Goal: Task Accomplishment & Management: Complete application form

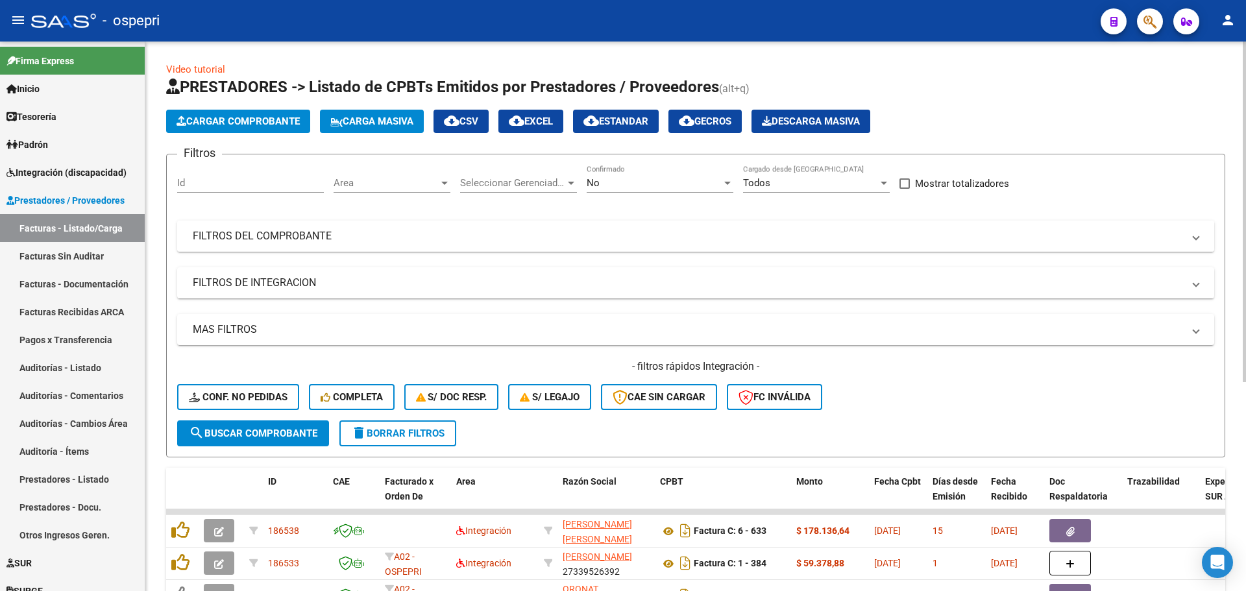
click at [1201, 239] on mat-expansion-panel-header "FILTROS DEL COMPROBANTE" at bounding box center [695, 236] width 1037 height 31
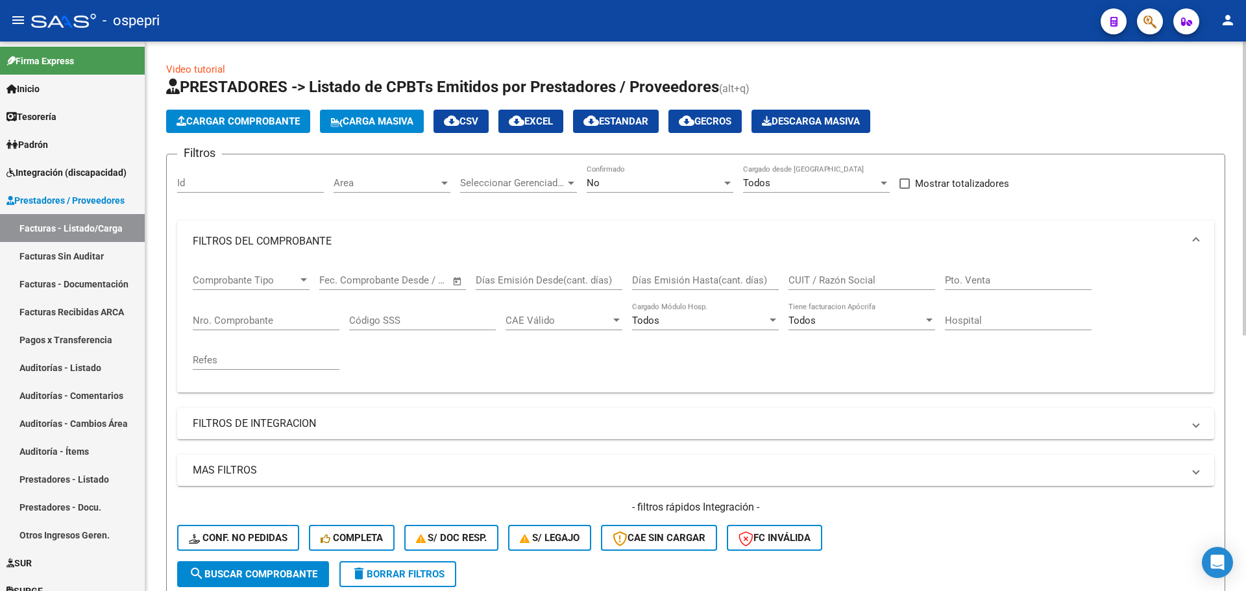
click at [859, 280] on input "CUIT / Razón Social" at bounding box center [861, 281] width 147 height 12
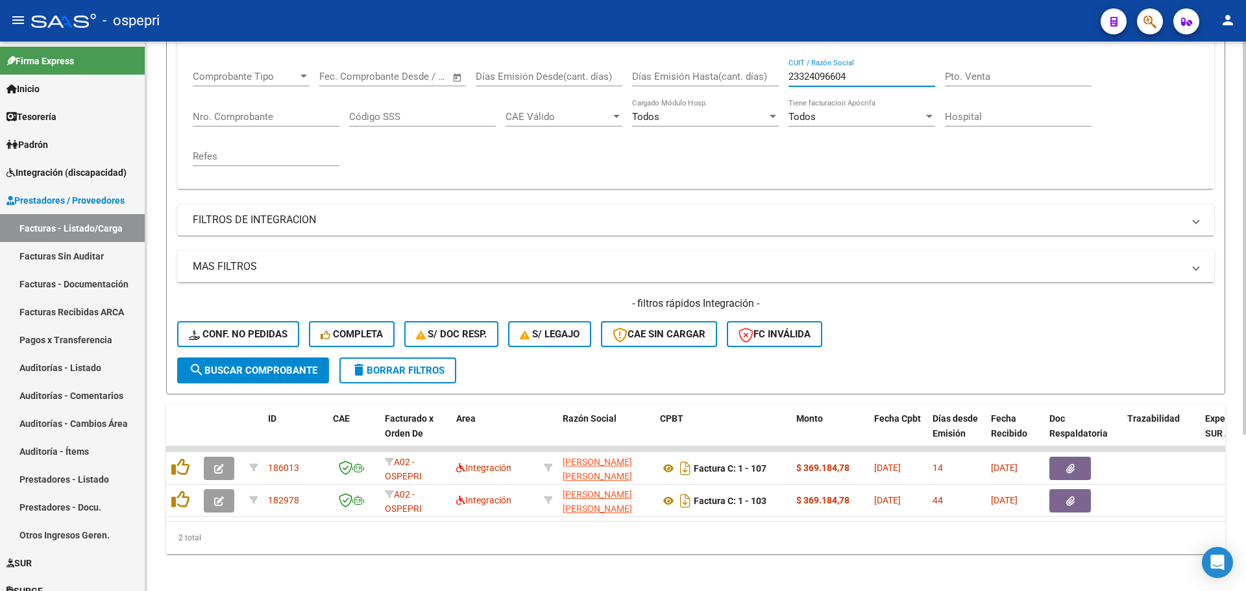
scroll to position [218, 0]
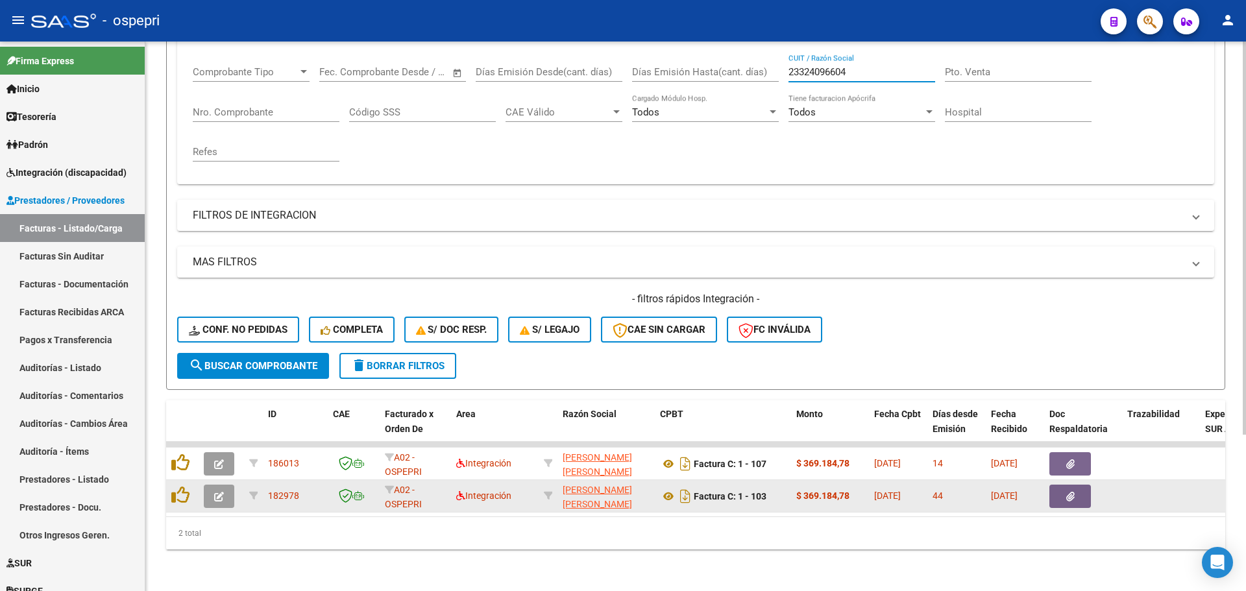
type input "23324096604"
click at [218, 492] on icon "button" at bounding box center [219, 497] width 10 height 10
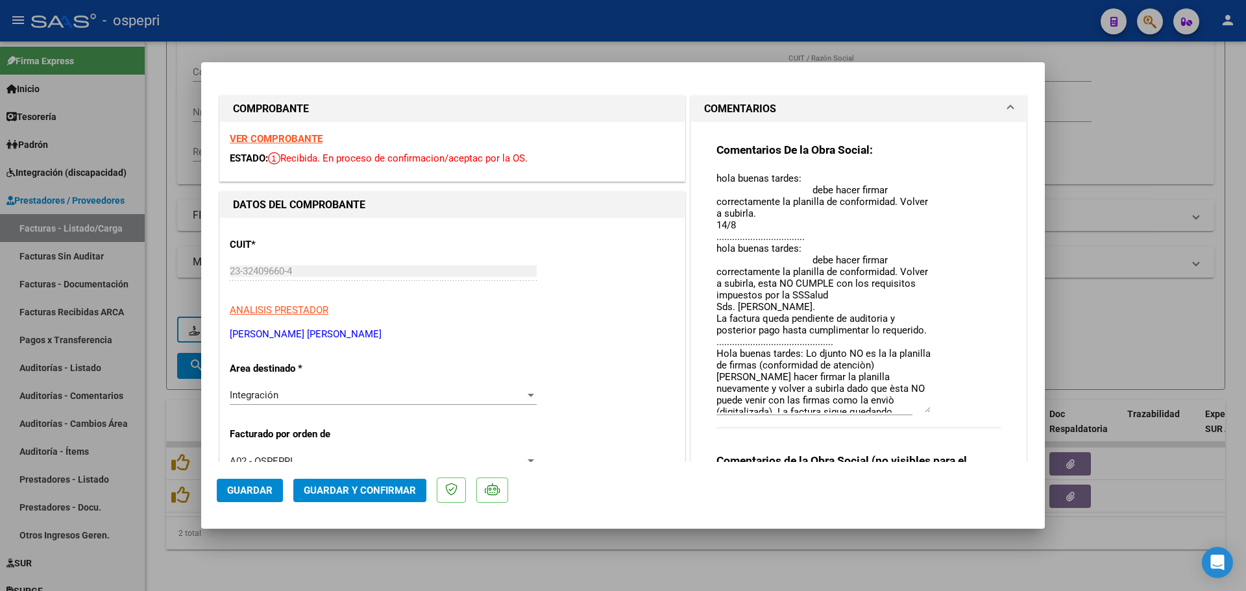
drag, startPoint x: 922, startPoint y: 194, endPoint x: 950, endPoint y: 409, distance: 217.3
click at [950, 409] on div "Comentarios De la Obra Social: hola buenas tardes: debe hacer firmar correctame…" at bounding box center [858, 292] width 284 height 299
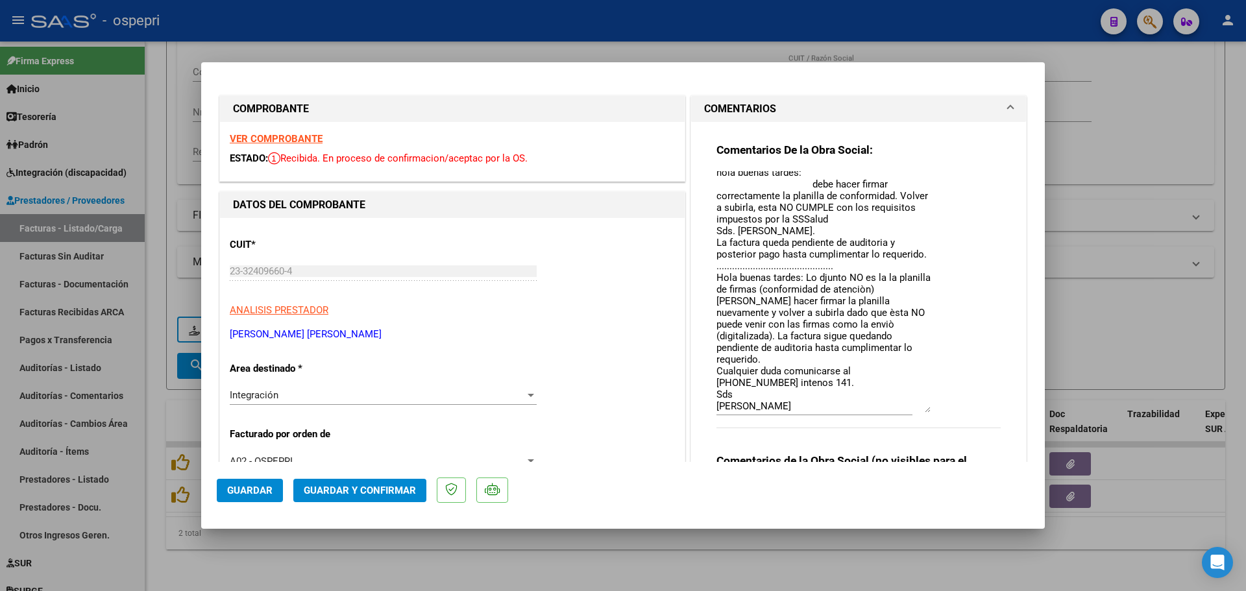
scroll to position [77, 0]
type input "$ 0,00"
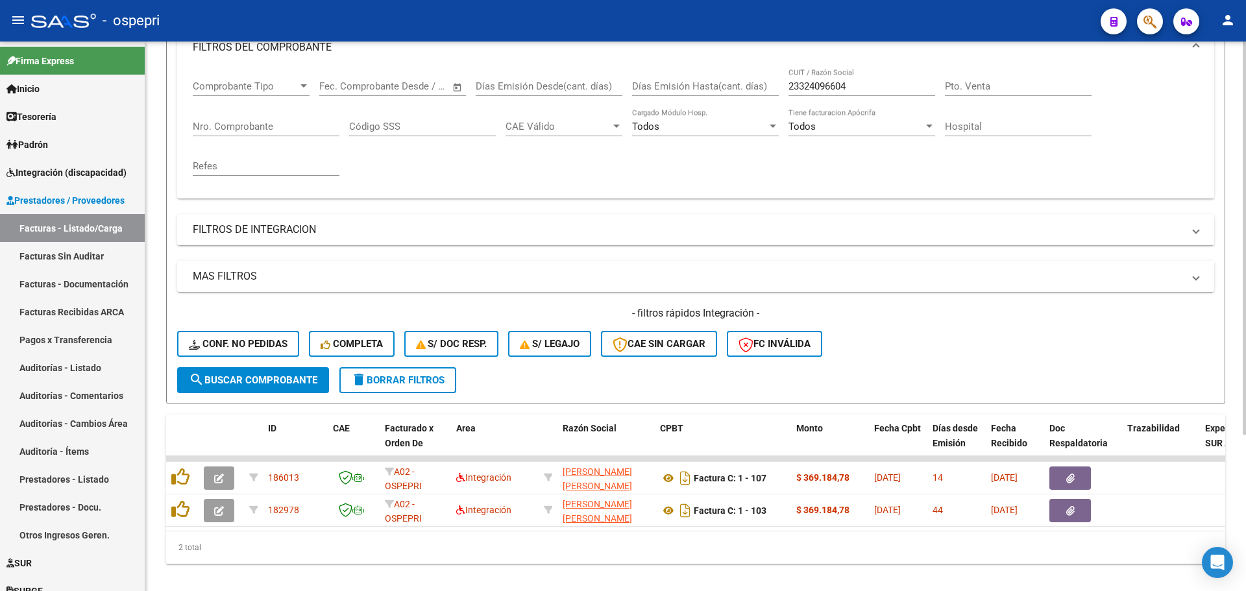
scroll to position [195, 0]
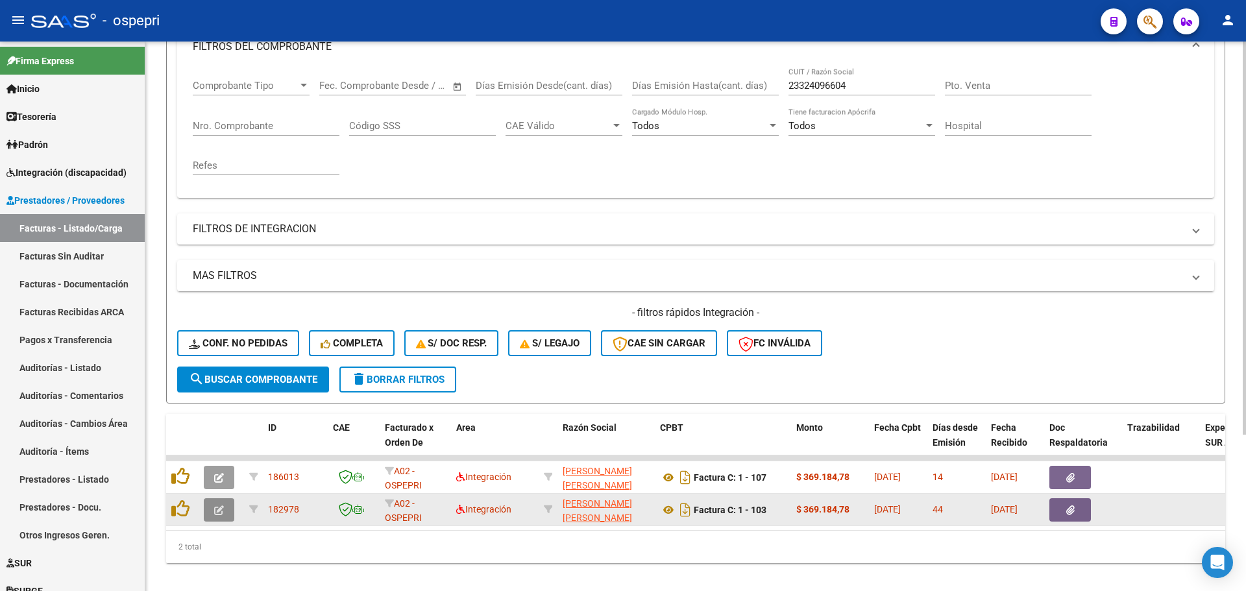
click at [223, 509] on icon "button" at bounding box center [219, 511] width 10 height 10
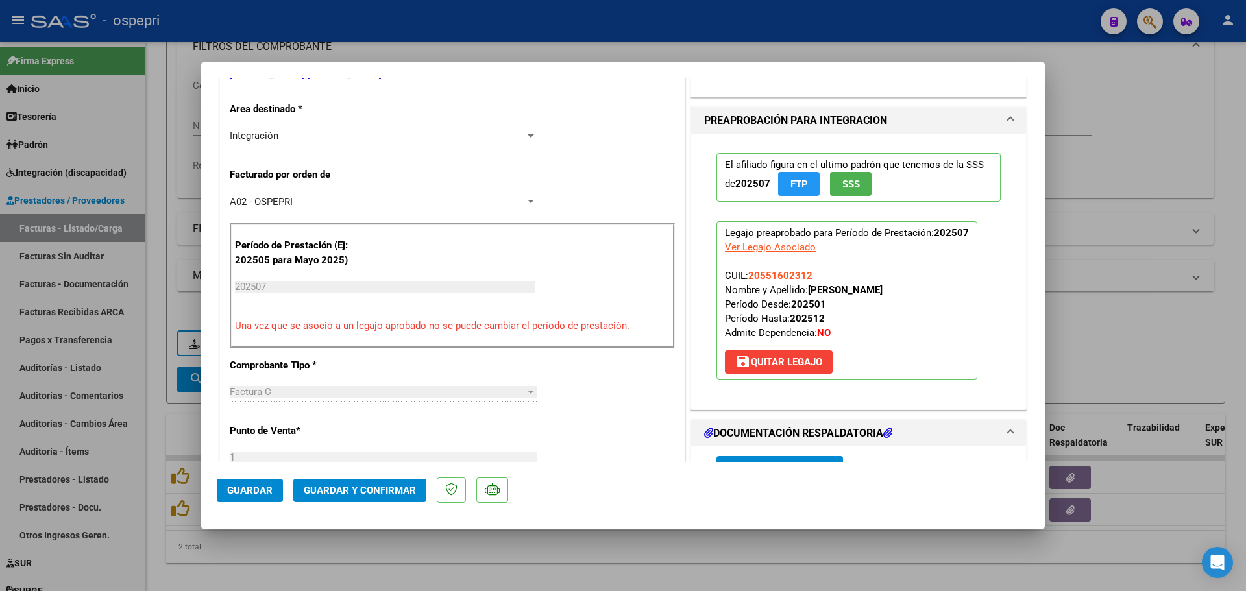
scroll to position [0, 0]
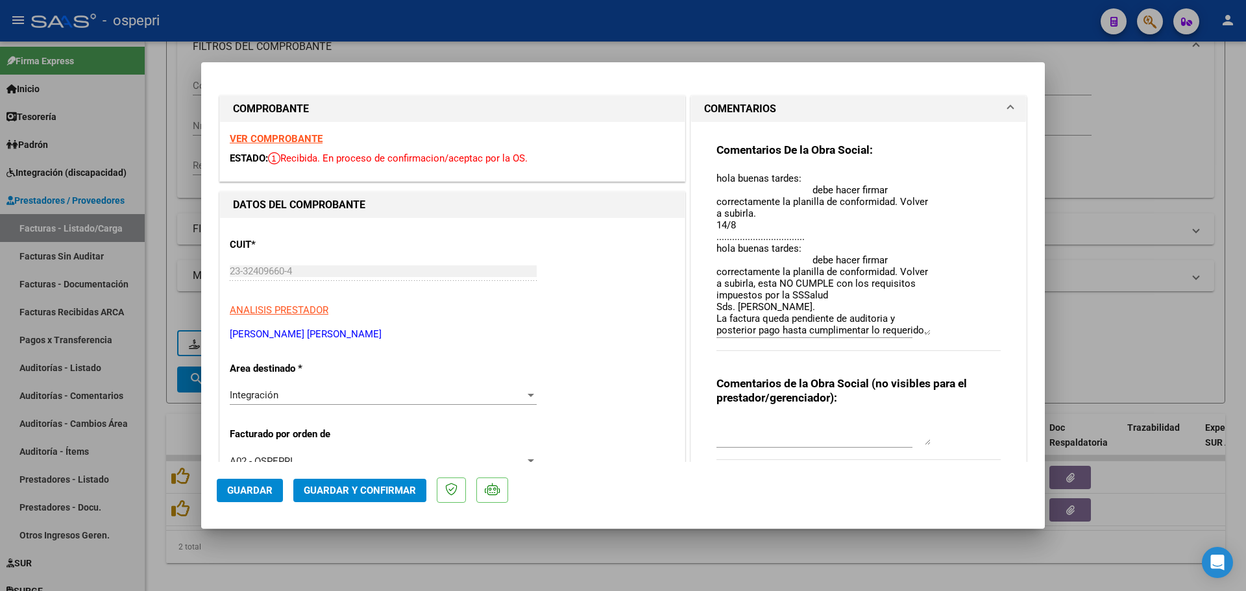
drag, startPoint x: 922, startPoint y: 194, endPoint x: 949, endPoint y: 332, distance: 140.9
click at [949, 332] on div "Comentarios De la Obra Social: hola buenas tardes: debe hacer firmar correctame…" at bounding box center [858, 254] width 284 height 222
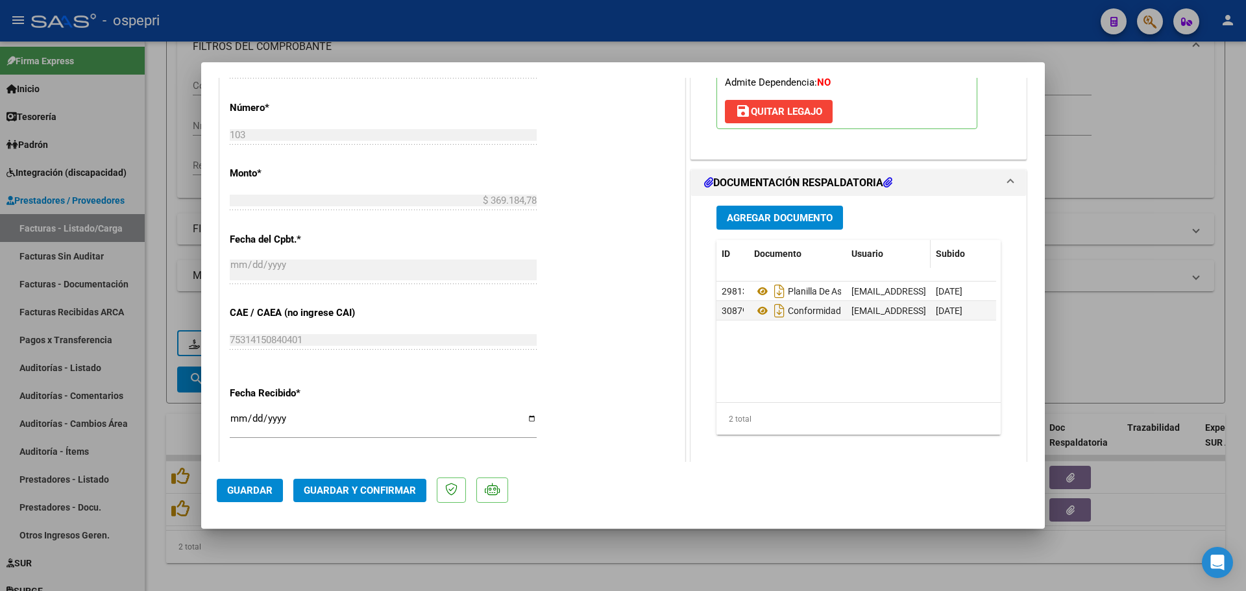
scroll to position [649, 0]
click at [757, 291] on icon at bounding box center [762, 291] width 17 height 16
click at [757, 310] on icon at bounding box center [762, 310] width 17 height 16
click at [757, 292] on icon at bounding box center [762, 291] width 17 height 16
click at [754, 311] on icon at bounding box center [762, 310] width 17 height 16
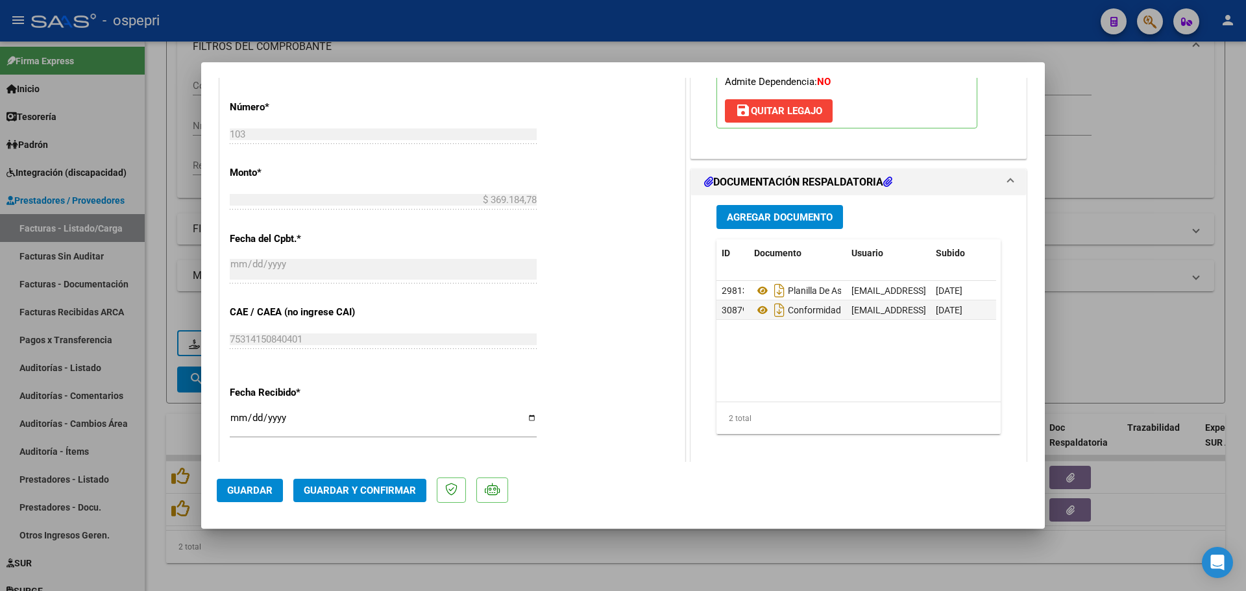
type input "$ 0,00"
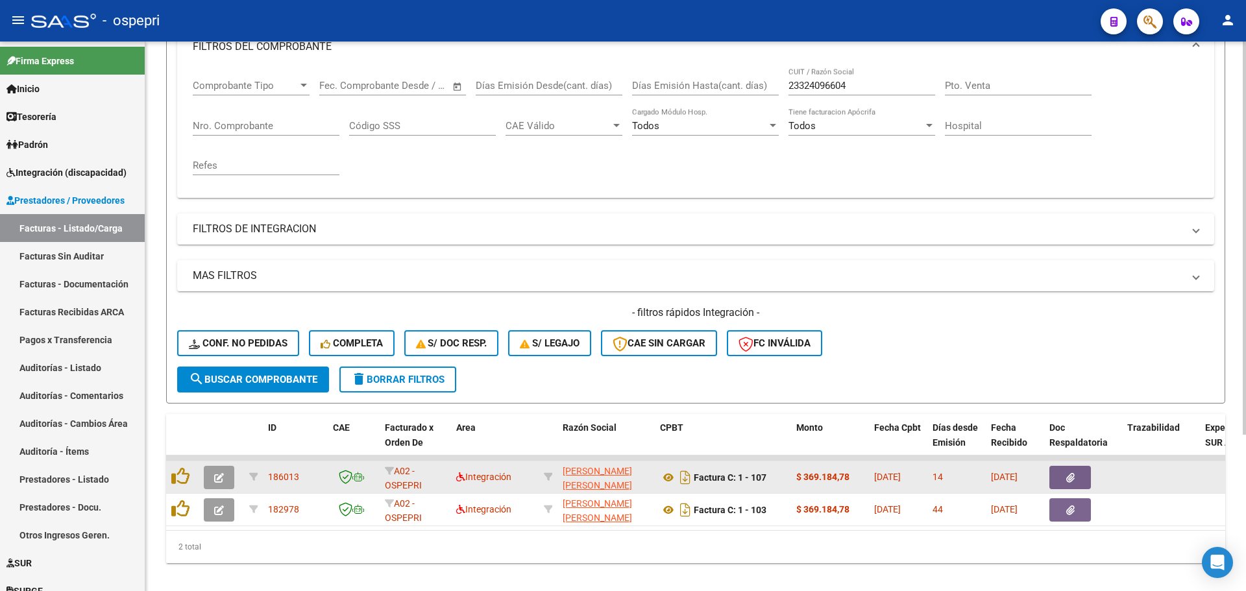
click at [219, 480] on icon "button" at bounding box center [219, 478] width 10 height 10
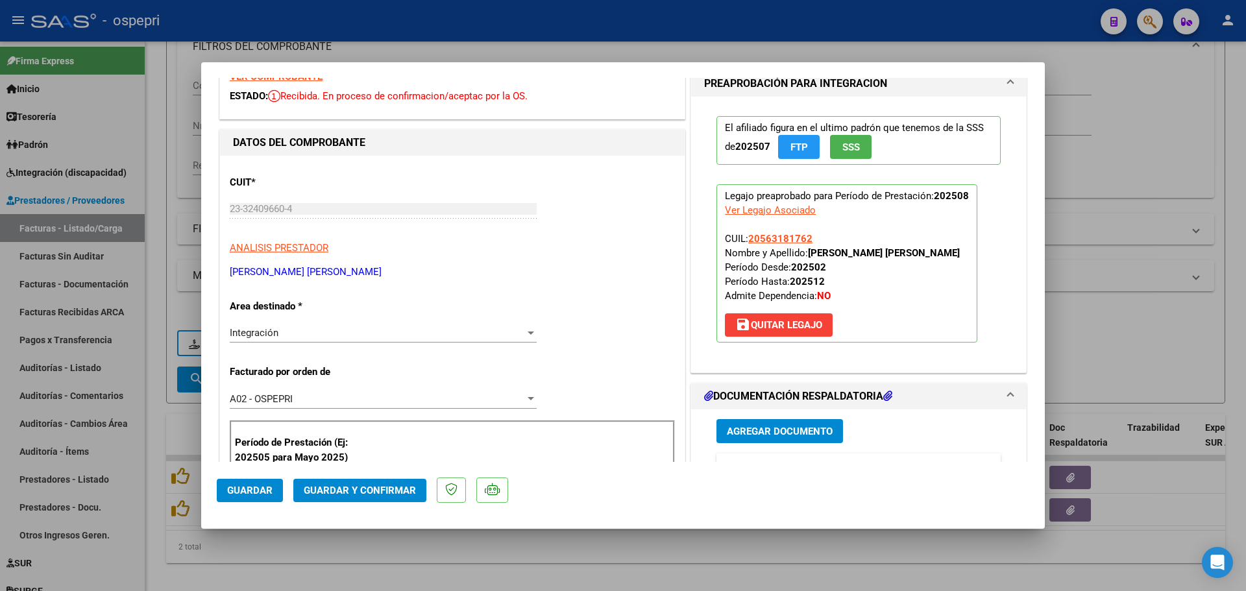
scroll to position [0, 0]
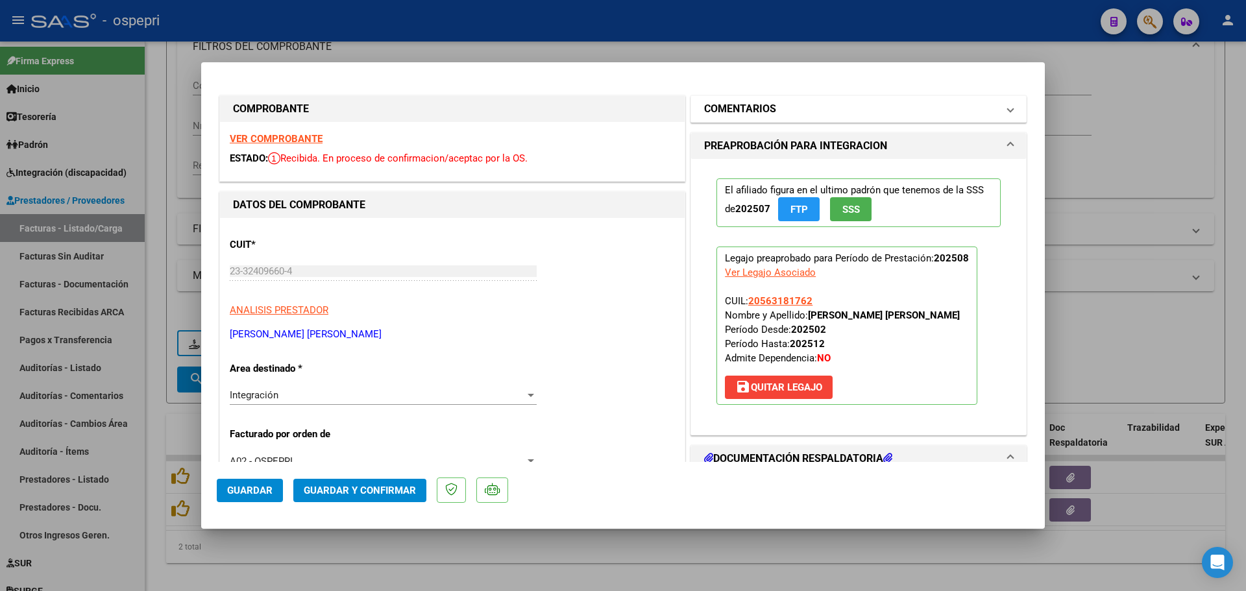
click at [1008, 111] on span at bounding box center [1010, 109] width 5 height 16
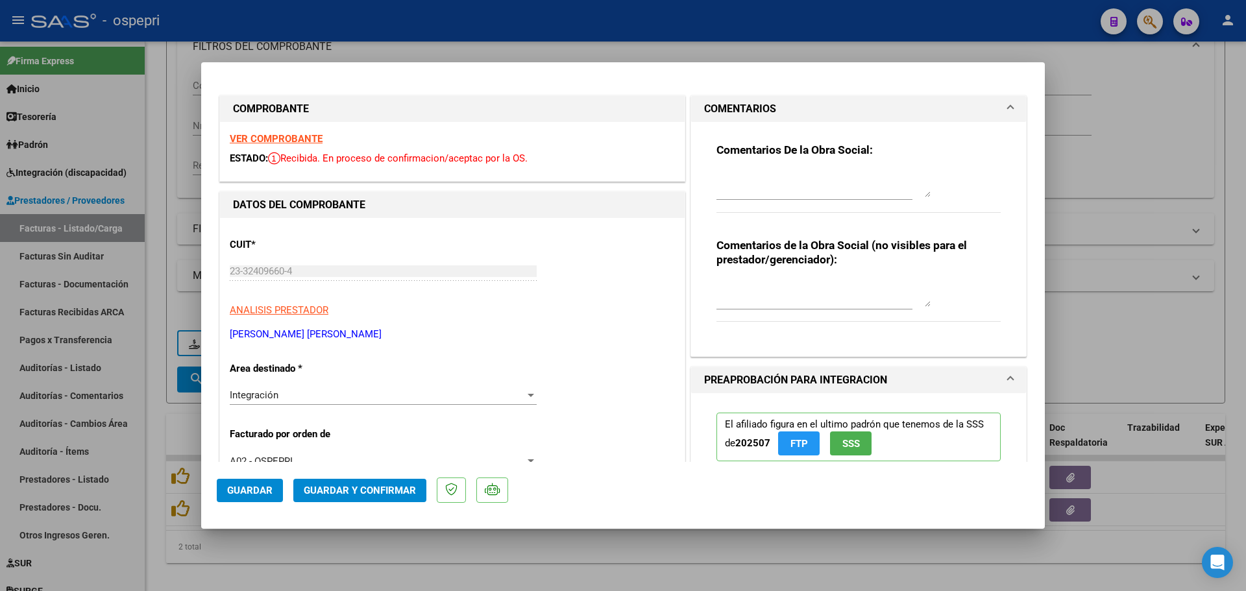
click at [268, 138] on strong "VER COMPROBANTE" at bounding box center [276, 139] width 93 height 12
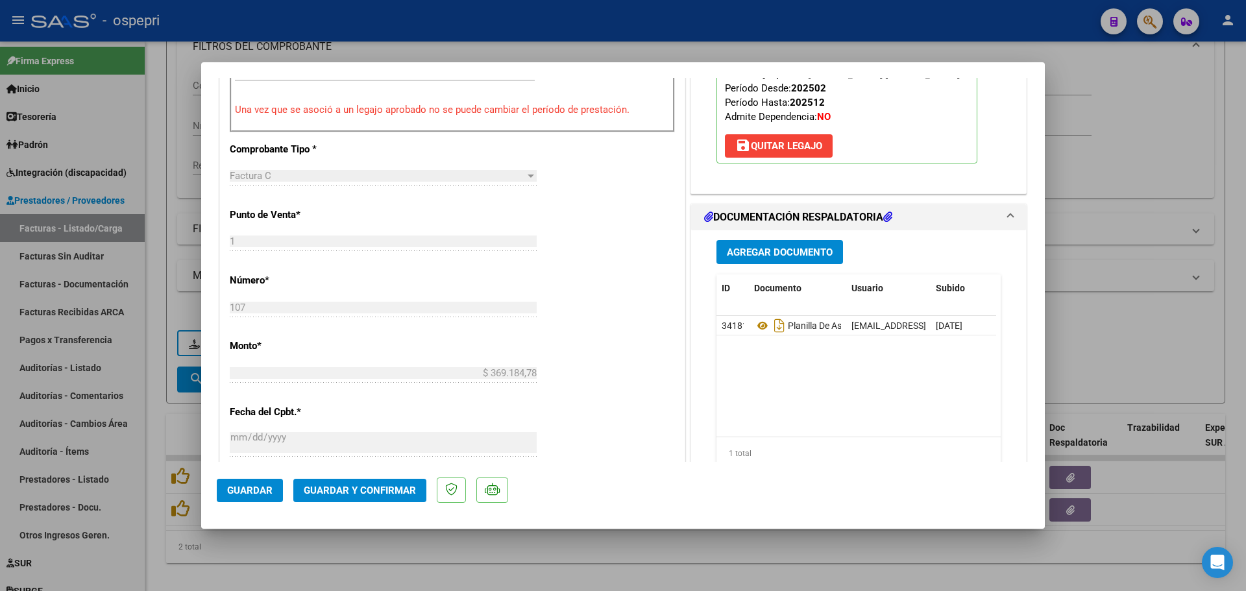
scroll to position [519, 0]
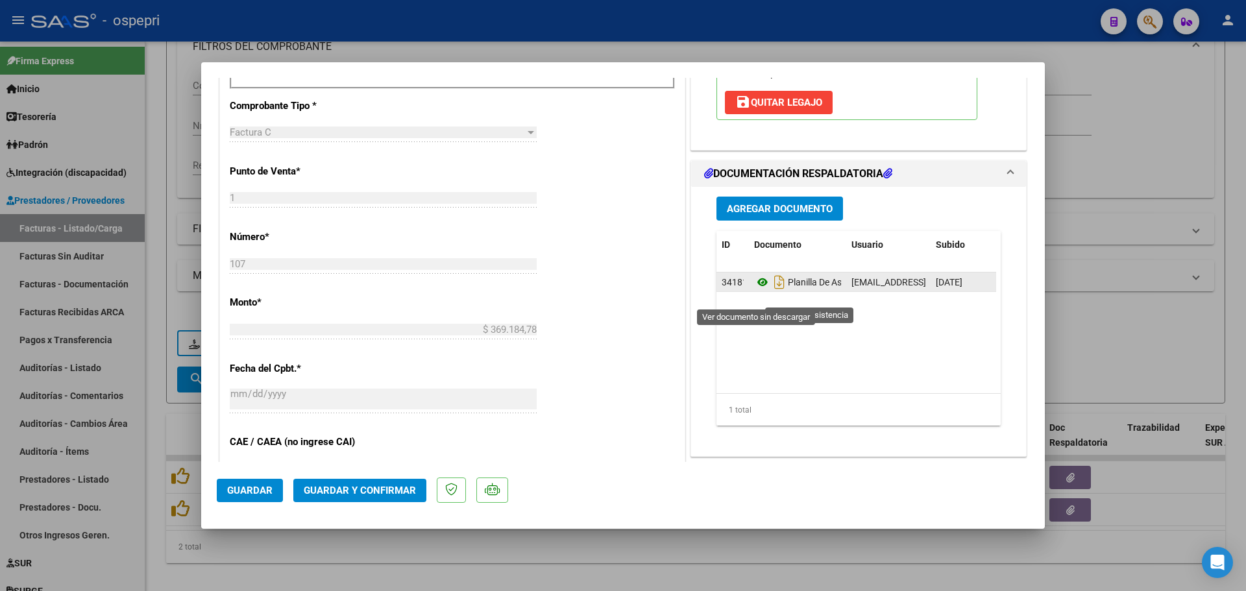
click at [756, 290] on icon at bounding box center [762, 283] width 17 height 16
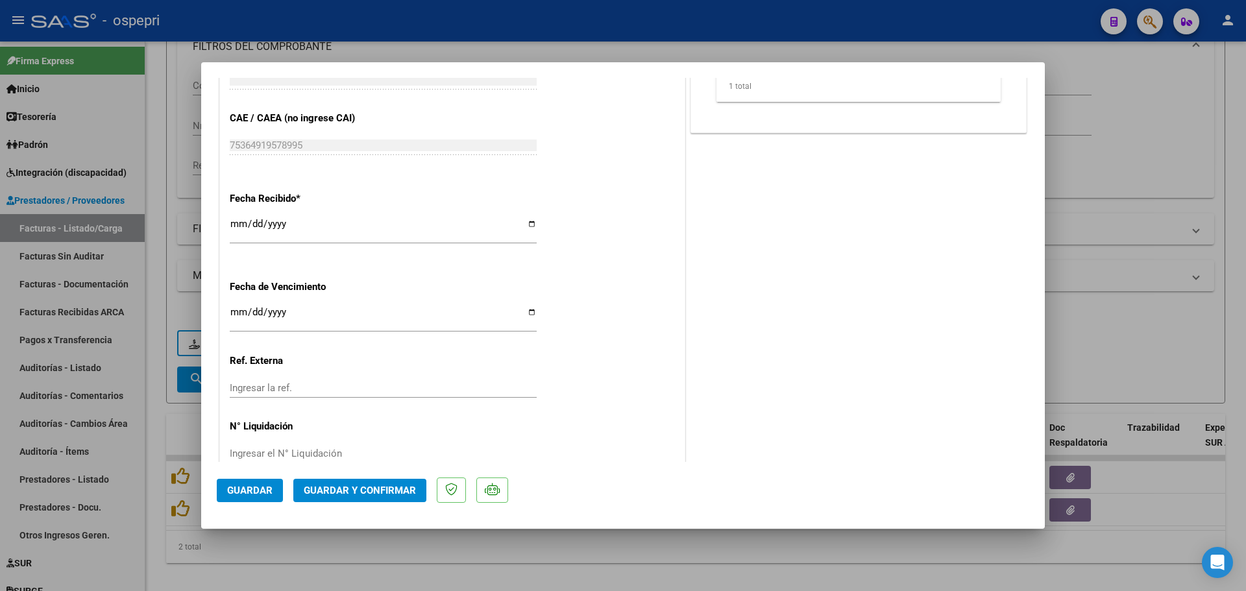
scroll to position [844, 0]
type input "$ 0,00"
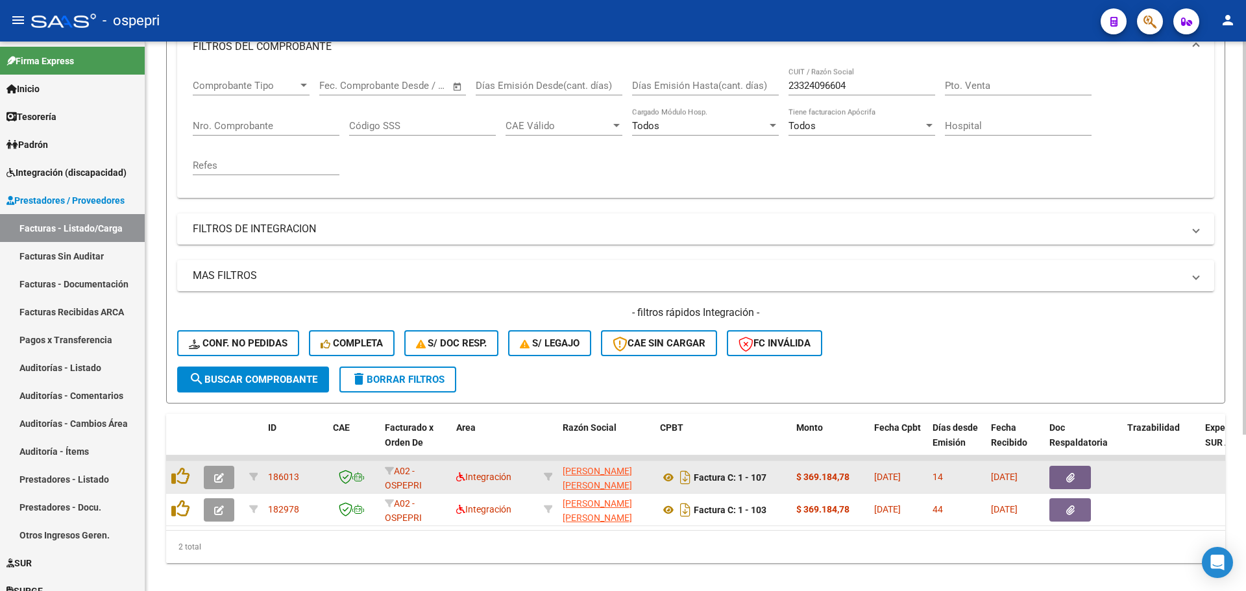
click at [215, 476] on icon "button" at bounding box center [219, 478] width 10 height 10
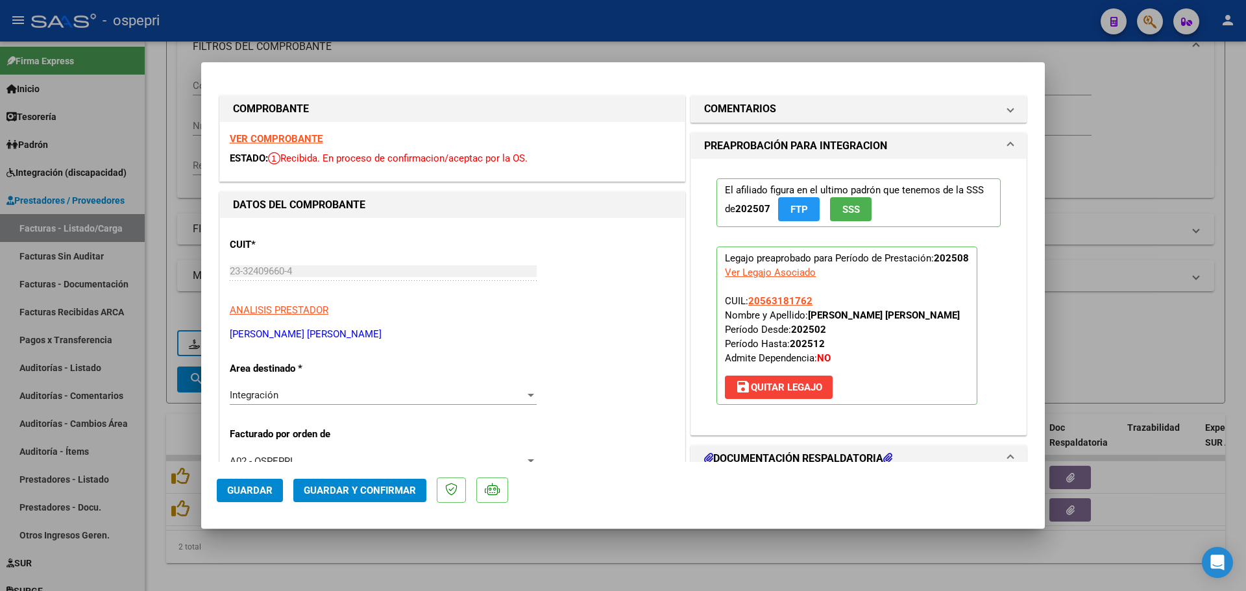
click at [273, 137] on strong "VER COMPROBANTE" at bounding box center [276, 139] width 93 height 12
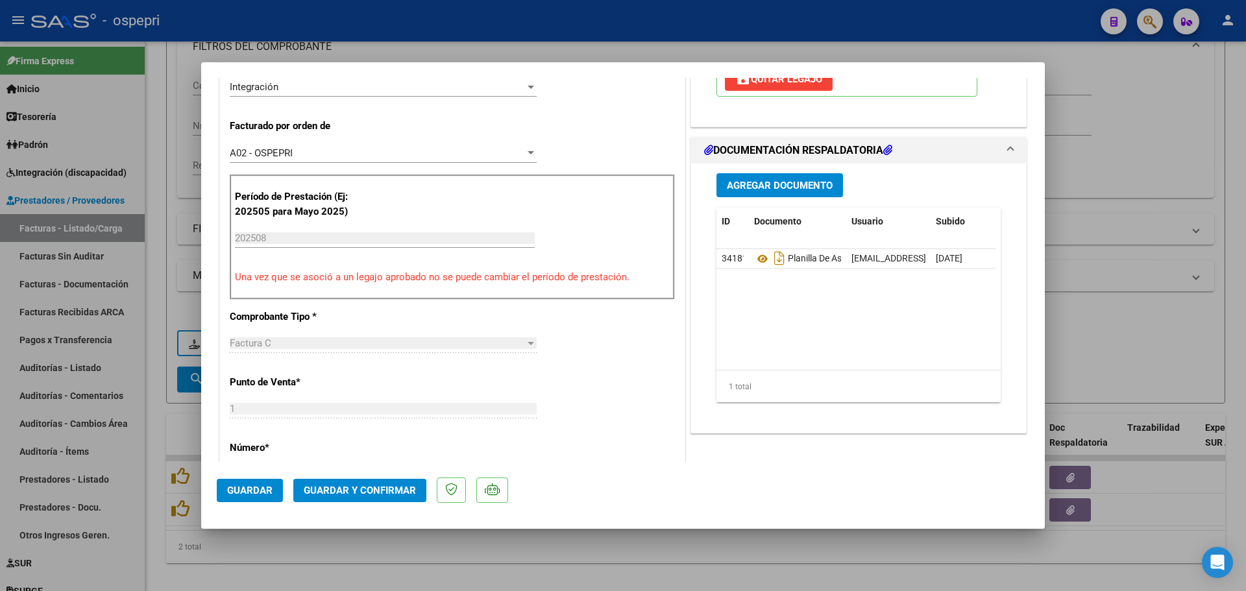
scroll to position [324, 0]
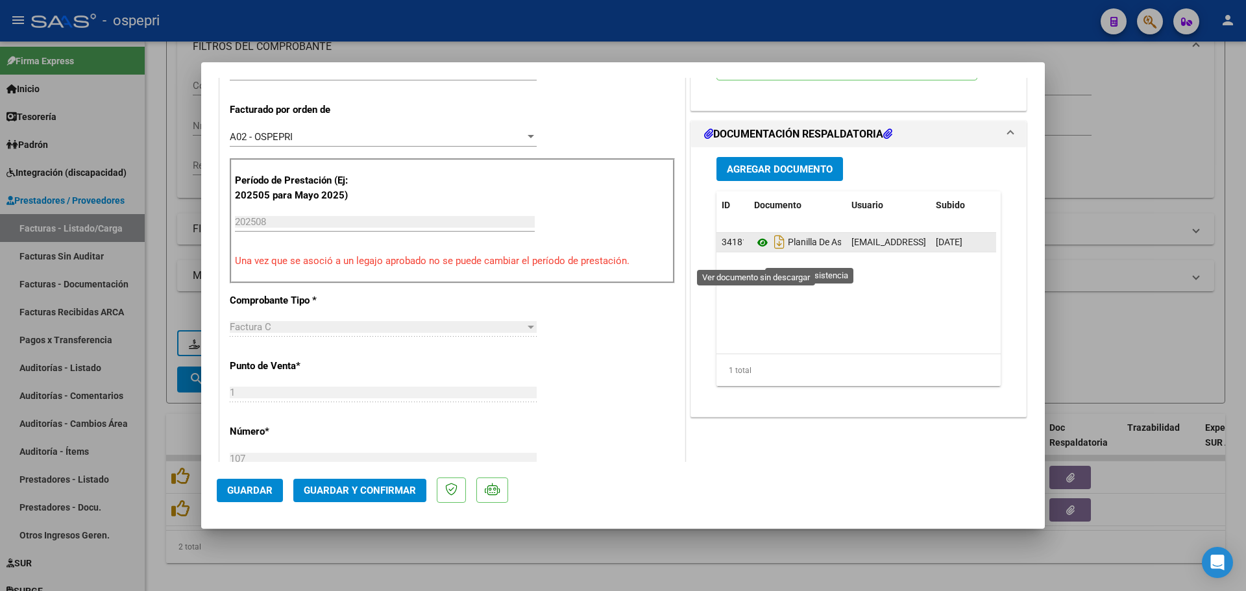
click at [755, 250] on icon at bounding box center [762, 243] width 17 height 16
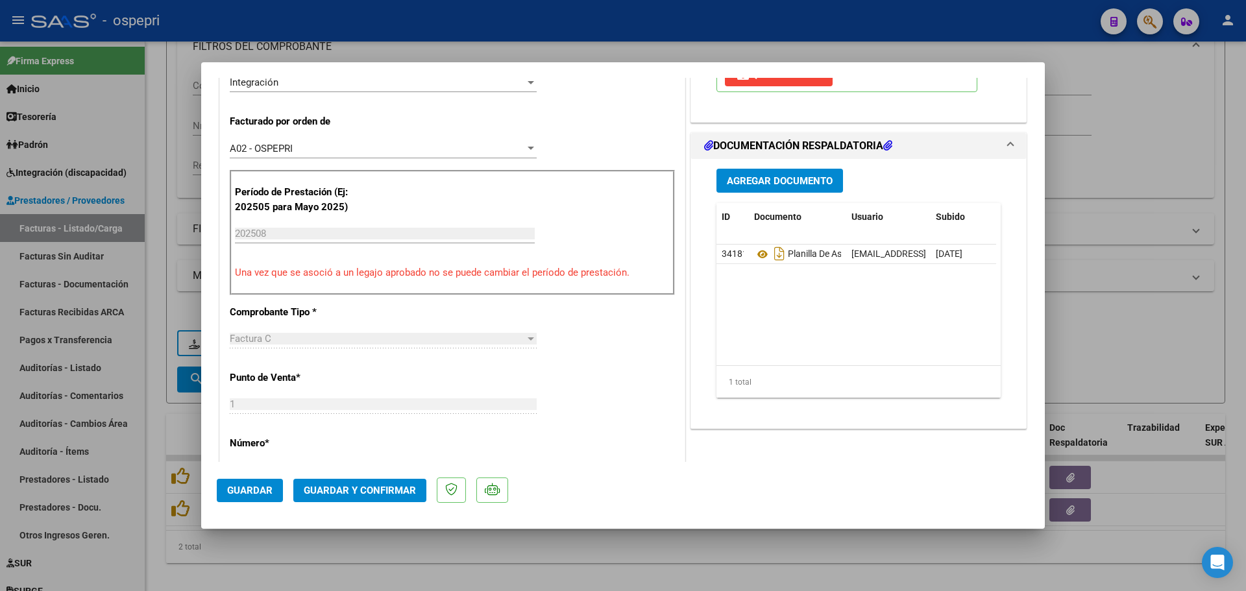
scroll to position [260, 0]
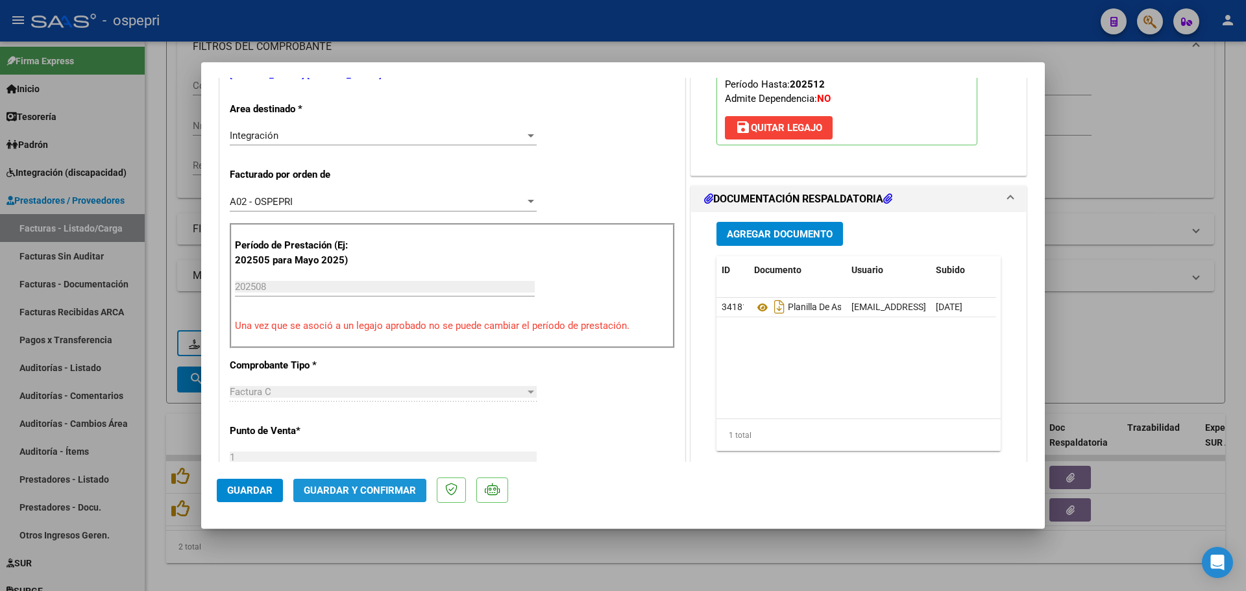
click at [386, 490] on span "Guardar y Confirmar" at bounding box center [360, 491] width 112 height 12
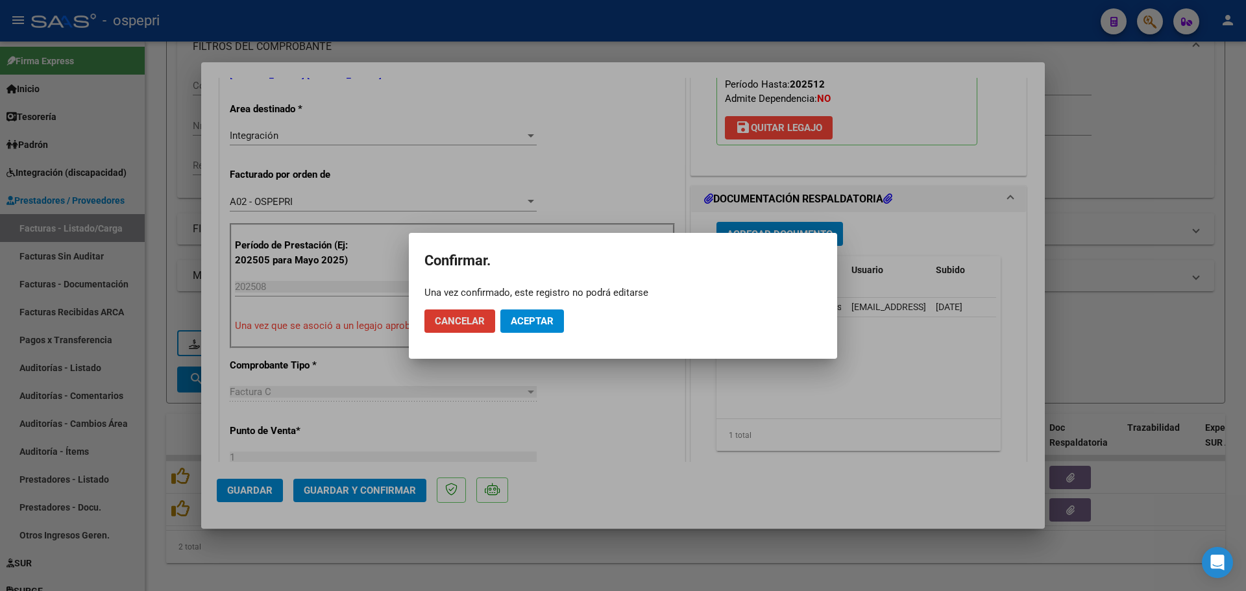
click at [532, 315] on span "Aceptar" at bounding box center [532, 321] width 43 height 12
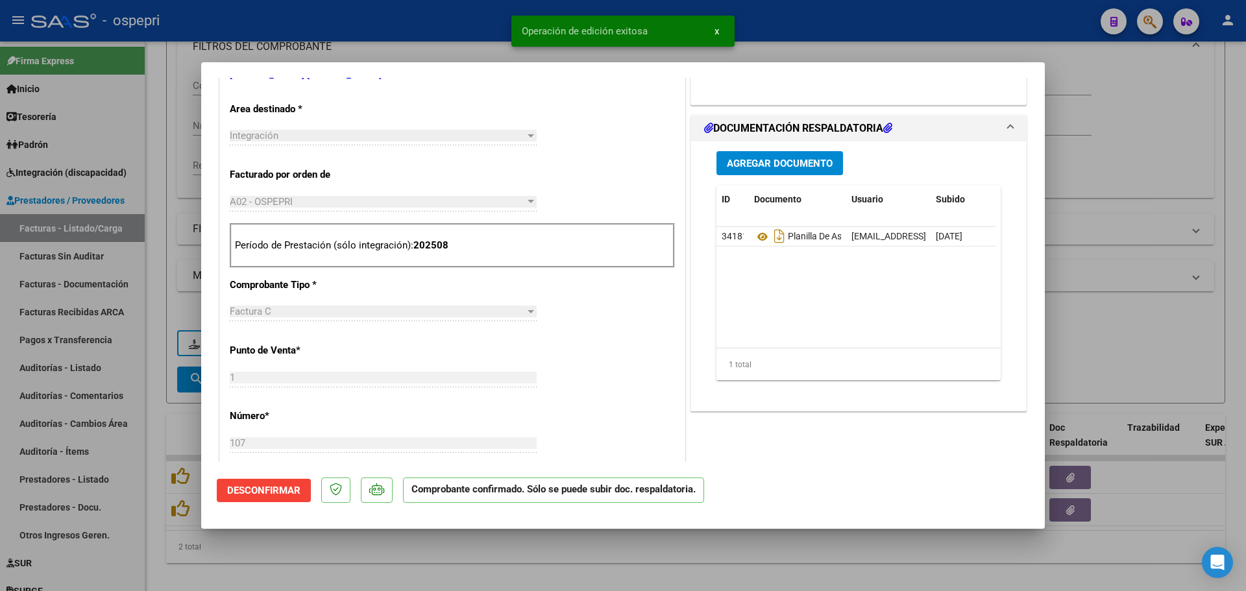
type input "$ 0,00"
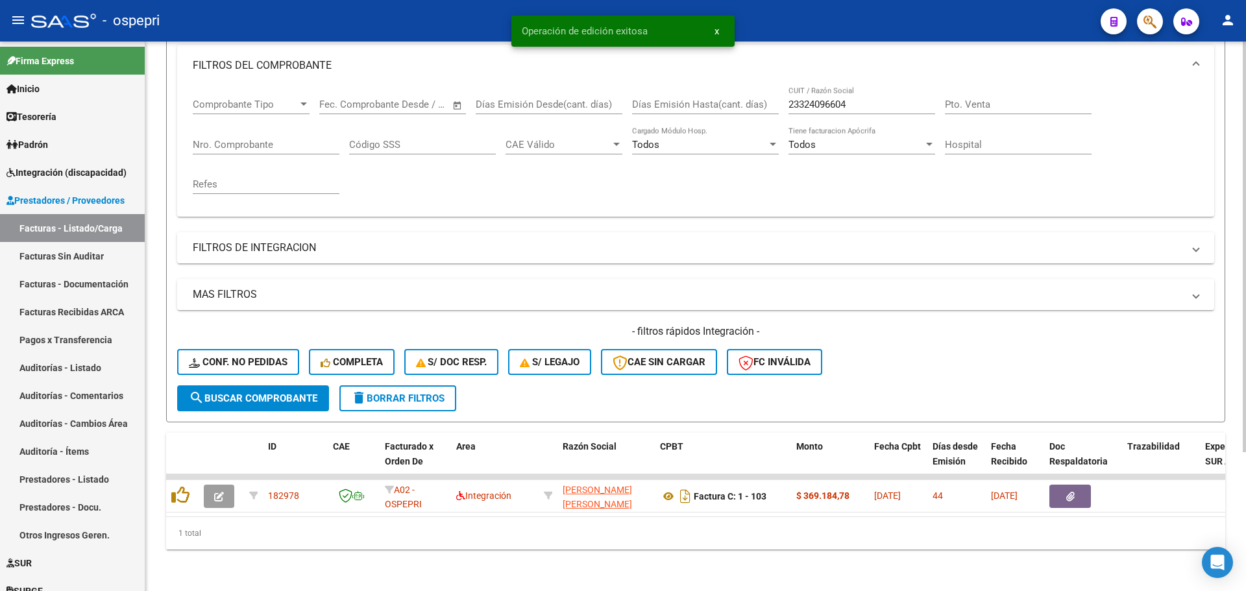
scroll to position [186, 0]
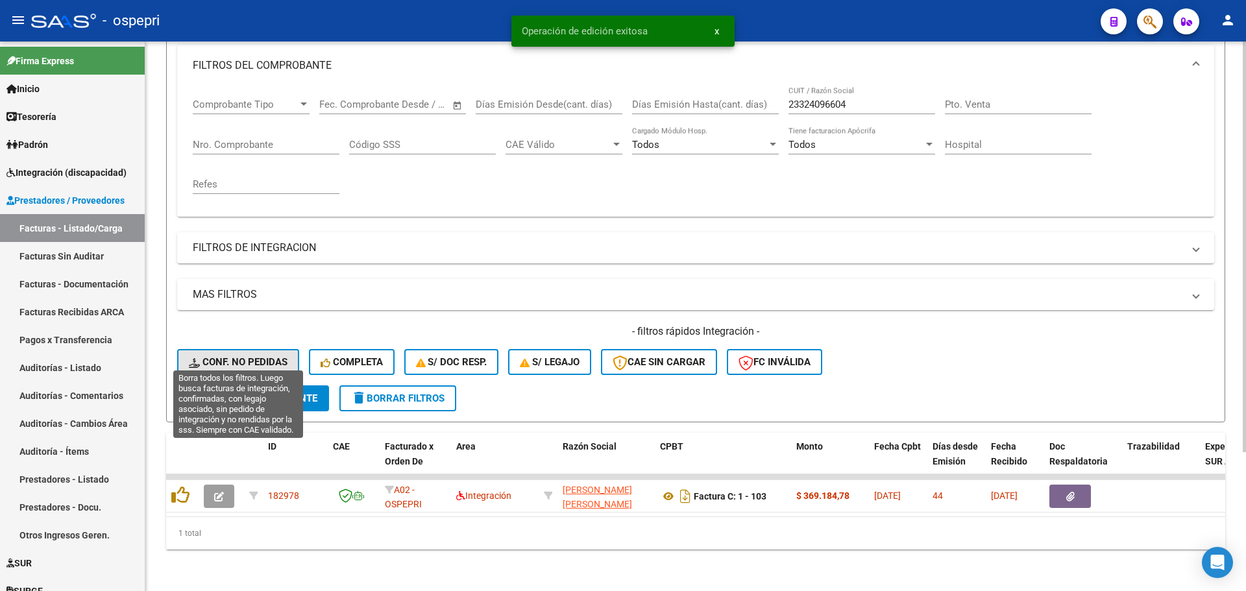
click at [246, 356] on span "Conf. no pedidas" at bounding box center [238, 362] width 99 height 12
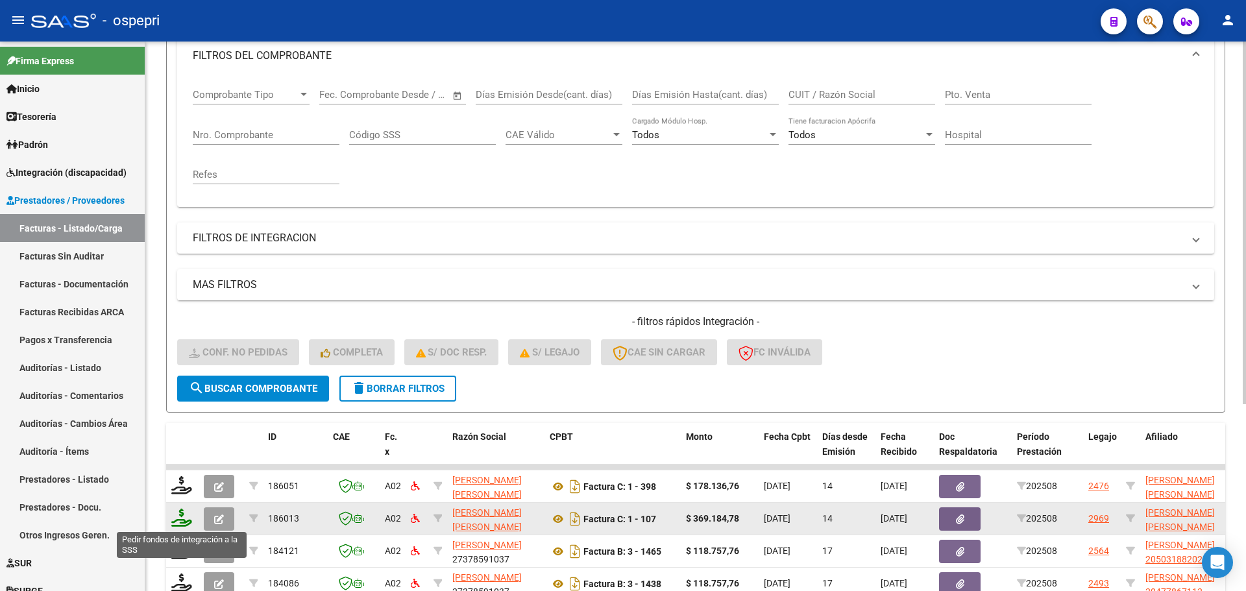
click at [182, 523] on icon at bounding box center [181, 518] width 21 height 18
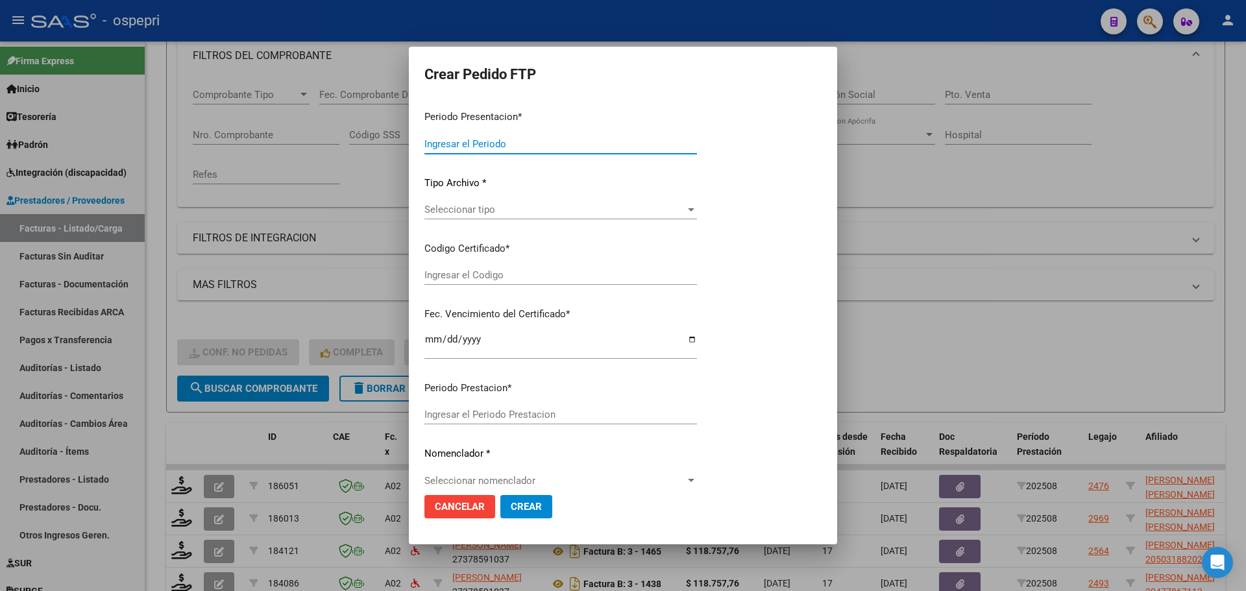
type input "202508"
type input "$ 369.184,78"
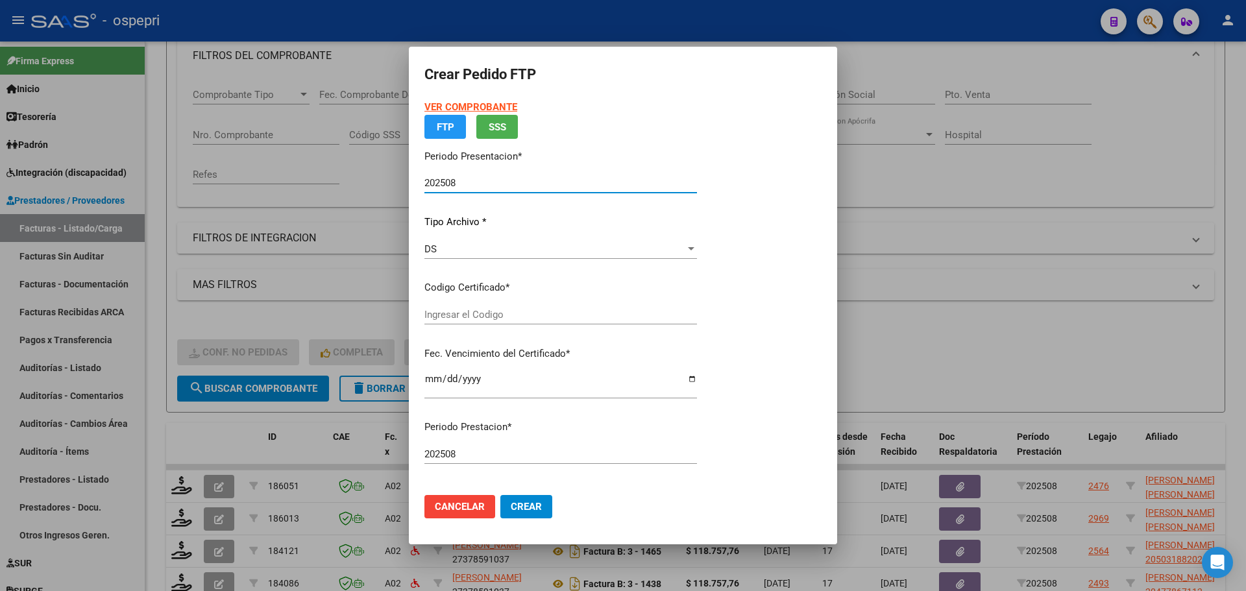
type input "2056318176-2"
type input "2031-08-30"
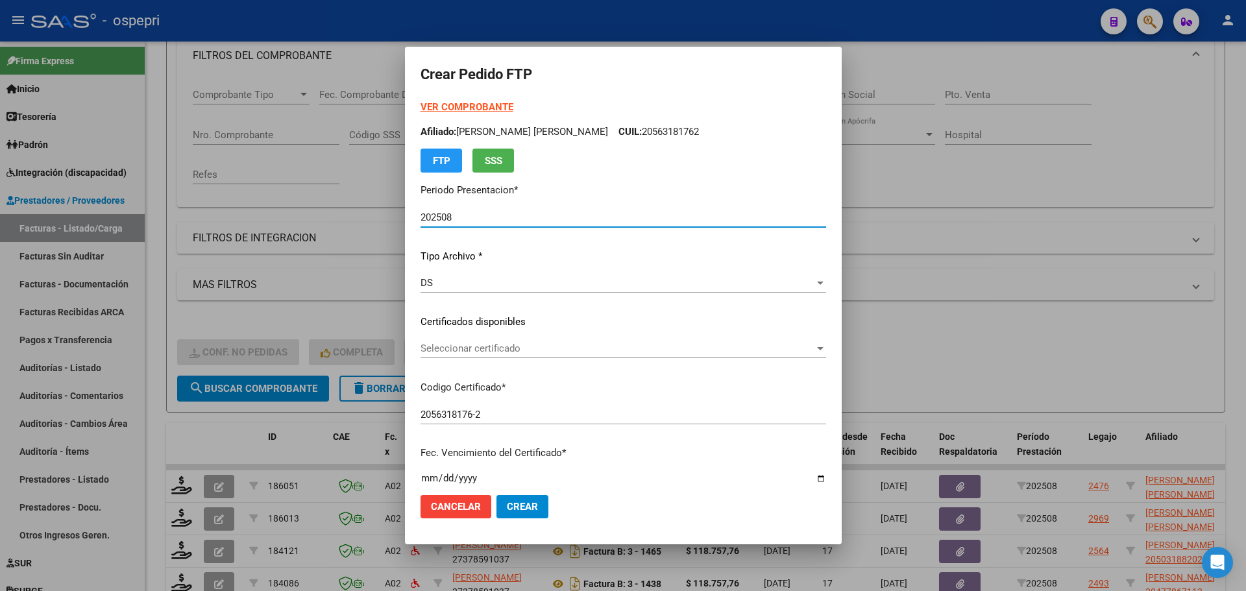
click at [505, 352] on span "Seleccionar certificado" at bounding box center [618, 349] width 394 height 12
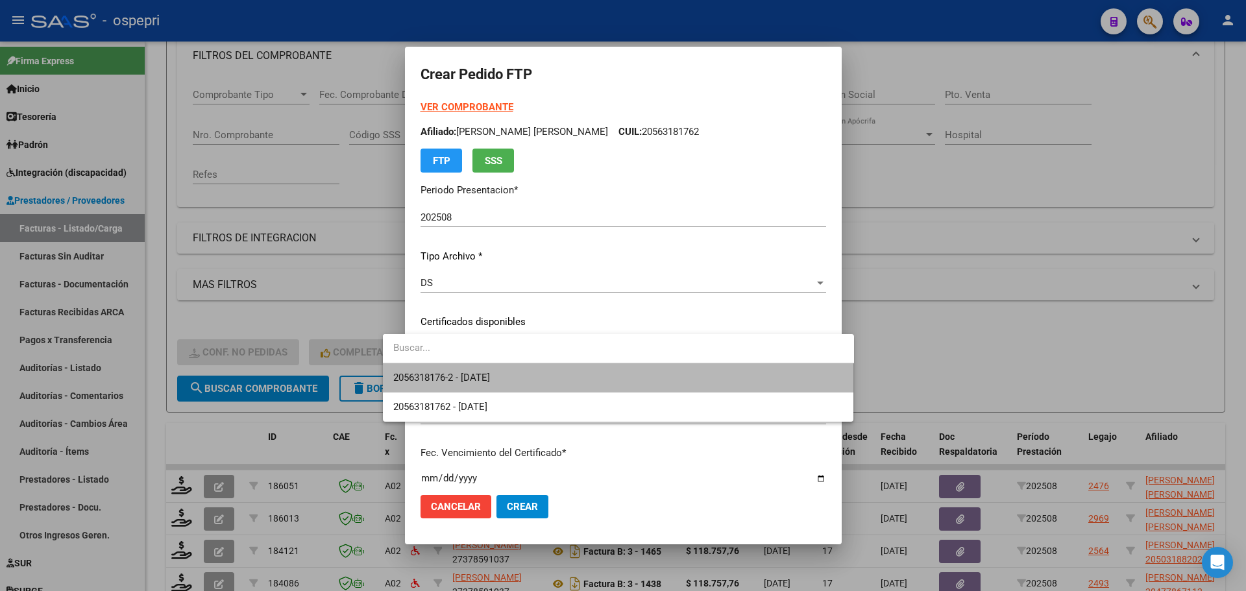
click at [518, 379] on span "2056318176-2 - 2031-08-30" at bounding box center [618, 377] width 450 height 29
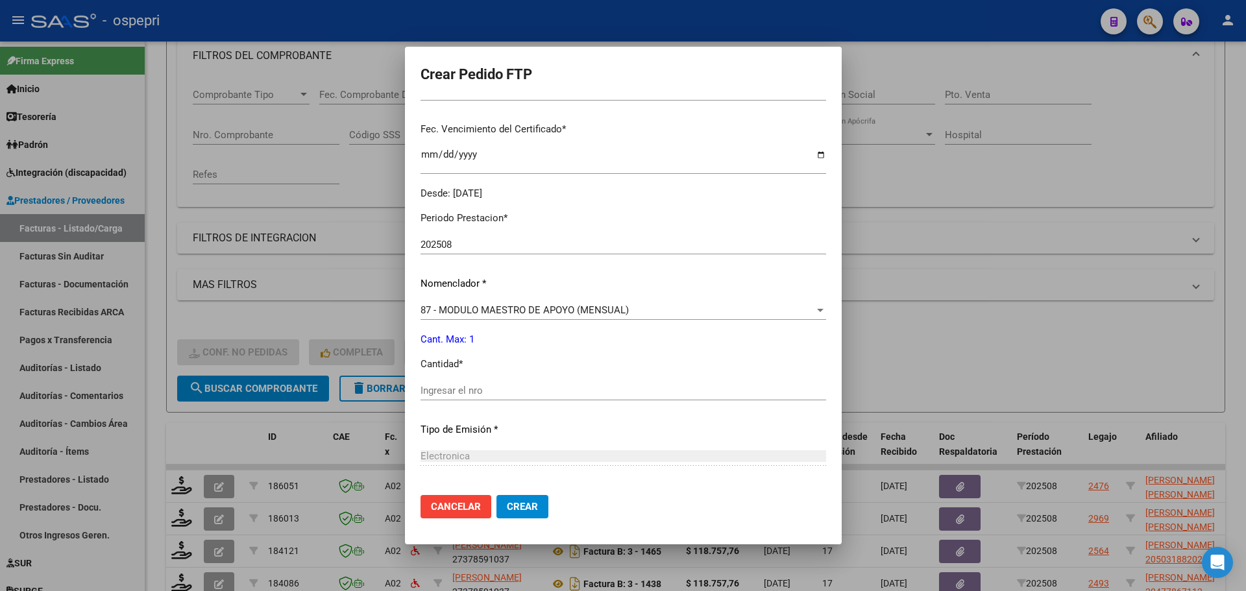
scroll to position [324, 0]
click at [459, 391] on input "Ingresar el nro" at bounding box center [624, 390] width 406 height 12
type input "1"
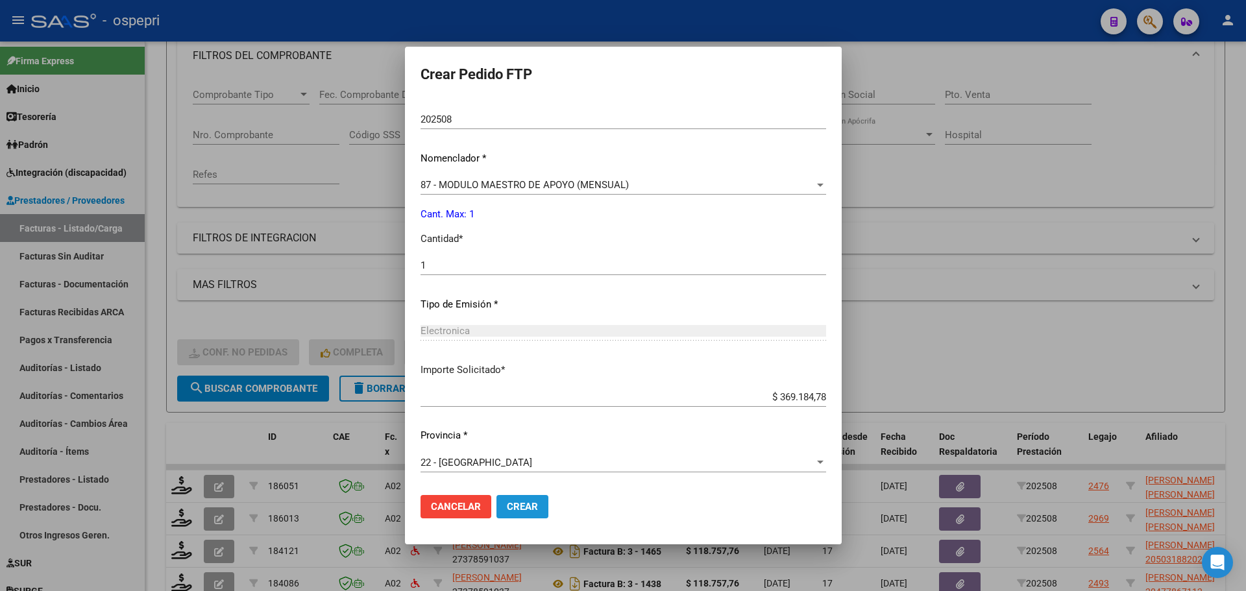
click at [507, 505] on span "Crear" at bounding box center [522, 507] width 31 height 12
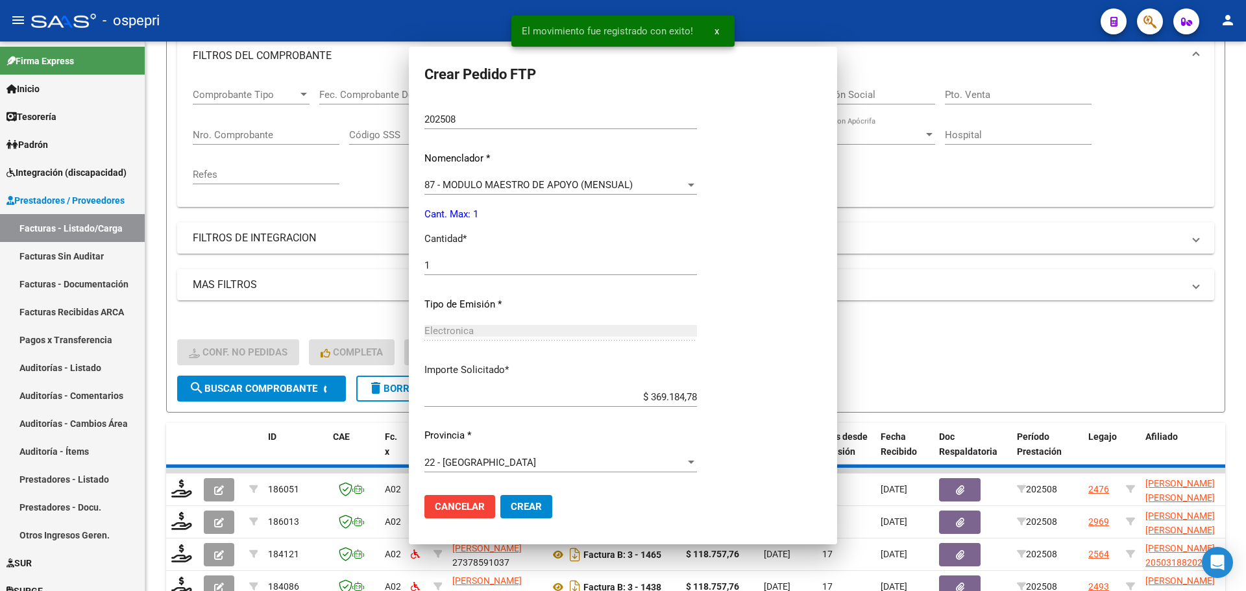
scroll to position [376, 0]
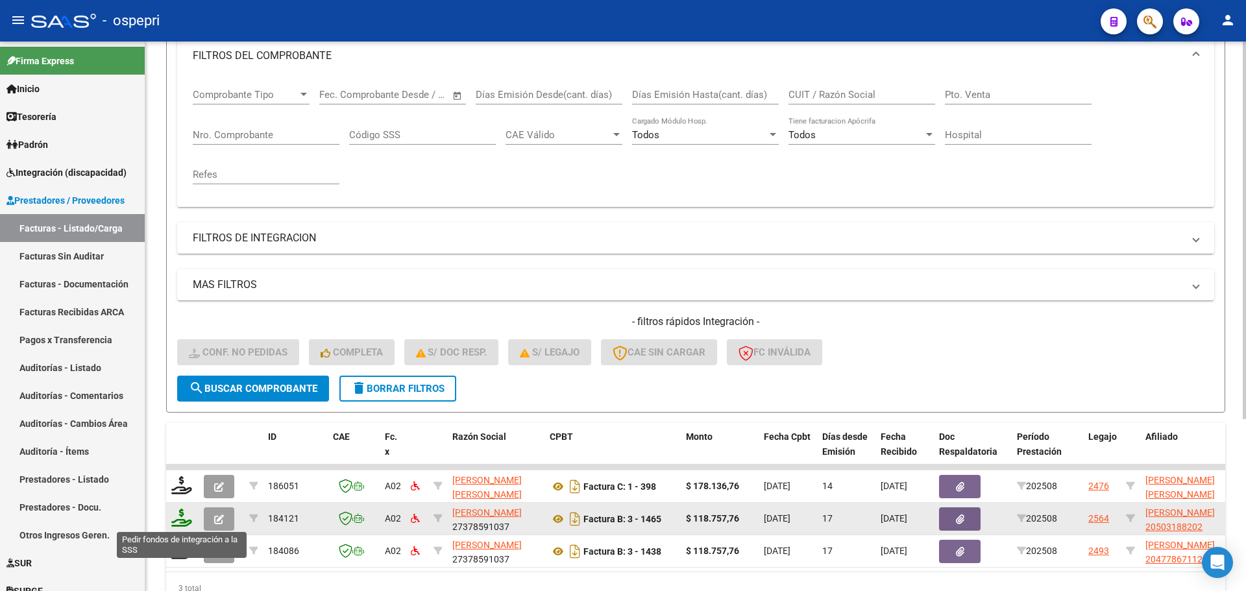
click at [178, 521] on icon at bounding box center [181, 518] width 21 height 18
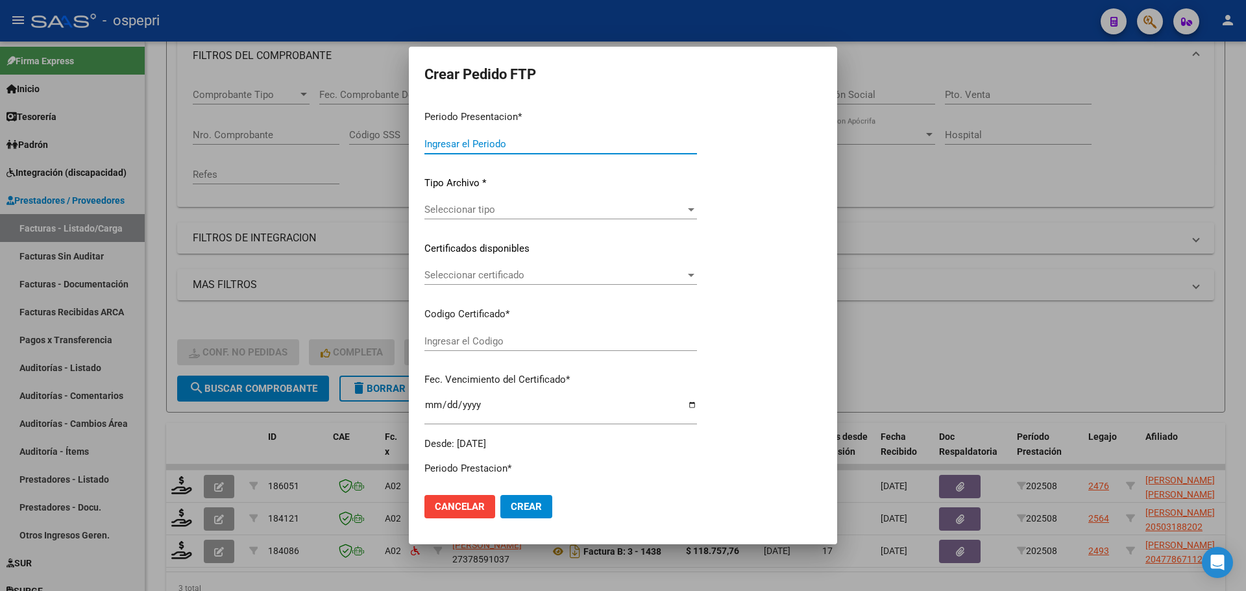
type input "202508"
type input "$ 118.757,76"
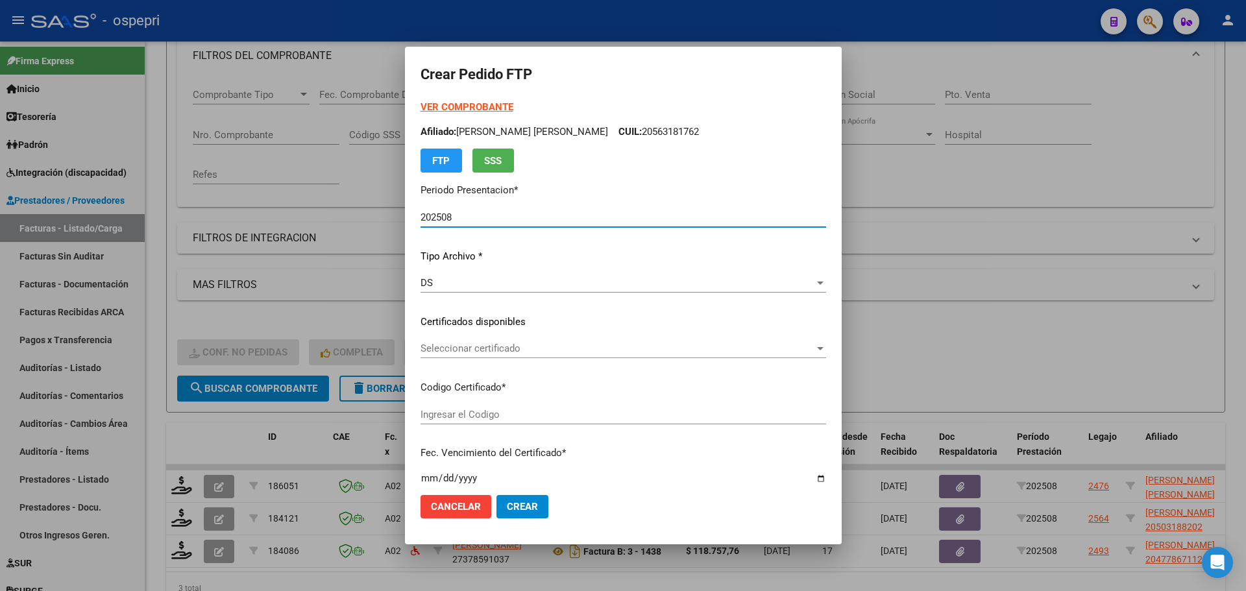
type input "20503188202"
type input "2034-04-25"
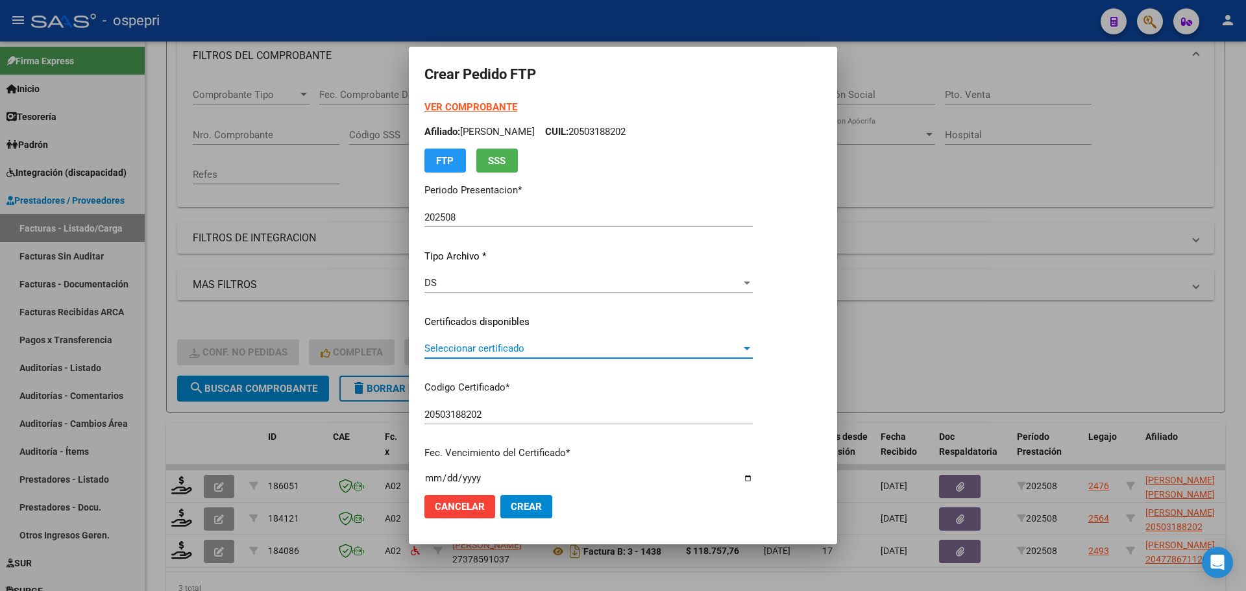
click at [493, 354] on span "Seleccionar certificado" at bounding box center [582, 349] width 317 height 12
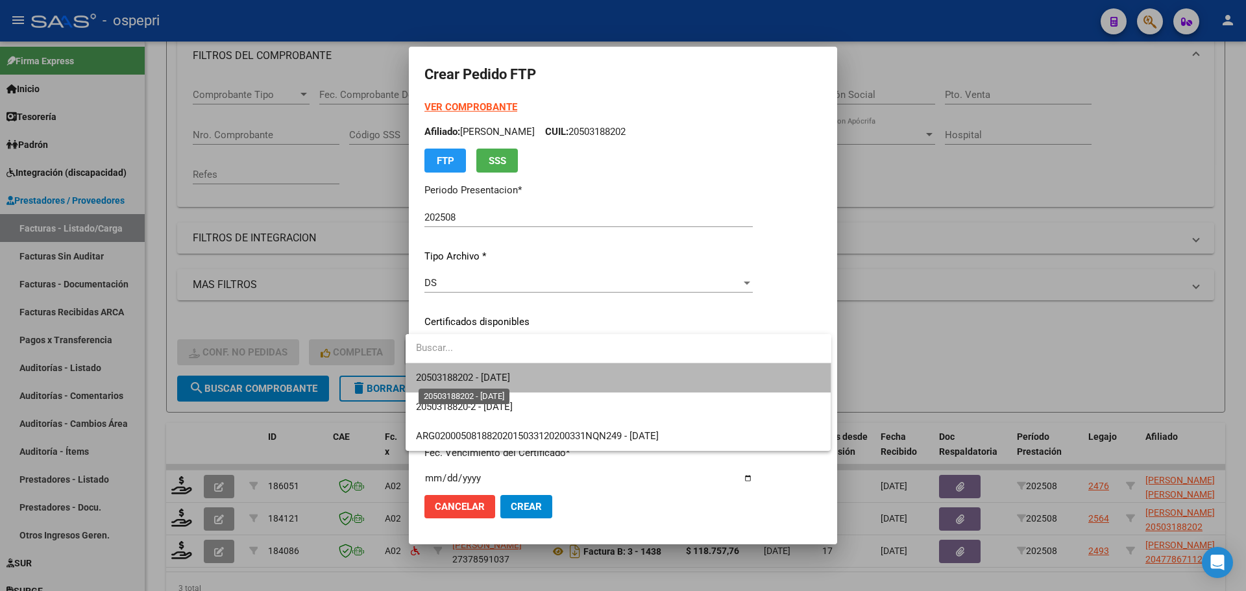
click at [506, 376] on span "20503188202 - 2034-04-25" at bounding box center [463, 378] width 94 height 12
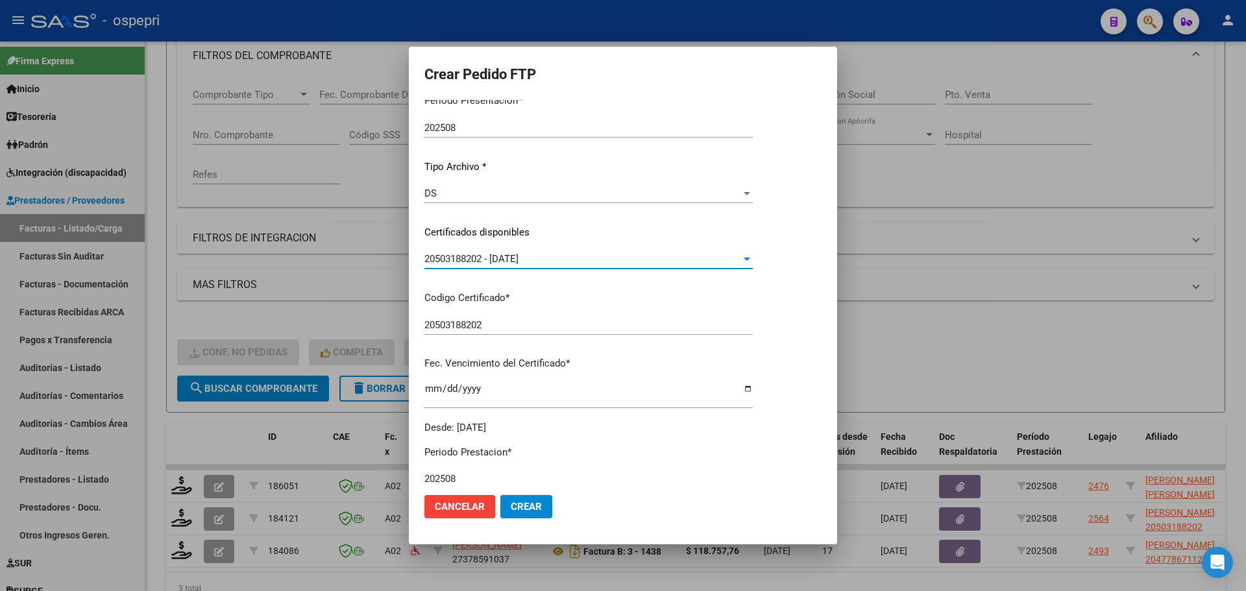
scroll to position [260, 0]
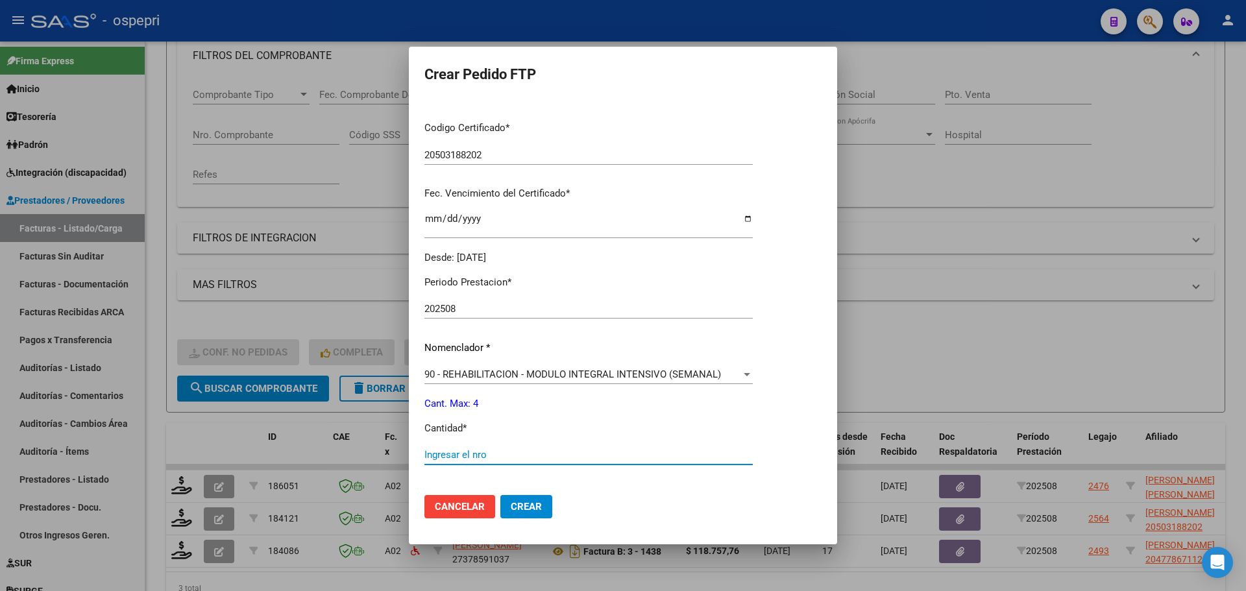
click at [487, 452] on input "Ingresar el nro" at bounding box center [588, 455] width 328 height 12
type input "4"
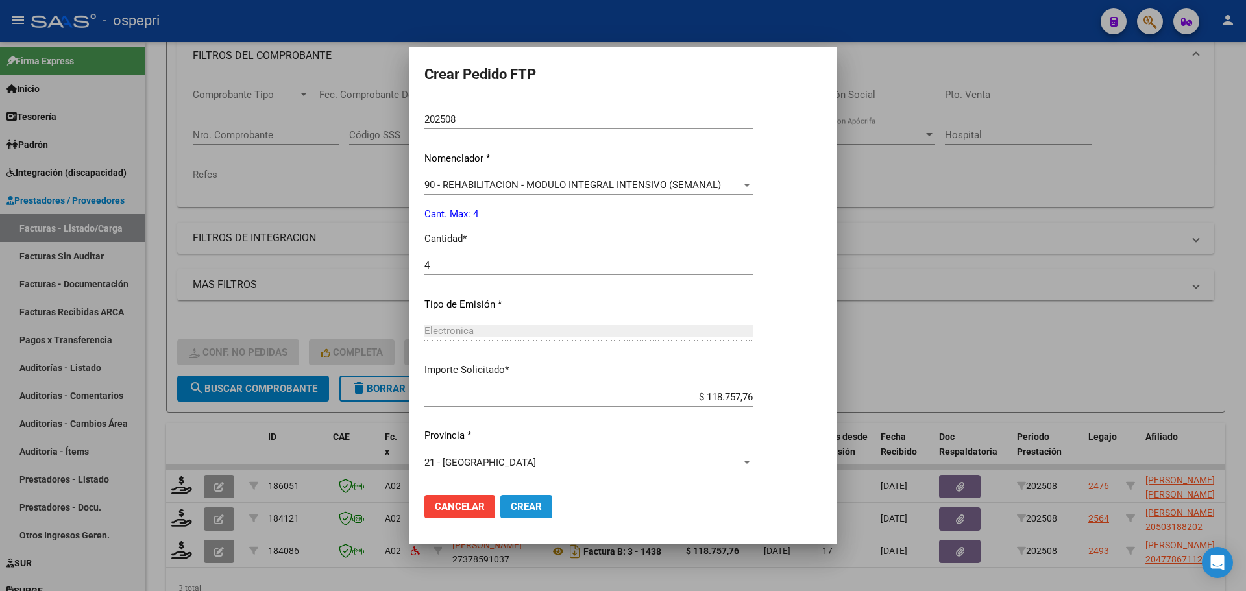
click at [519, 506] on span "Crear" at bounding box center [526, 507] width 31 height 12
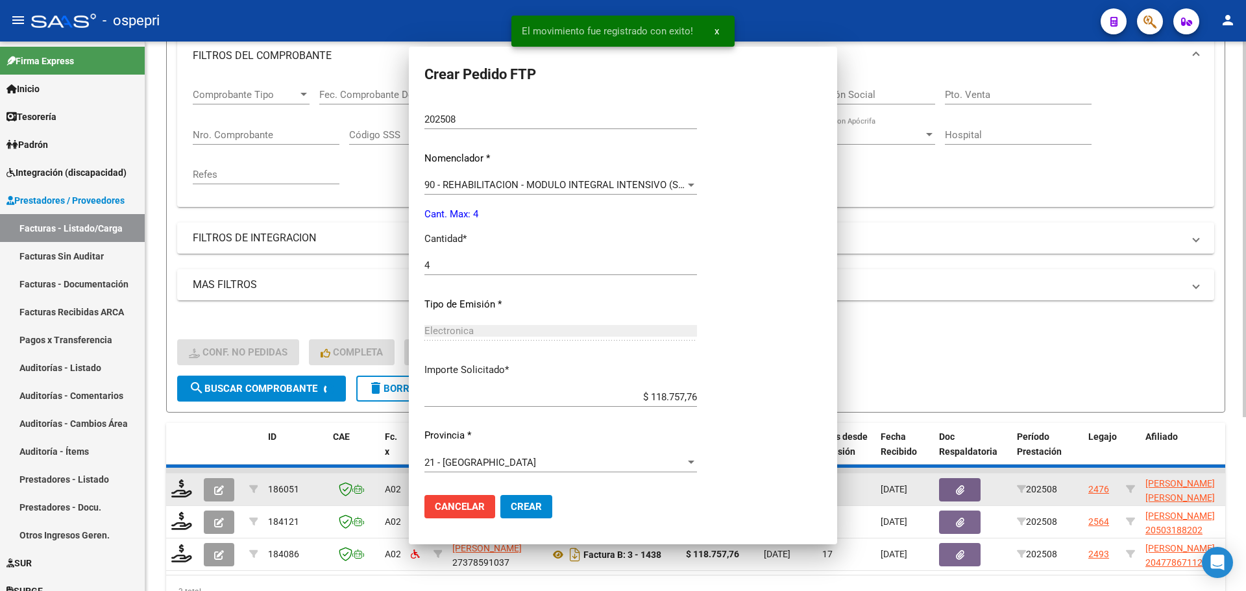
scroll to position [0, 0]
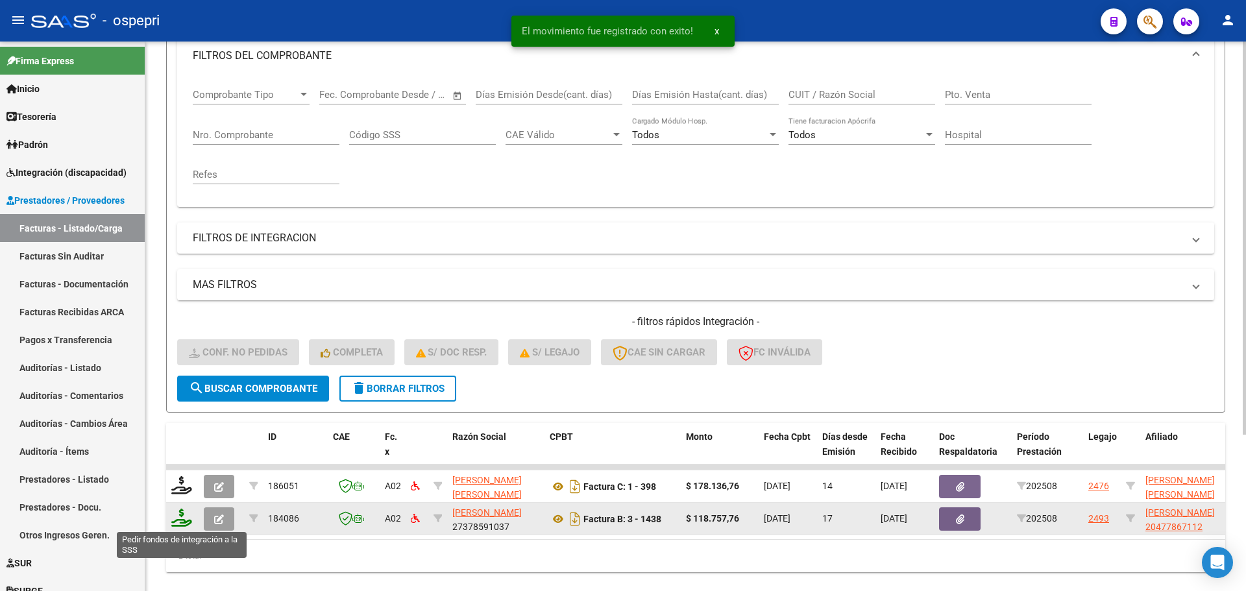
click at [179, 523] on icon at bounding box center [181, 518] width 21 height 18
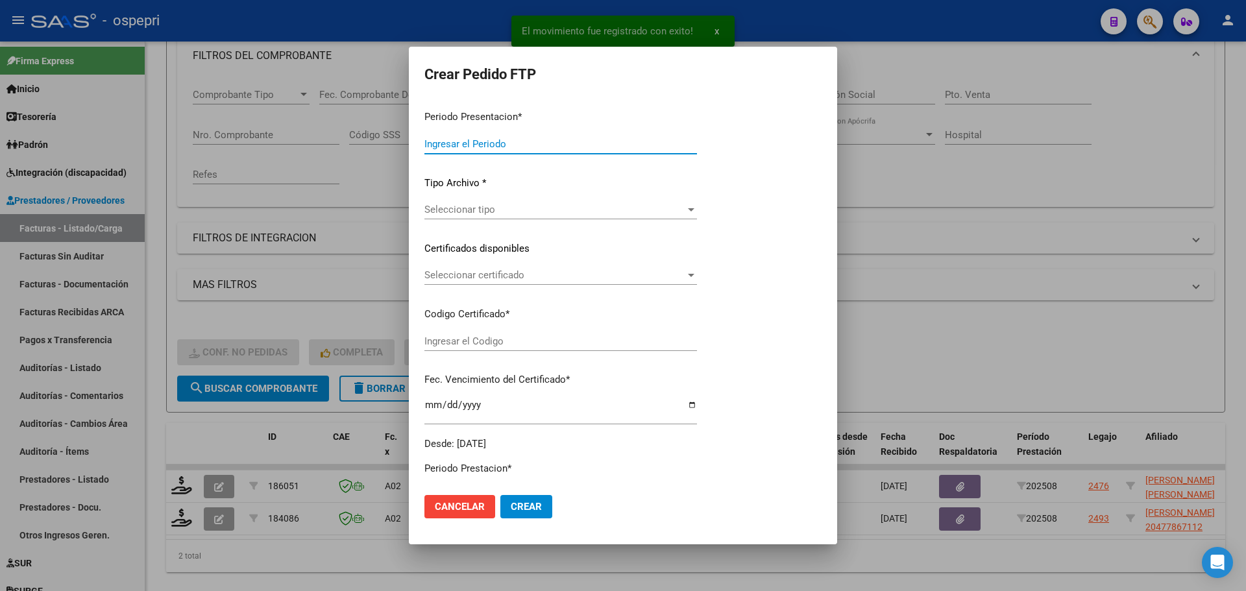
type input "202508"
type input "$ 118.757,76"
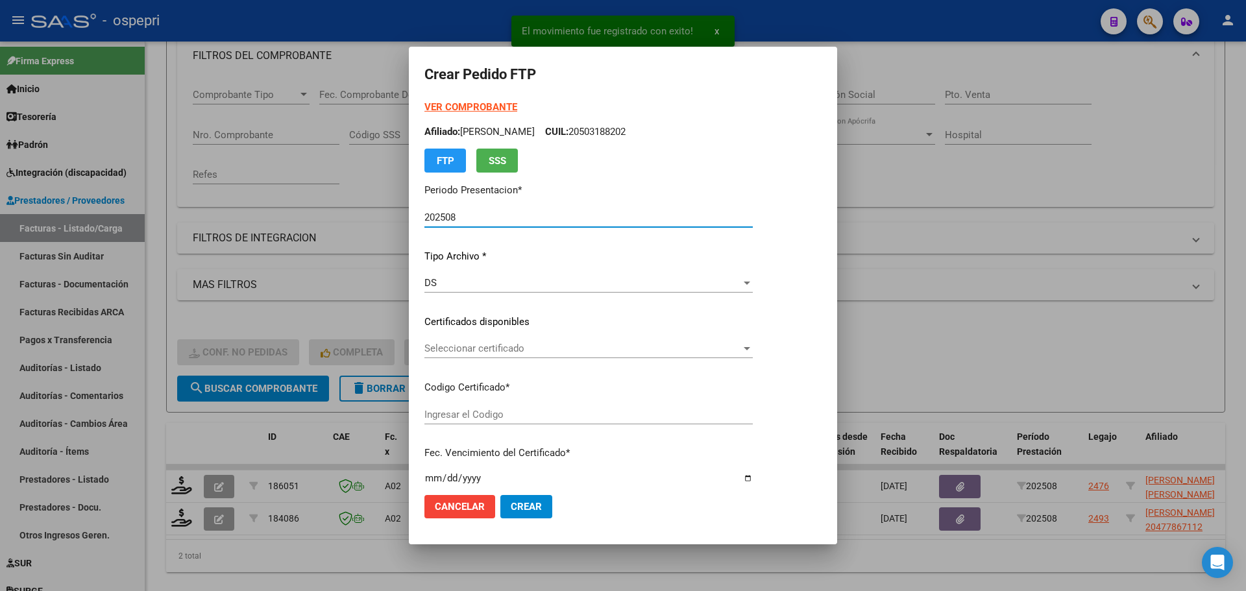
type input "2047786711-2"
type input "2032-10-25"
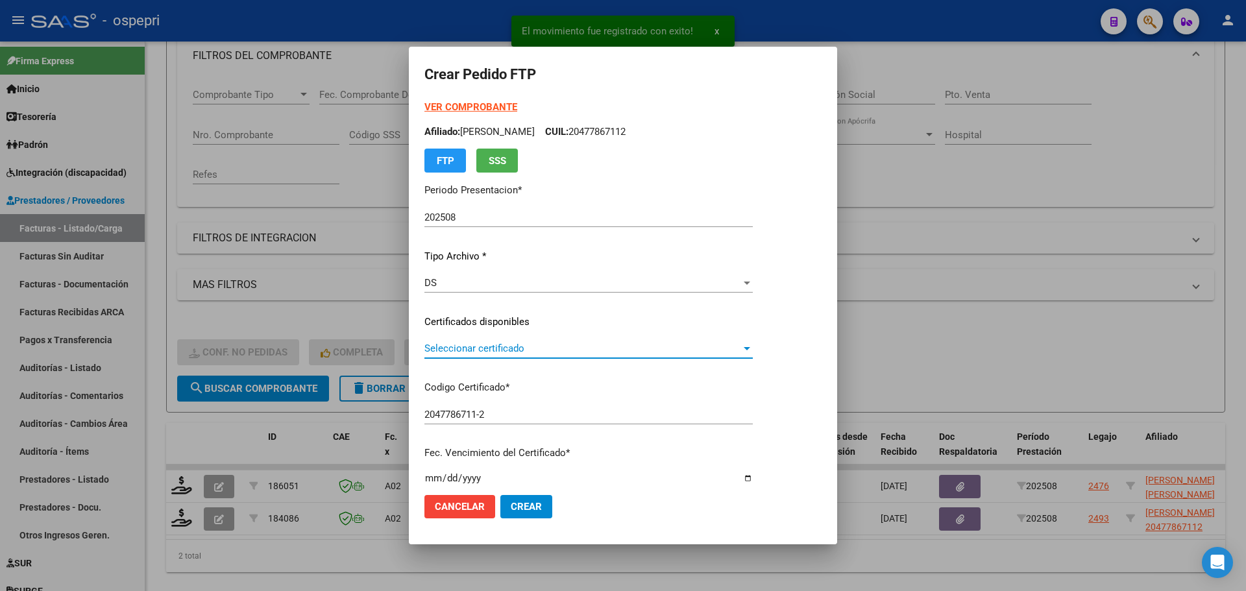
click at [493, 350] on span "Seleccionar certificado" at bounding box center [582, 349] width 317 height 12
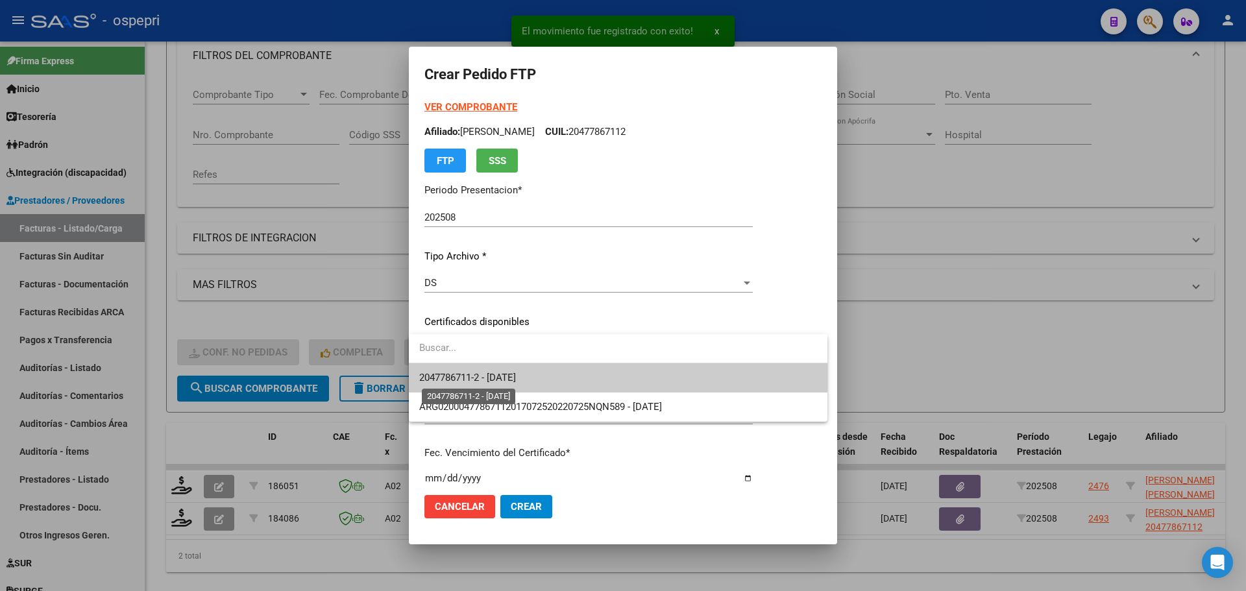
click at [509, 374] on span "2047786711-2 - 2032-10-25" at bounding box center [467, 378] width 97 height 12
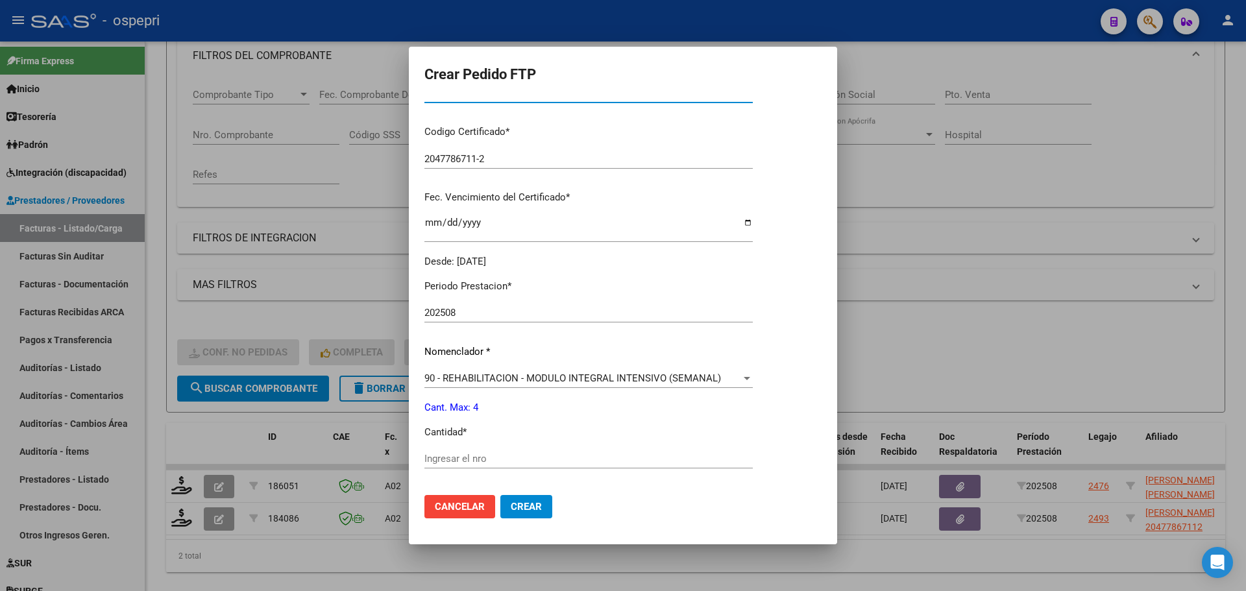
scroll to position [324, 0]
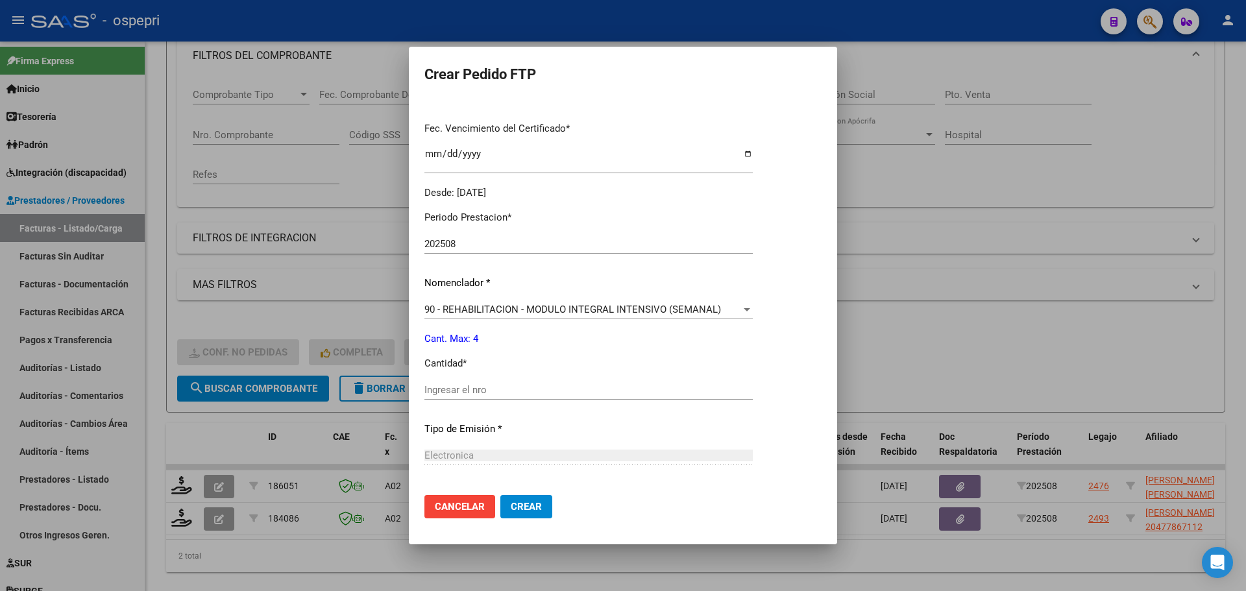
click at [480, 397] on div "Ingresar el nro" at bounding box center [588, 389] width 328 height 19
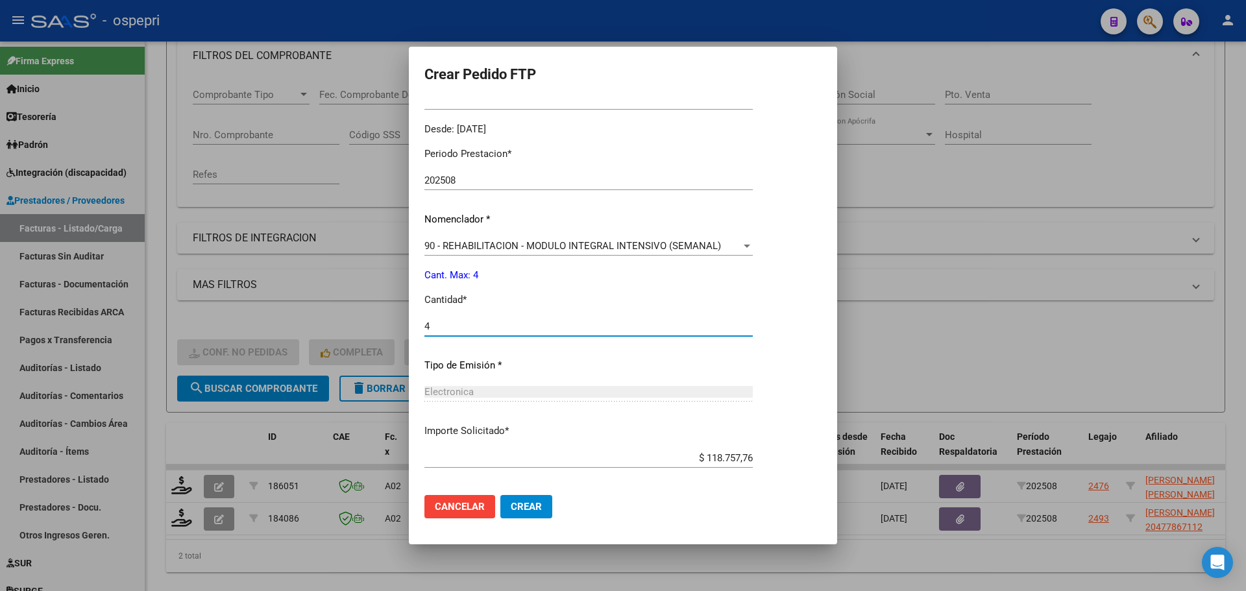
scroll to position [449, 0]
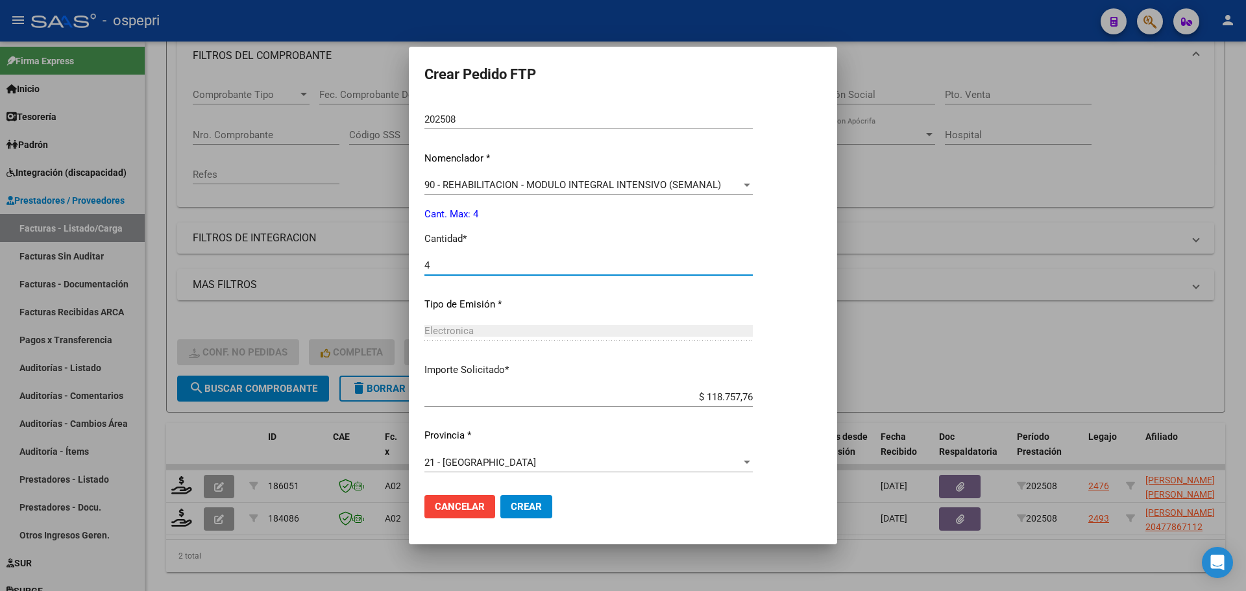
type input "4"
click at [520, 507] on span "Crear" at bounding box center [526, 507] width 31 height 12
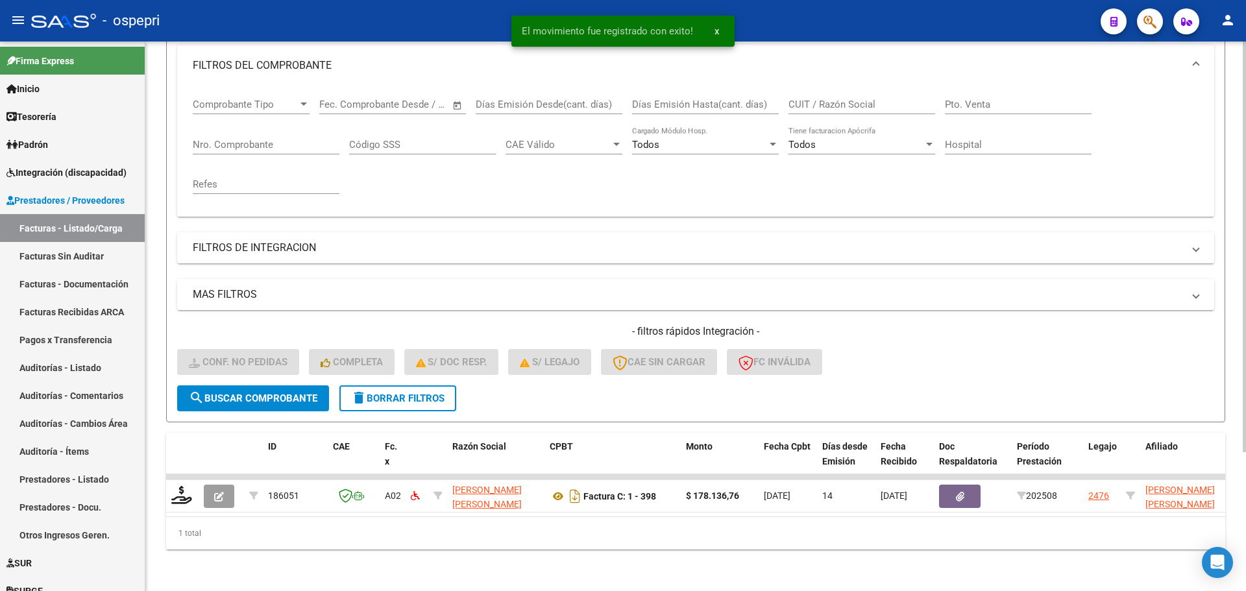
click at [1025, 364] on div "- filtros rápidos Integración - Conf. no pedidas Completa S/ Doc Resp. S/ legaj…" at bounding box center [695, 354] width 1037 height 61
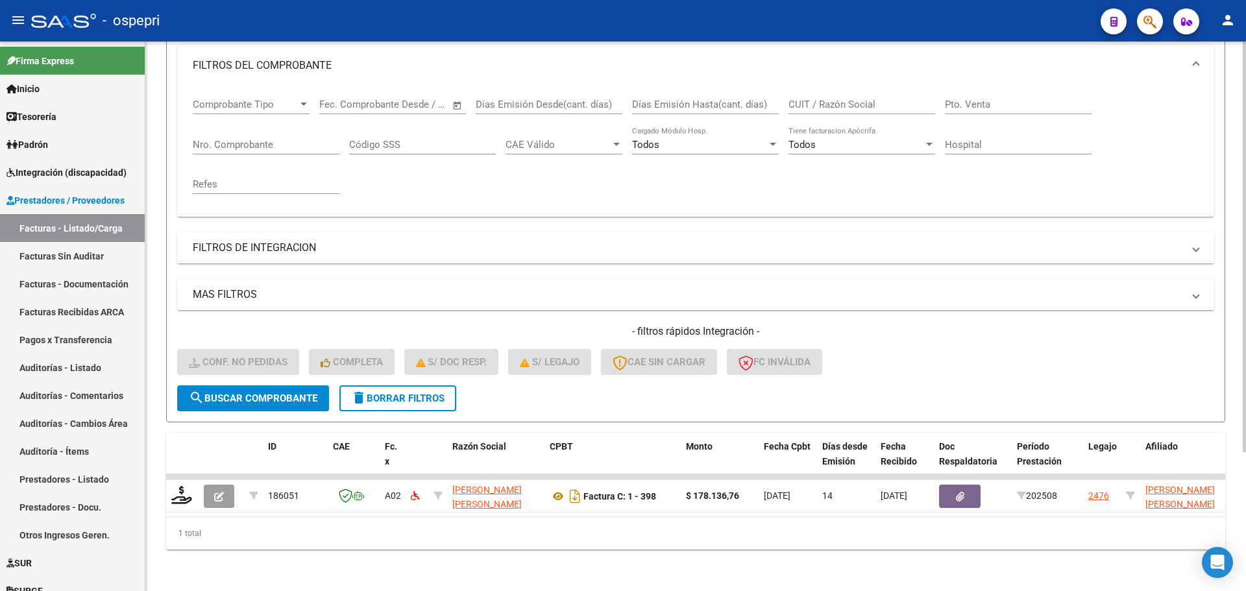
click at [402, 393] on span "delete Borrar Filtros" at bounding box center [397, 399] width 93 height 12
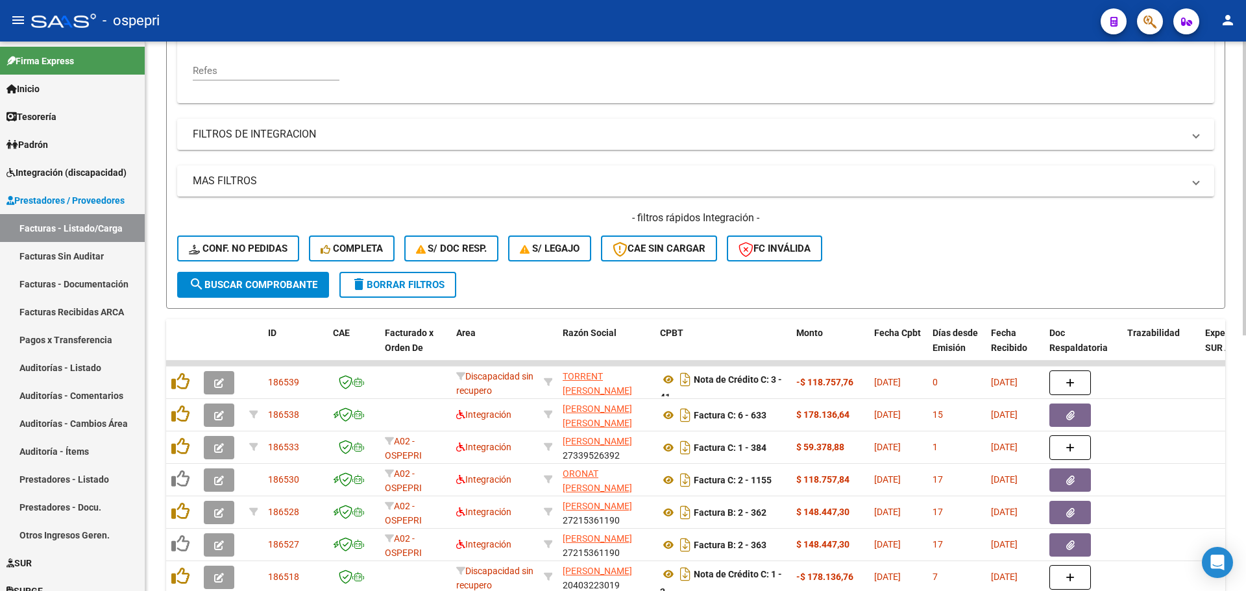
scroll to position [445, 0]
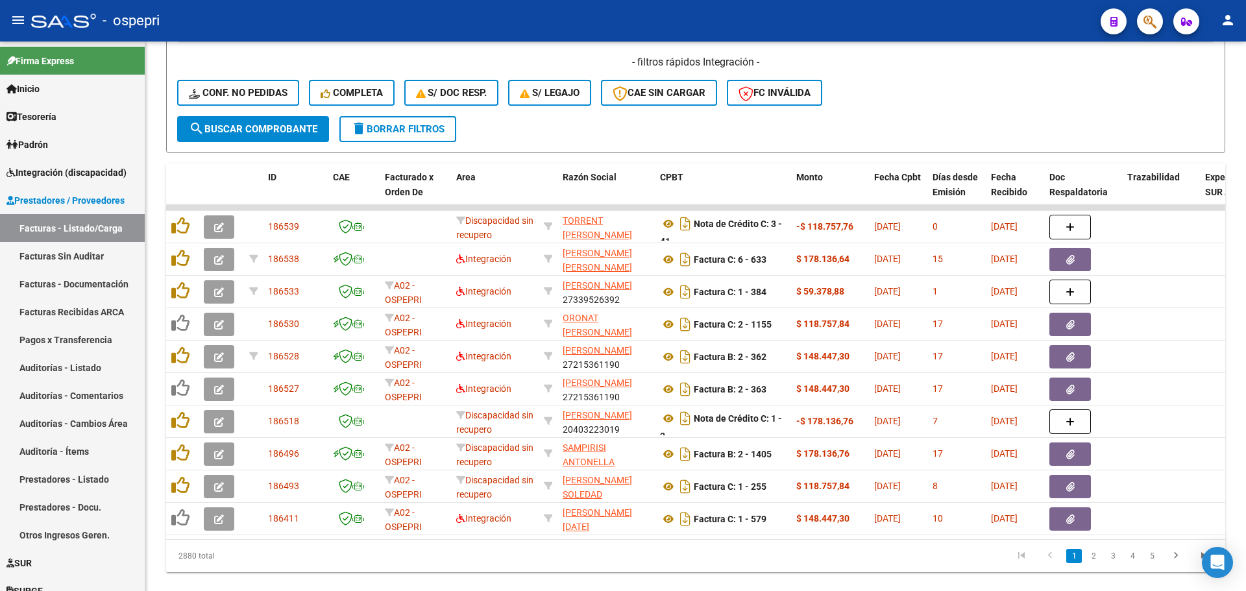
click at [717, 8] on div "- ospepri" at bounding box center [560, 20] width 1059 height 29
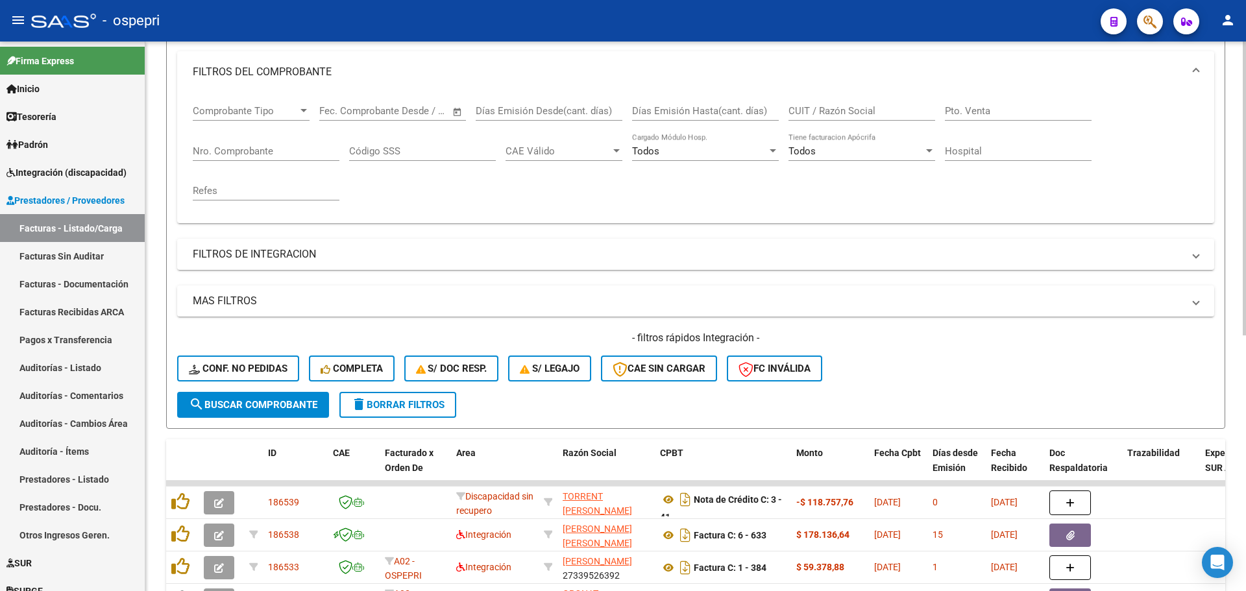
scroll to position [0, 0]
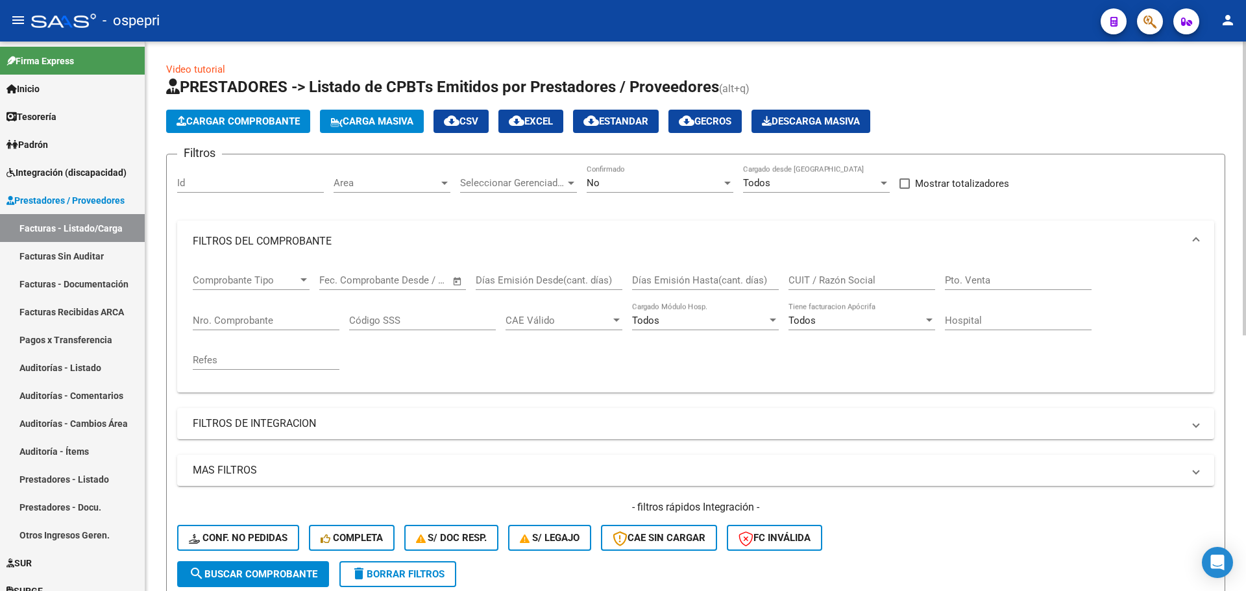
click at [814, 279] on input "CUIT / Razón Social" at bounding box center [861, 281] width 147 height 12
paste input "27325293999"
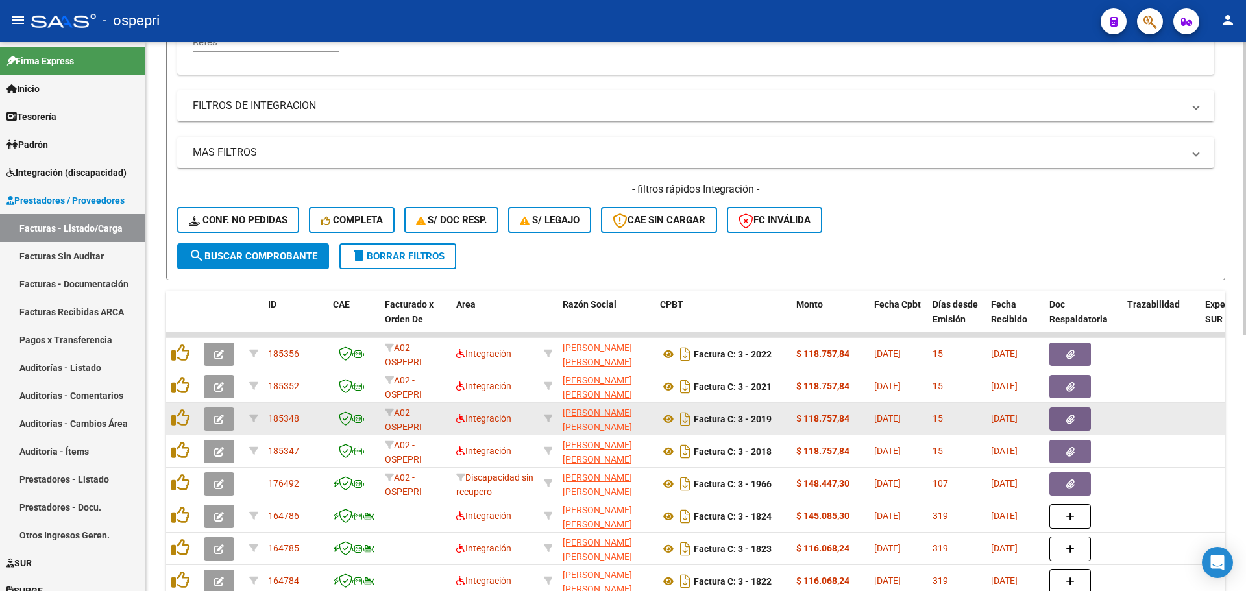
scroll to position [324, 0]
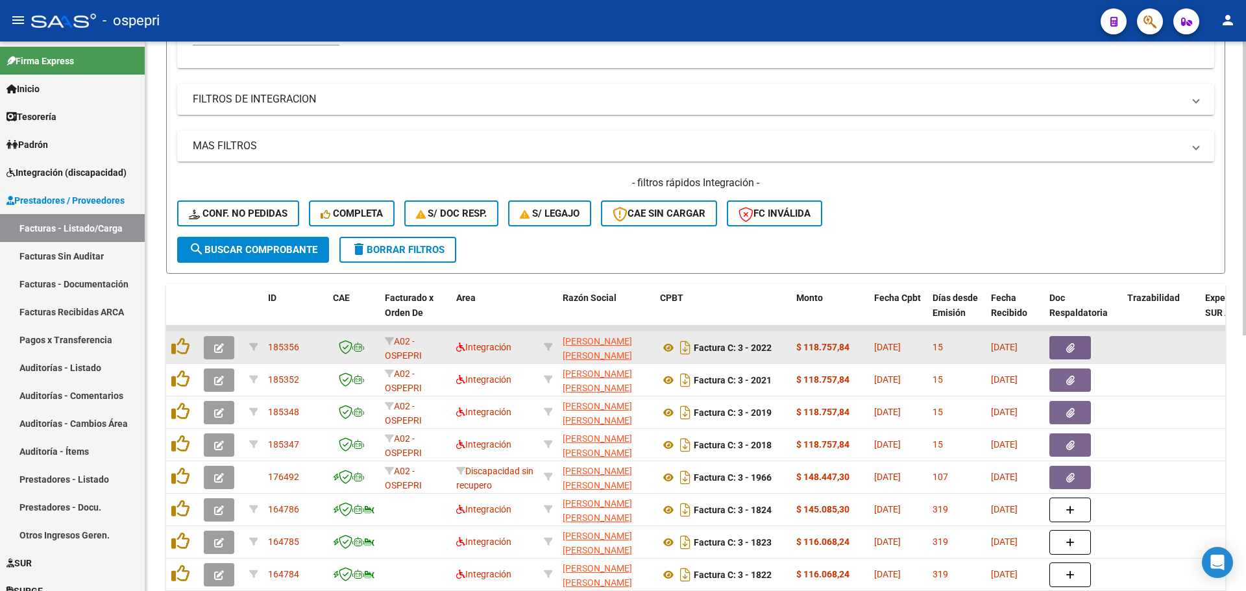
type input "27325293999"
click at [219, 345] on icon "button" at bounding box center [219, 348] width 10 height 10
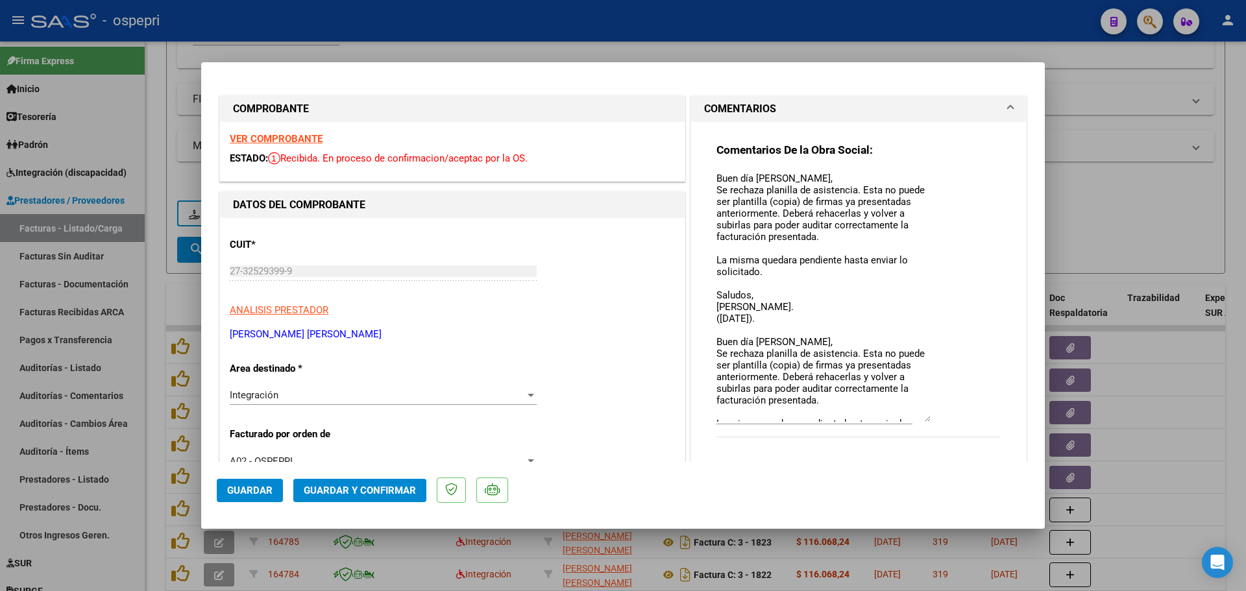
drag, startPoint x: 922, startPoint y: 195, endPoint x: 937, endPoint y: 419, distance: 225.0
click at [937, 419] on div "Comentarios De la Obra Social: Buen día Cintia, Se rechaza planilla de asistenc…" at bounding box center [858, 297] width 284 height 308
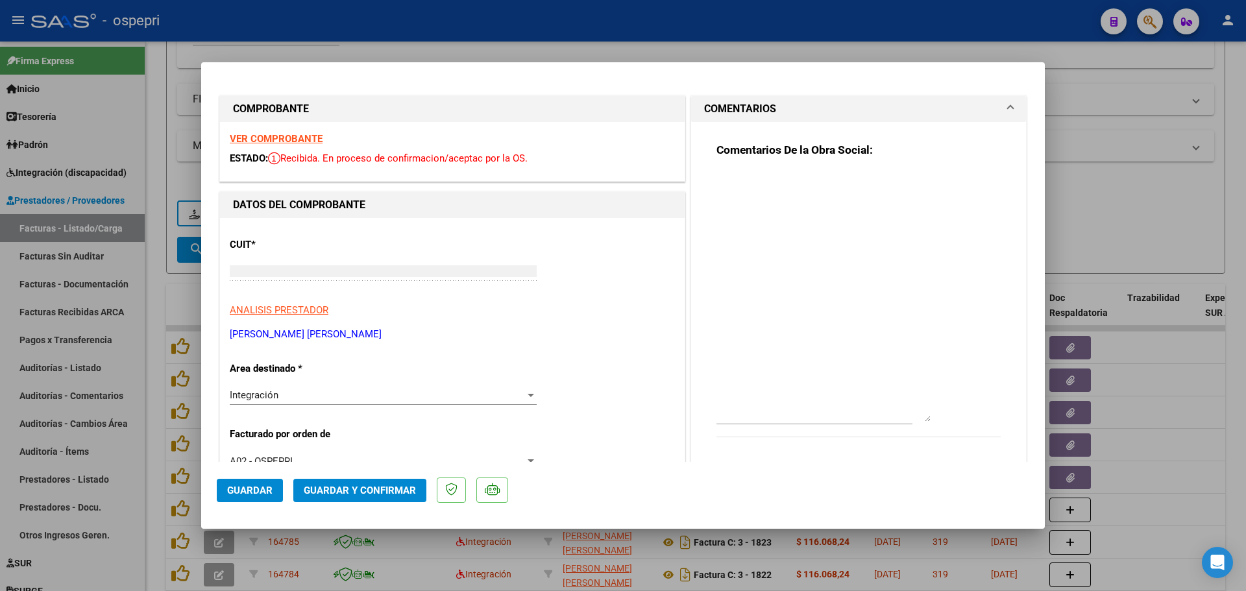
scroll to position [0, 0]
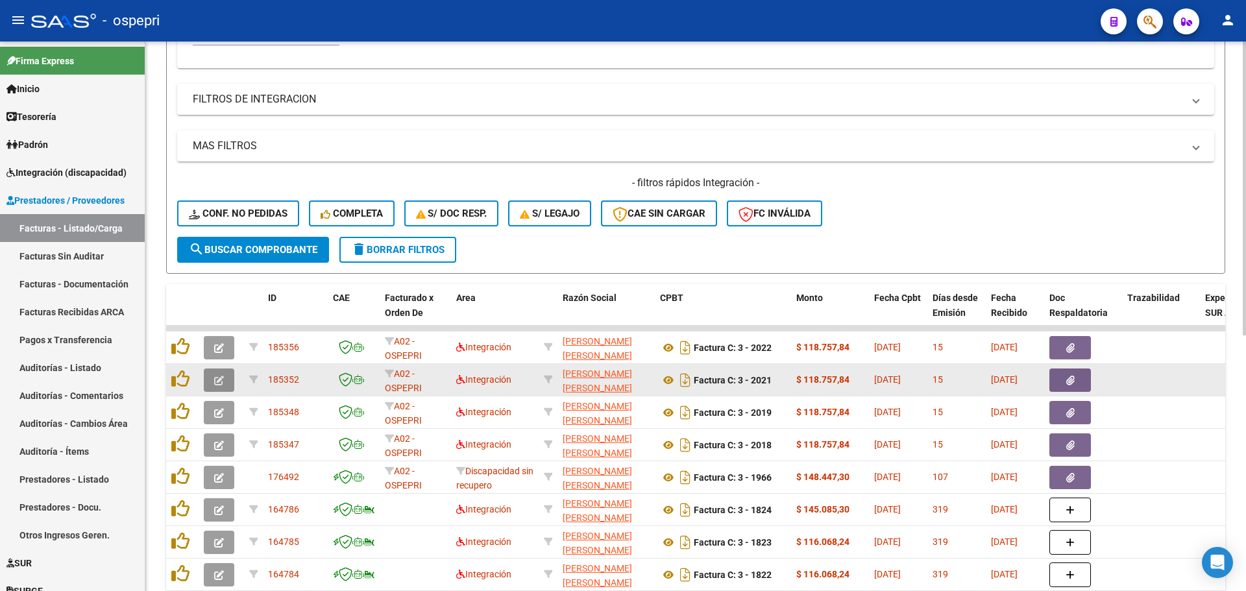
click at [221, 379] on icon "button" at bounding box center [219, 381] width 10 height 10
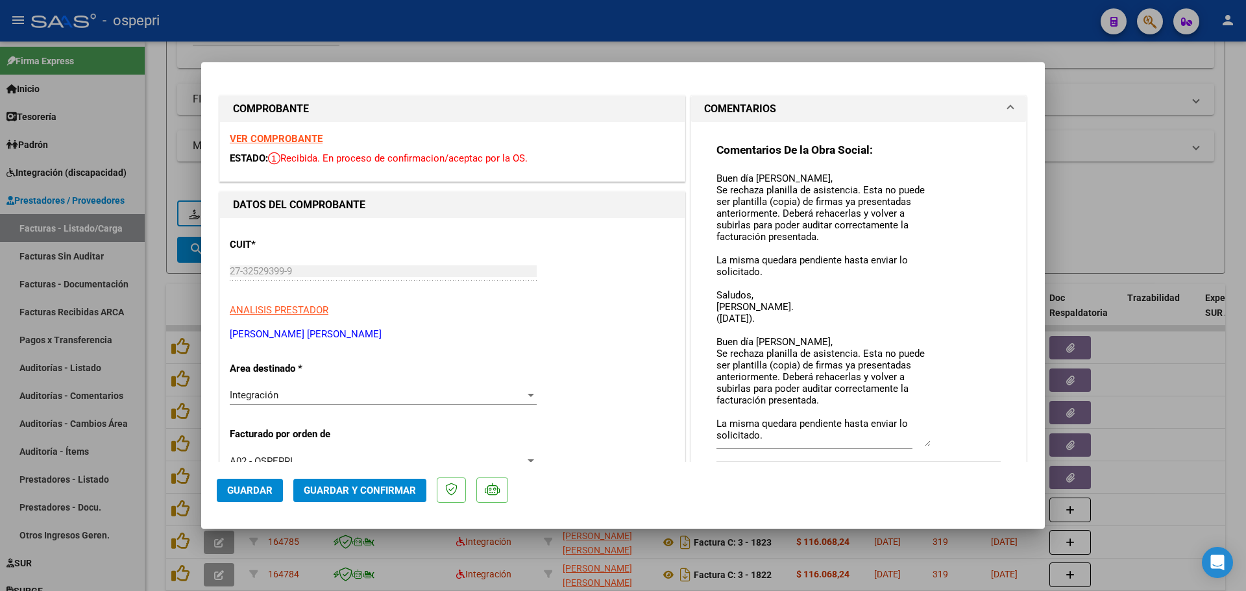
drag, startPoint x: 921, startPoint y: 195, endPoint x: 933, endPoint y: 445, distance: 249.5
click at [933, 445] on div "Comentarios De la Obra Social: Buen día Cintia, Se rechaza planilla de asistenc…" at bounding box center [858, 309] width 284 height 333
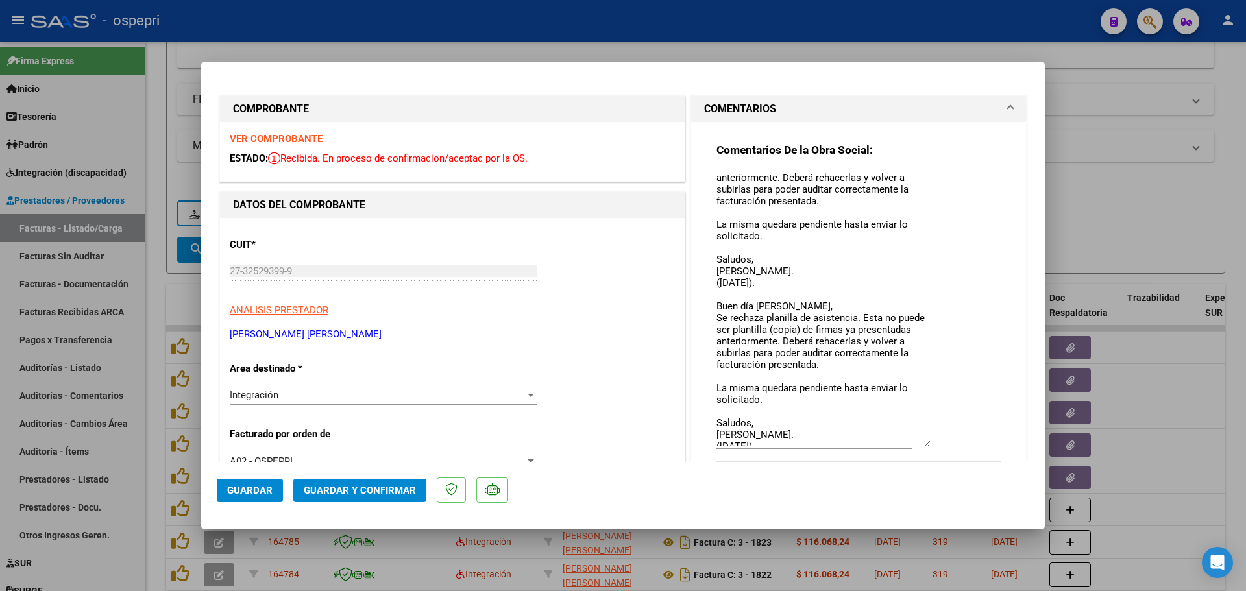
scroll to position [55, 0]
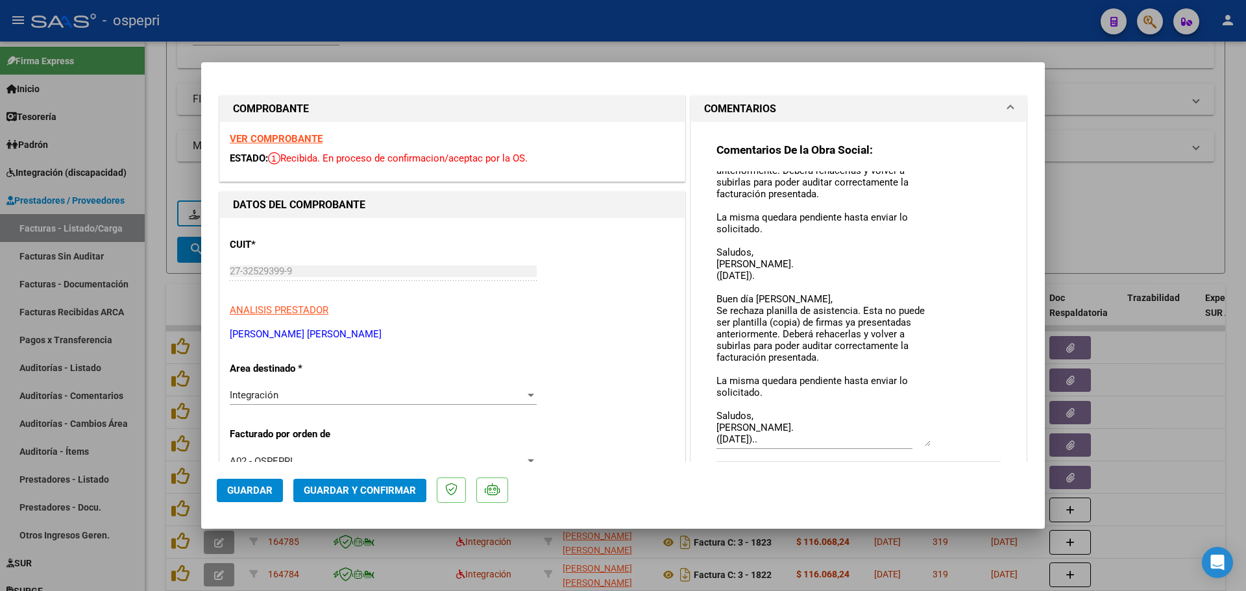
type input "$ 0,00"
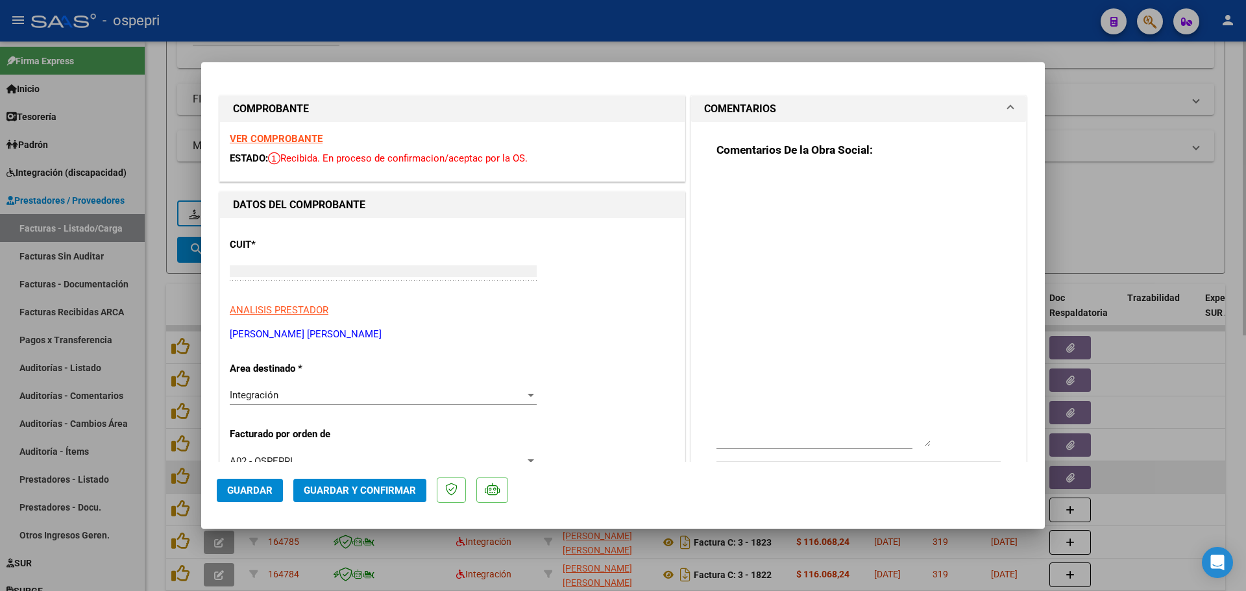
scroll to position [0, 0]
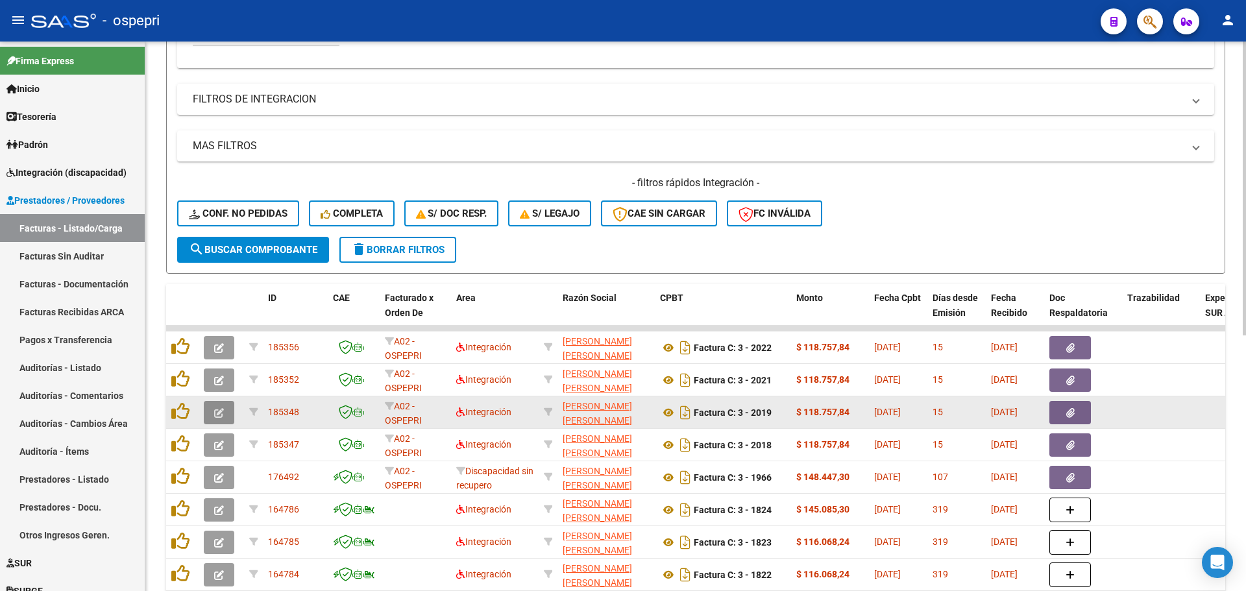
click at [216, 414] on icon "button" at bounding box center [219, 413] width 10 height 10
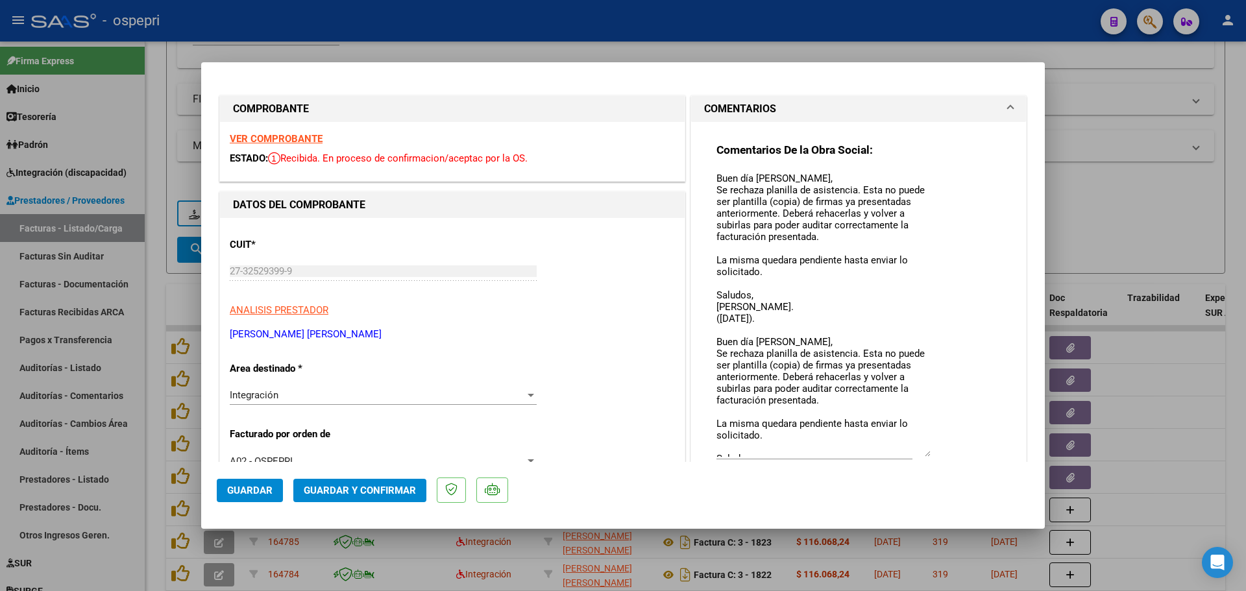
drag, startPoint x: 920, startPoint y: 193, endPoint x: 922, endPoint y: 453, distance: 259.6
click at [922, 453] on textarea "Buen día Cintia, Se rechaza planilla de asistencia. Esta no puede ser plantilla…" at bounding box center [823, 314] width 214 height 286
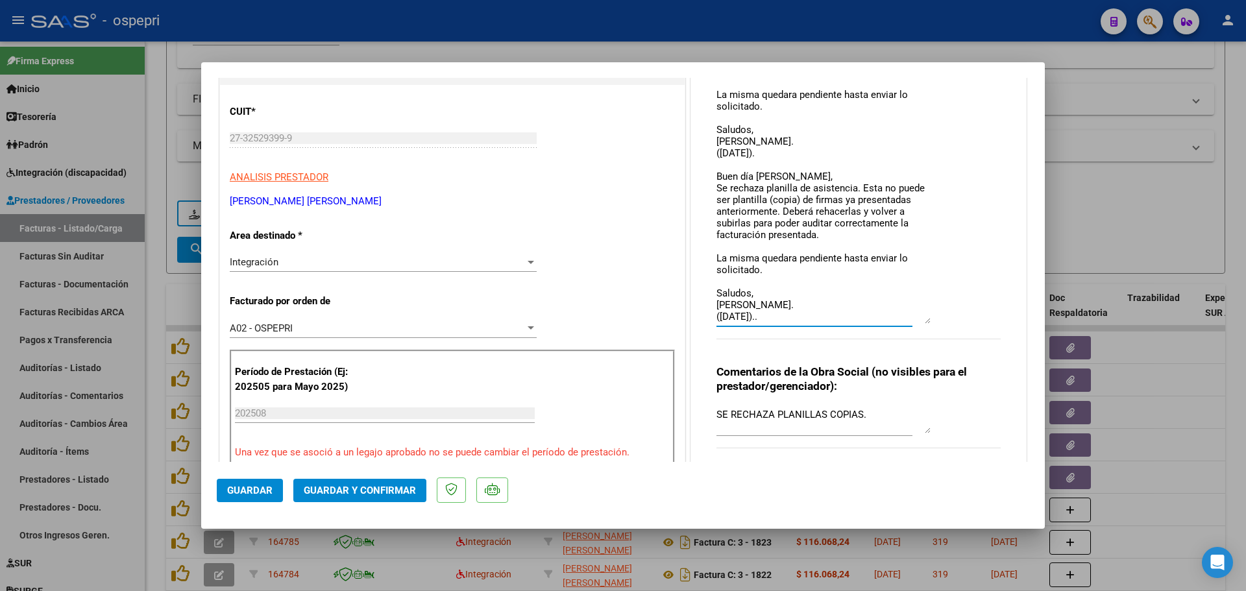
scroll to position [195, 0]
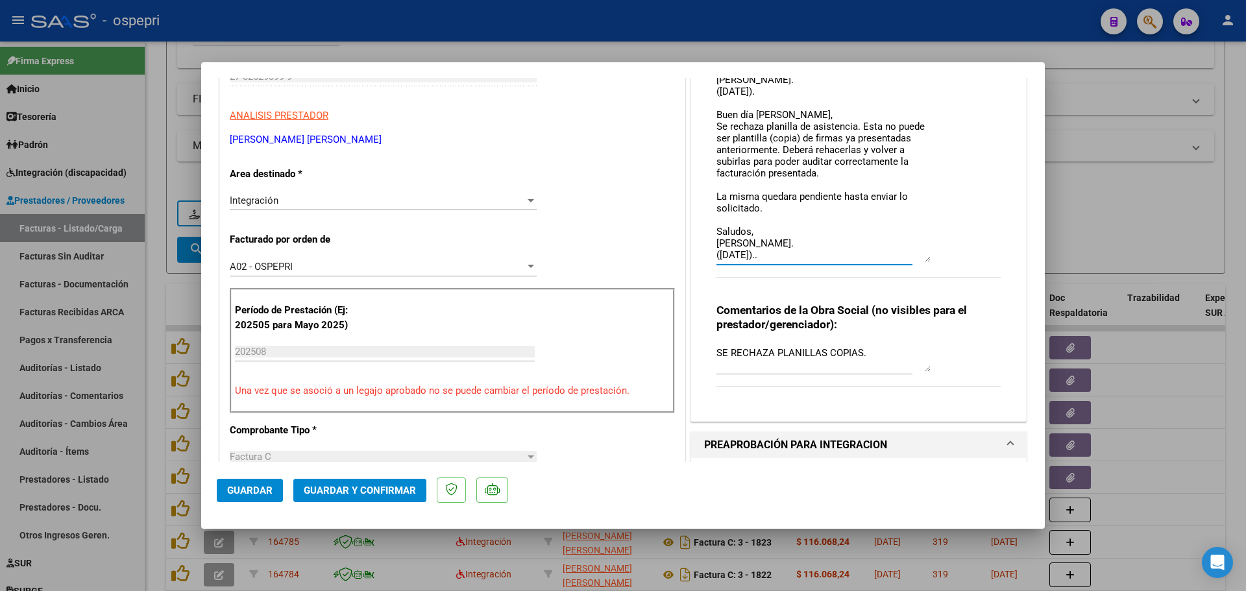
type input "$ 0,00"
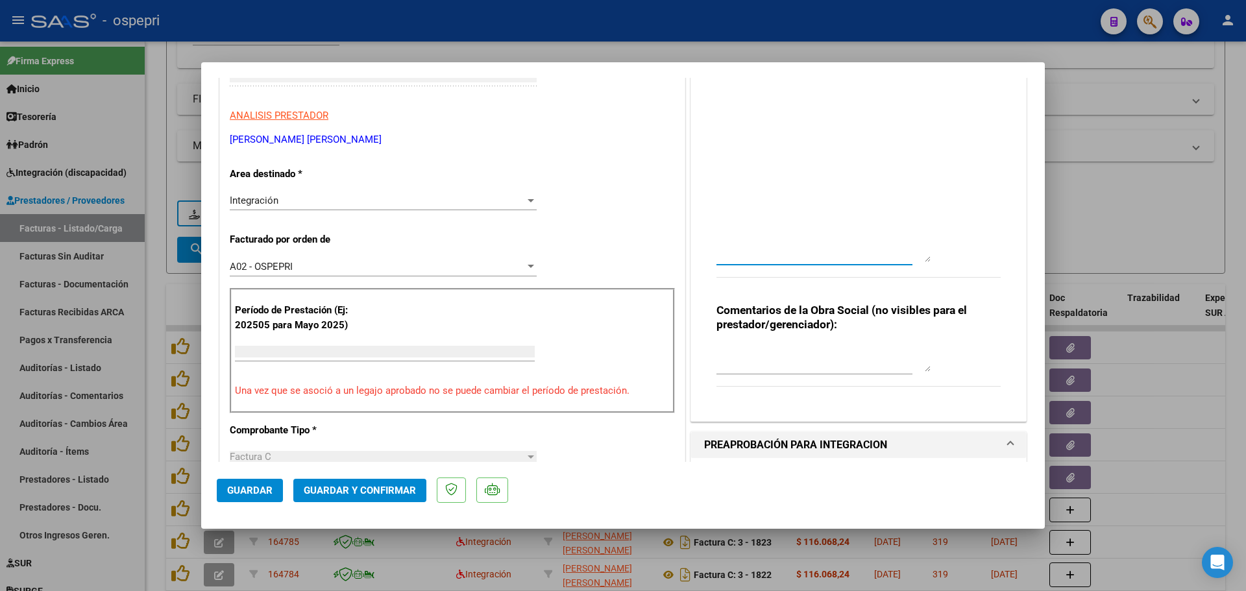
scroll to position [0, 0]
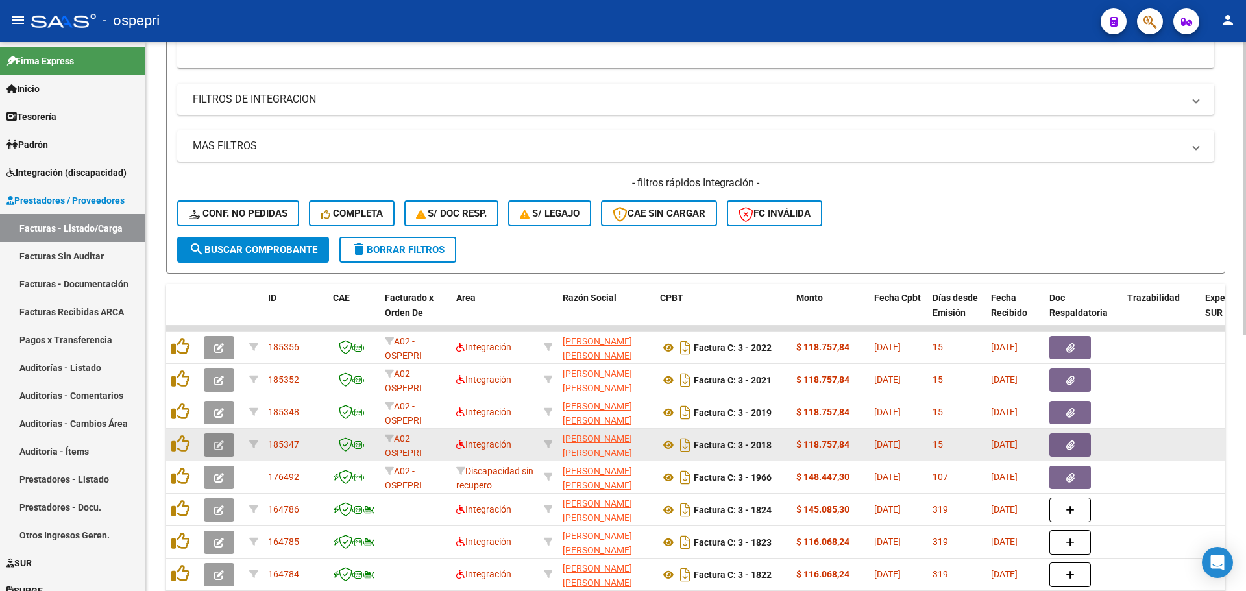
click at [215, 450] on icon "button" at bounding box center [219, 446] width 10 height 10
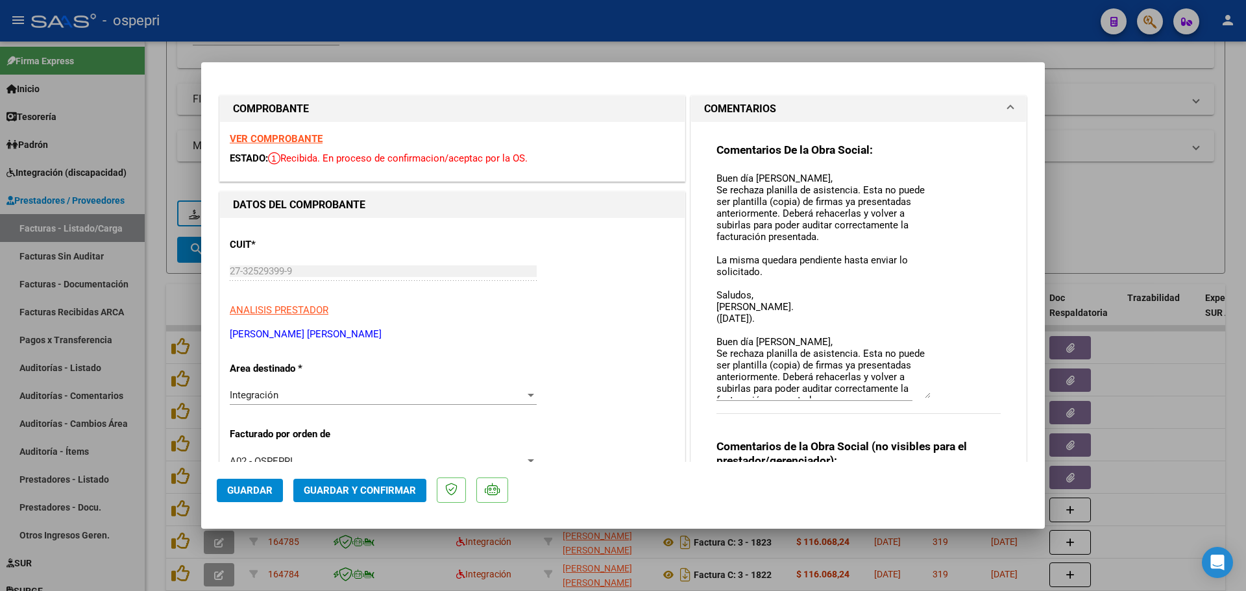
drag, startPoint x: 923, startPoint y: 194, endPoint x: 922, endPoint y: 395, distance: 201.2
click at [922, 395] on textarea "Buen día Cintia, Se rechaza planilla de asistencia. Esta no puede ser plantilla…" at bounding box center [823, 284] width 214 height 227
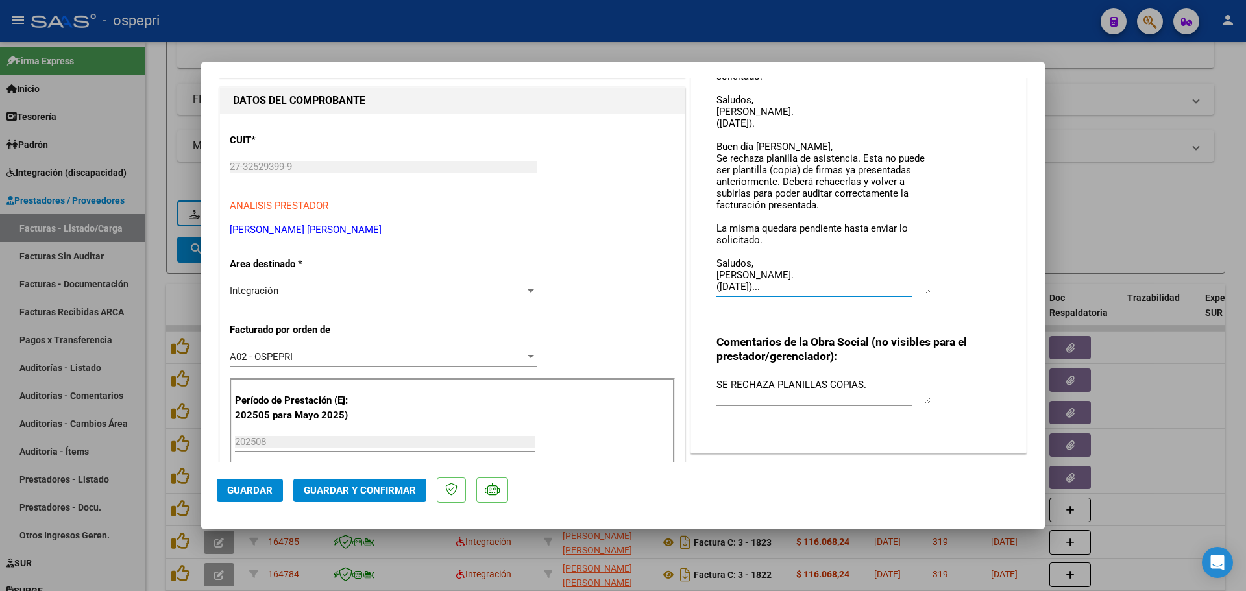
scroll to position [130, 0]
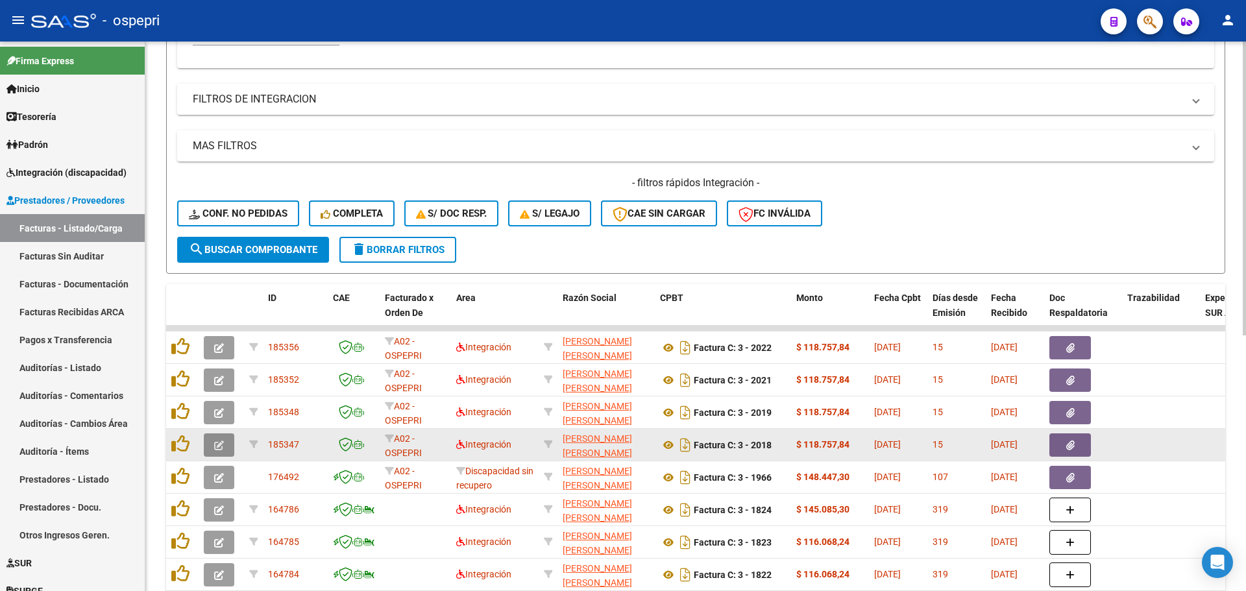
click at [224, 444] on button "button" at bounding box center [219, 444] width 31 height 23
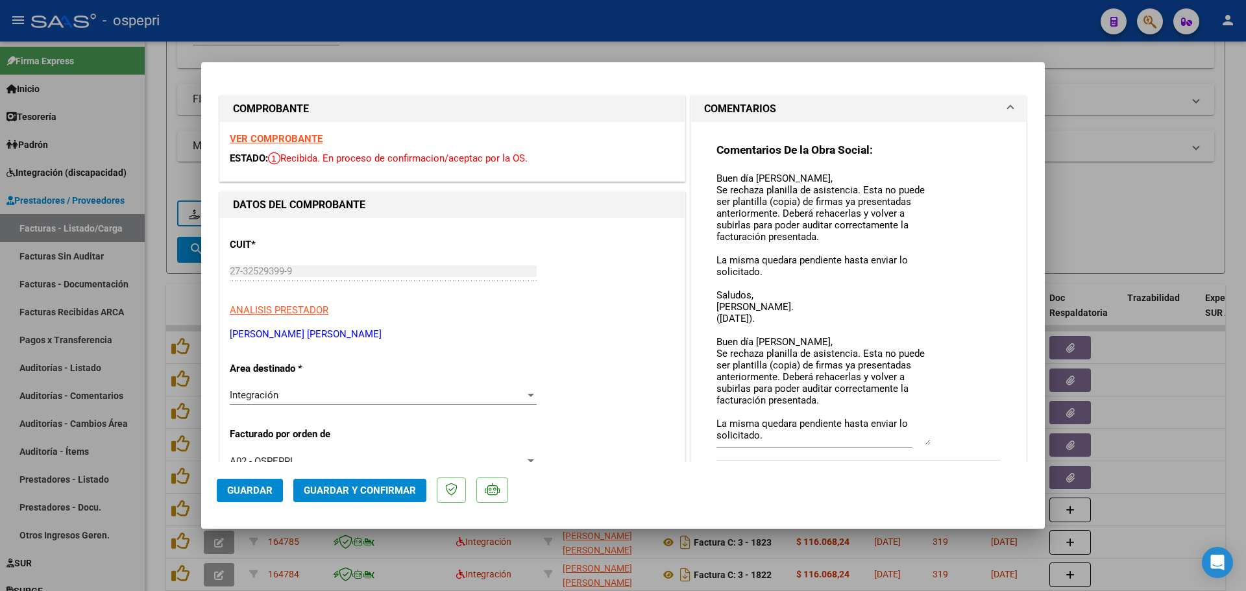
drag, startPoint x: 921, startPoint y: 195, endPoint x: 894, endPoint y: 432, distance: 238.4
click at [922, 443] on textarea "Buen día Cintia, Se rechaza planilla de asistencia. Esta no puede ser plantilla…" at bounding box center [823, 308] width 214 height 274
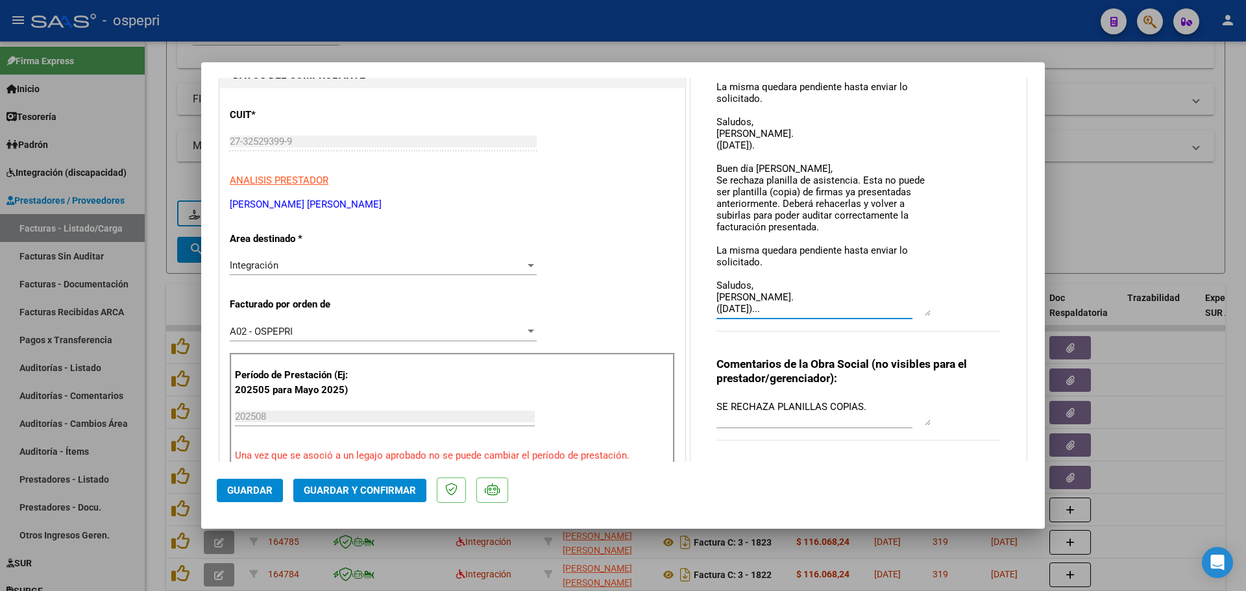
type input "$ 0,00"
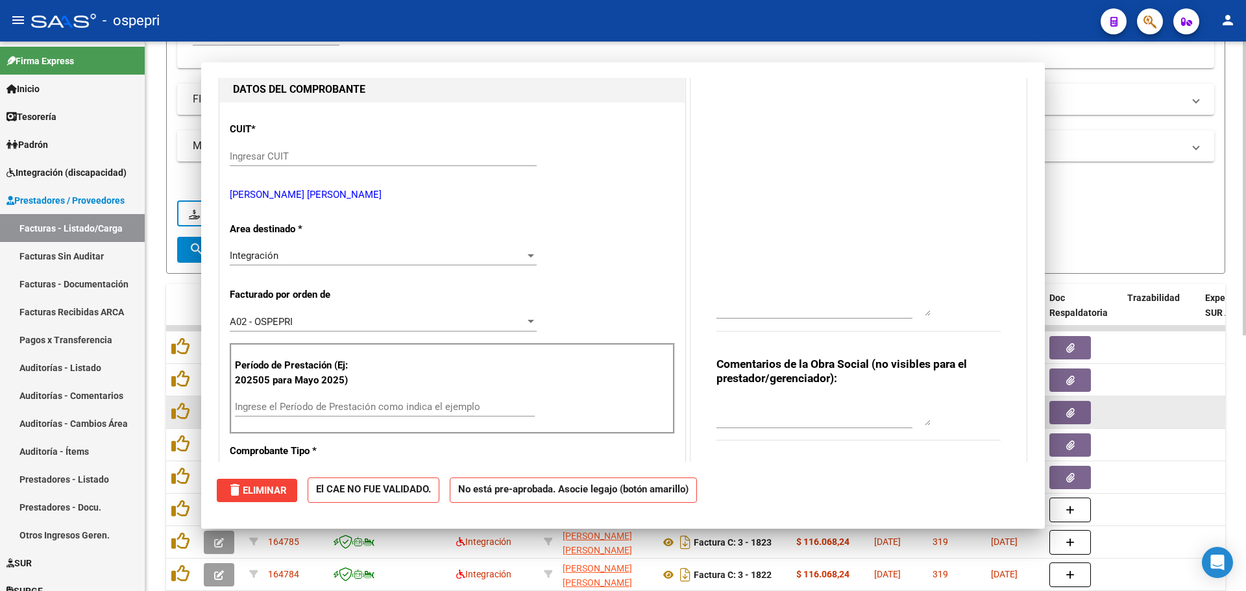
scroll to position [0, 0]
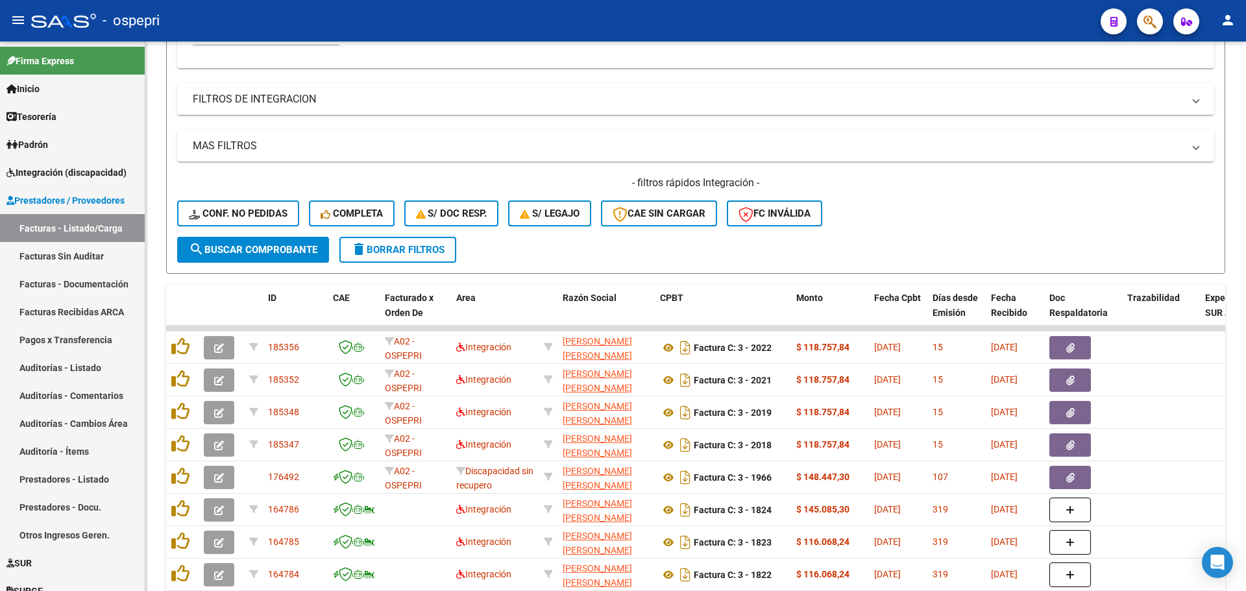
click at [846, 3] on mat-toolbar "menu - ospepri person" at bounding box center [623, 21] width 1246 height 42
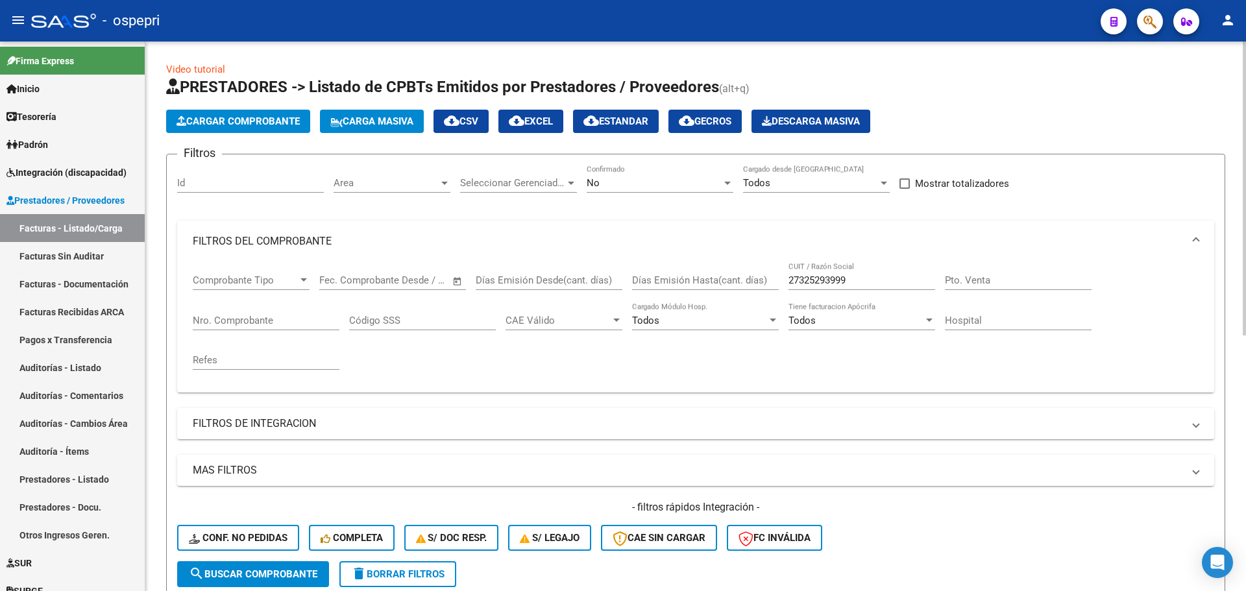
click at [868, 278] on input "27325293999" at bounding box center [861, 281] width 147 height 12
paste input "0295475316"
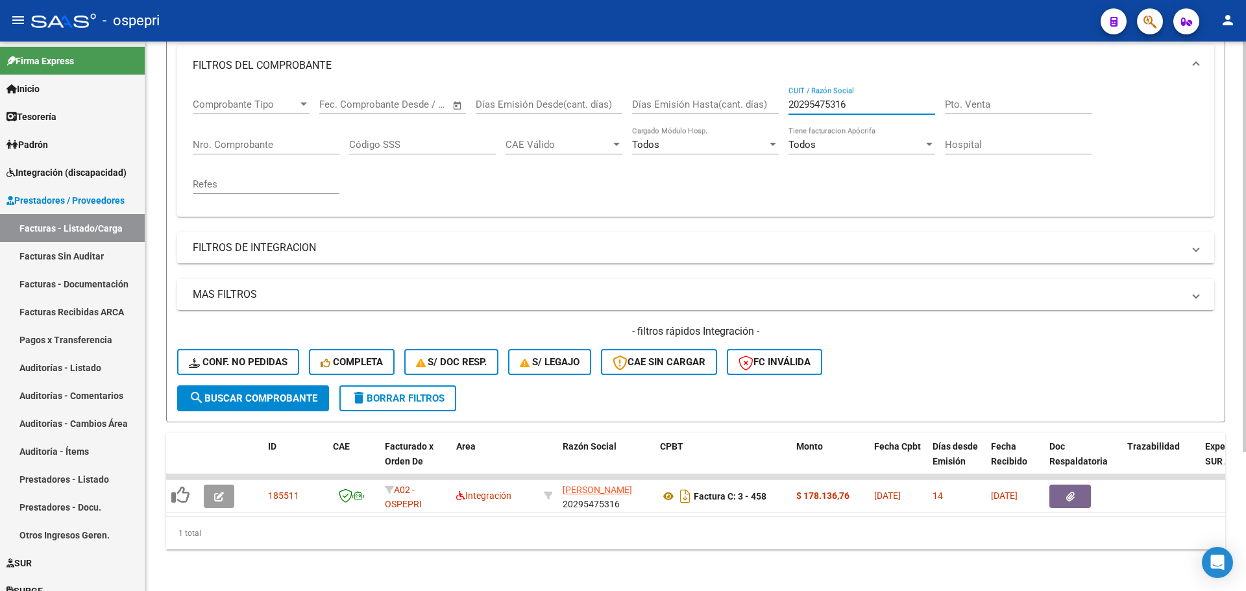
scroll to position [186, 0]
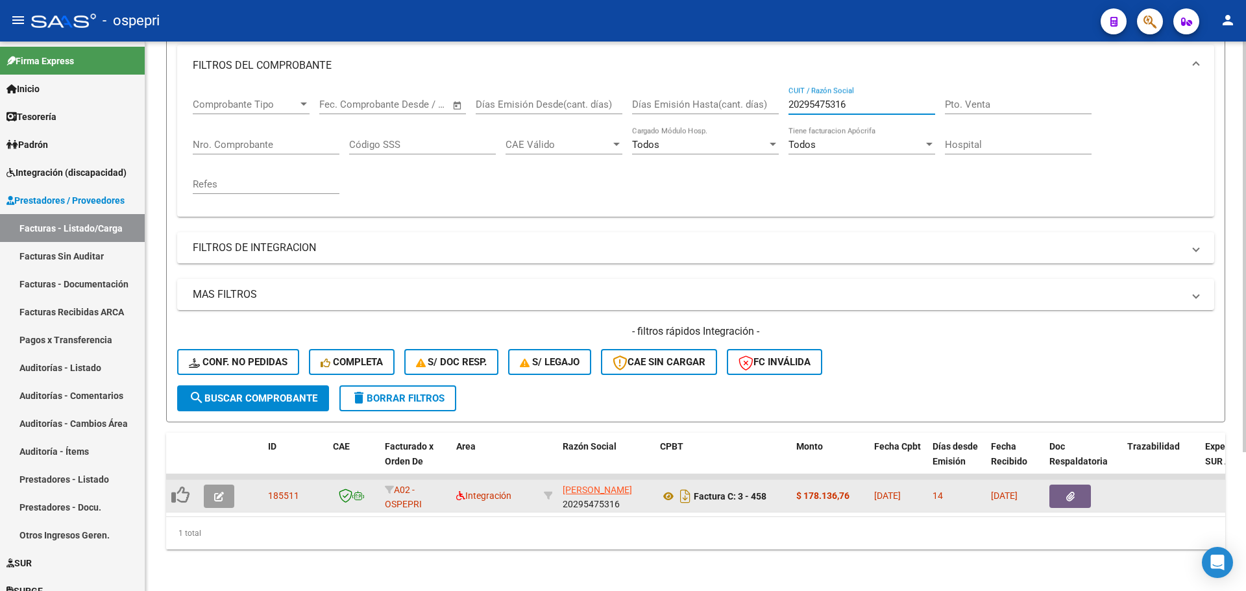
type input "20295475316"
click at [217, 485] on button "button" at bounding box center [219, 496] width 31 height 23
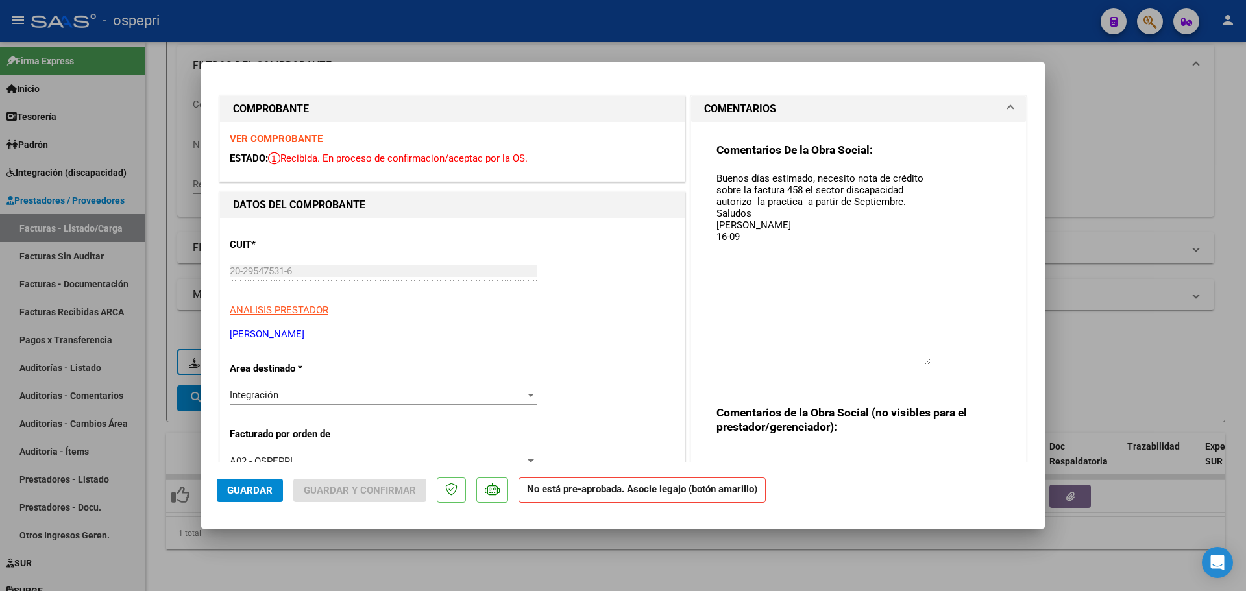
drag, startPoint x: 918, startPoint y: 195, endPoint x: 955, endPoint y: 358, distance: 166.3
click at [957, 362] on div "Comentarios De la Obra Social: Buenos días estimado, necesito nota de crédito s…" at bounding box center [858, 268] width 284 height 251
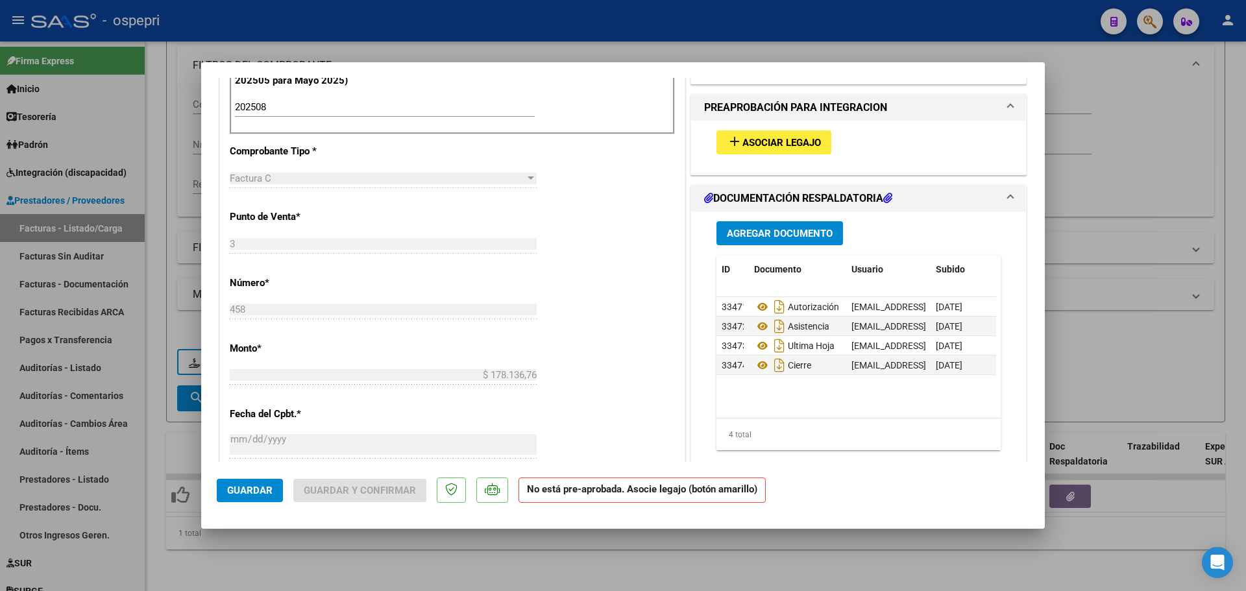
scroll to position [454, 0]
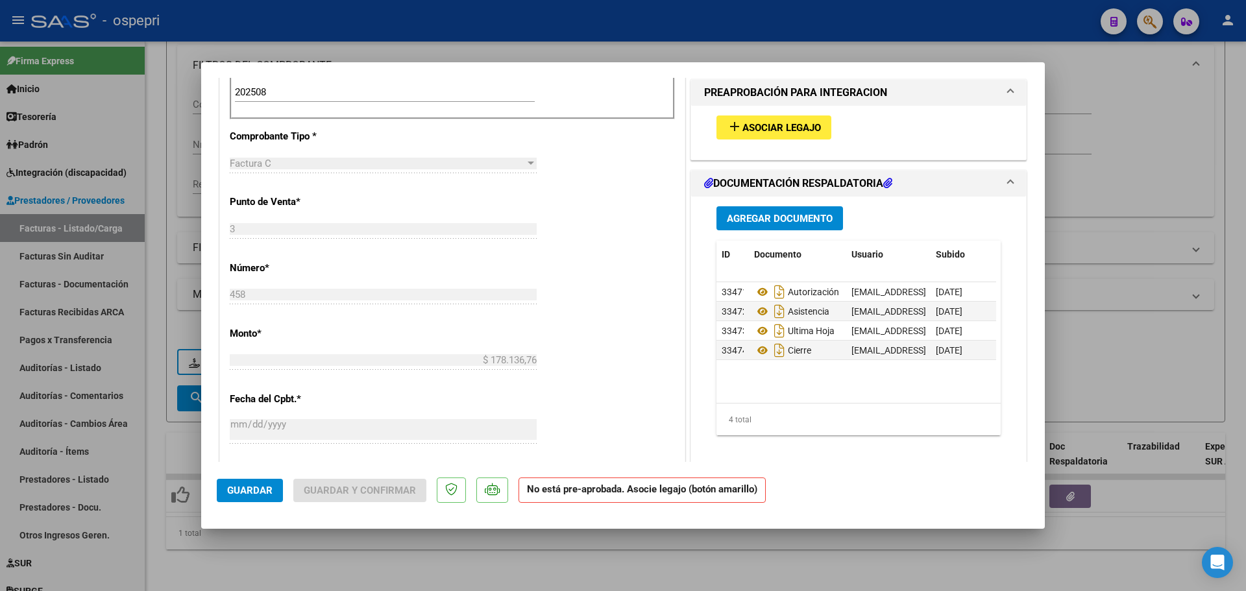
type input "$ 0,00"
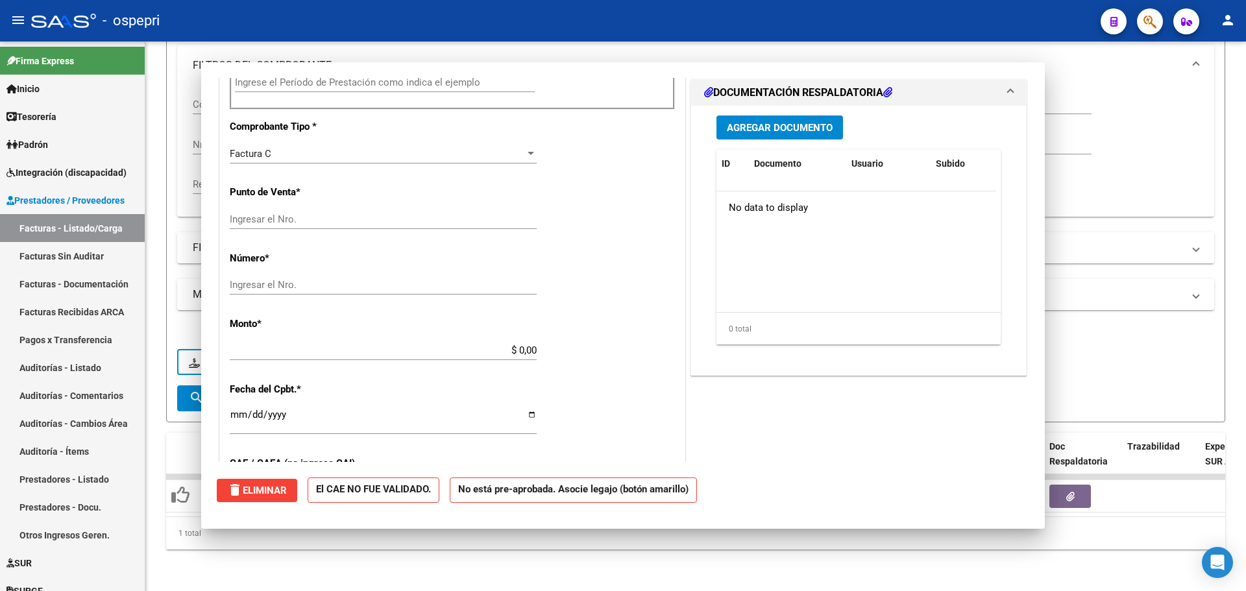
scroll to position [0, 0]
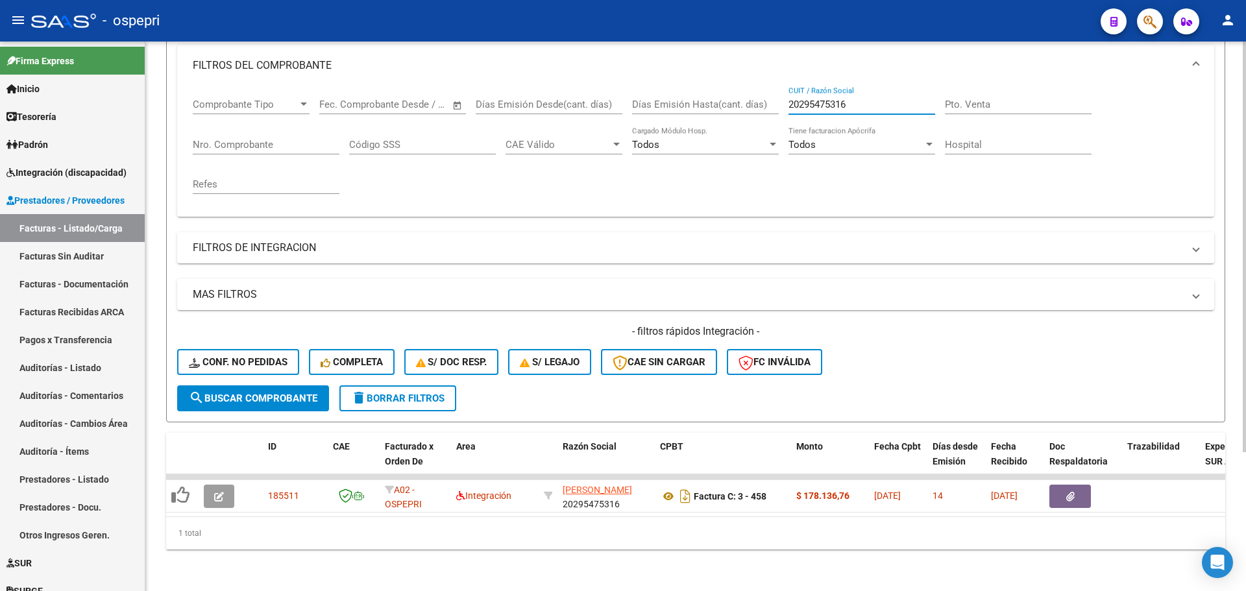
click at [876, 99] on input "20295475316" at bounding box center [861, 105] width 147 height 12
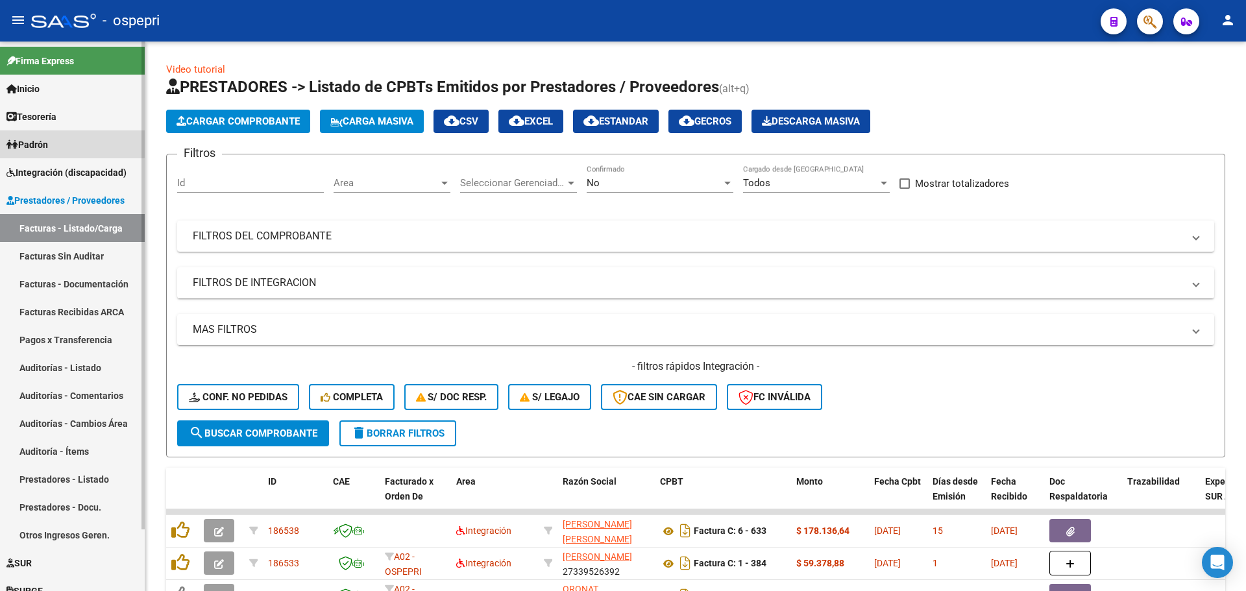
click at [56, 143] on link "Padrón" at bounding box center [72, 144] width 145 height 28
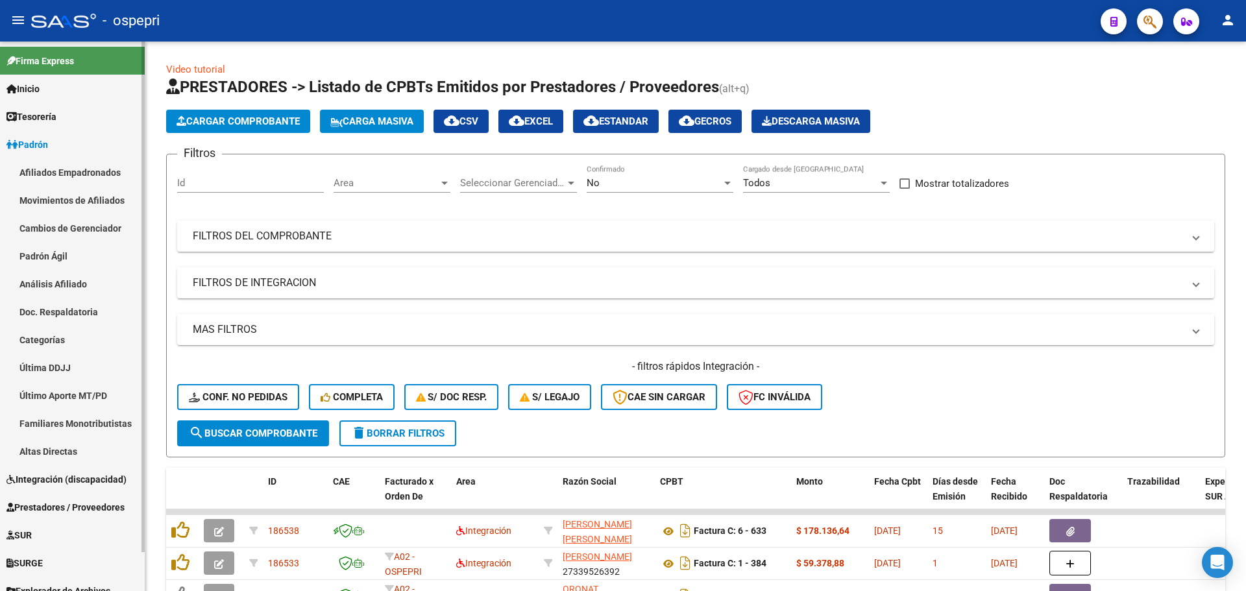
click at [71, 482] on span "Integración (discapacidad)" at bounding box center [66, 479] width 120 height 14
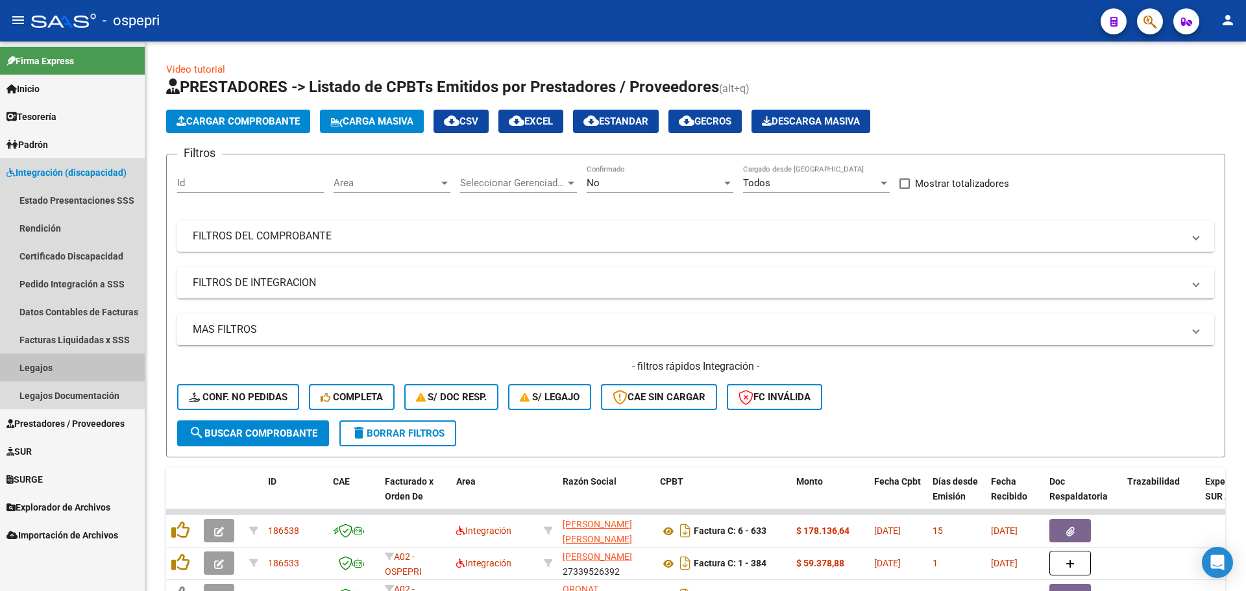
click at [60, 365] on link "Legajos" at bounding box center [72, 368] width 145 height 28
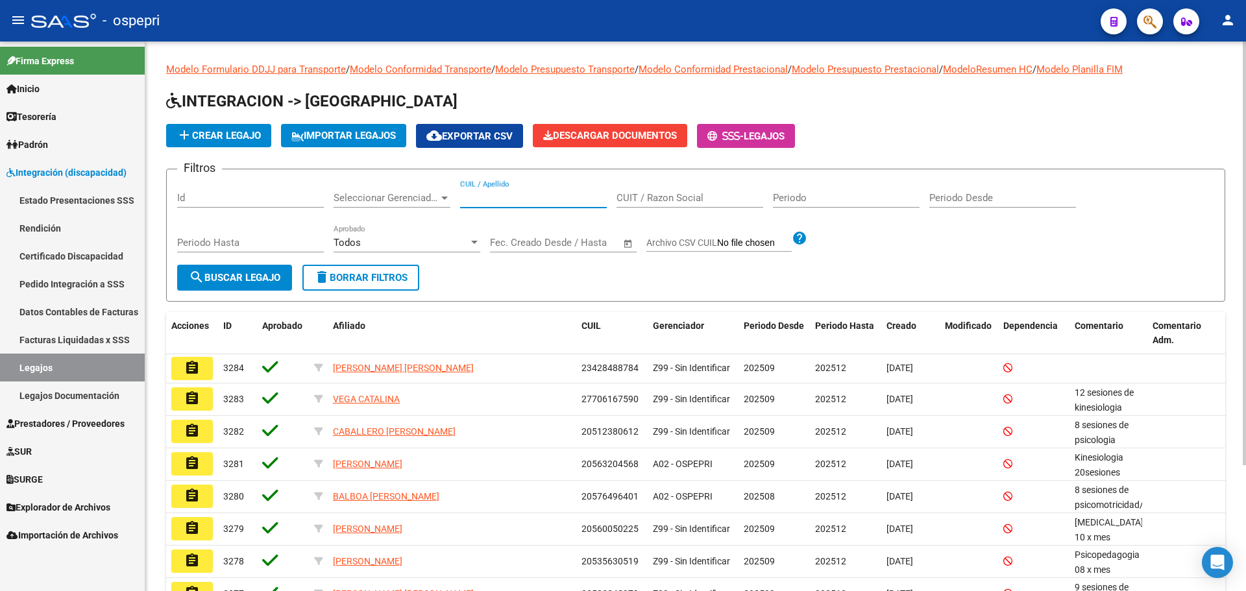
click at [539, 201] on input "CUIL / Apellido" at bounding box center [533, 198] width 147 height 12
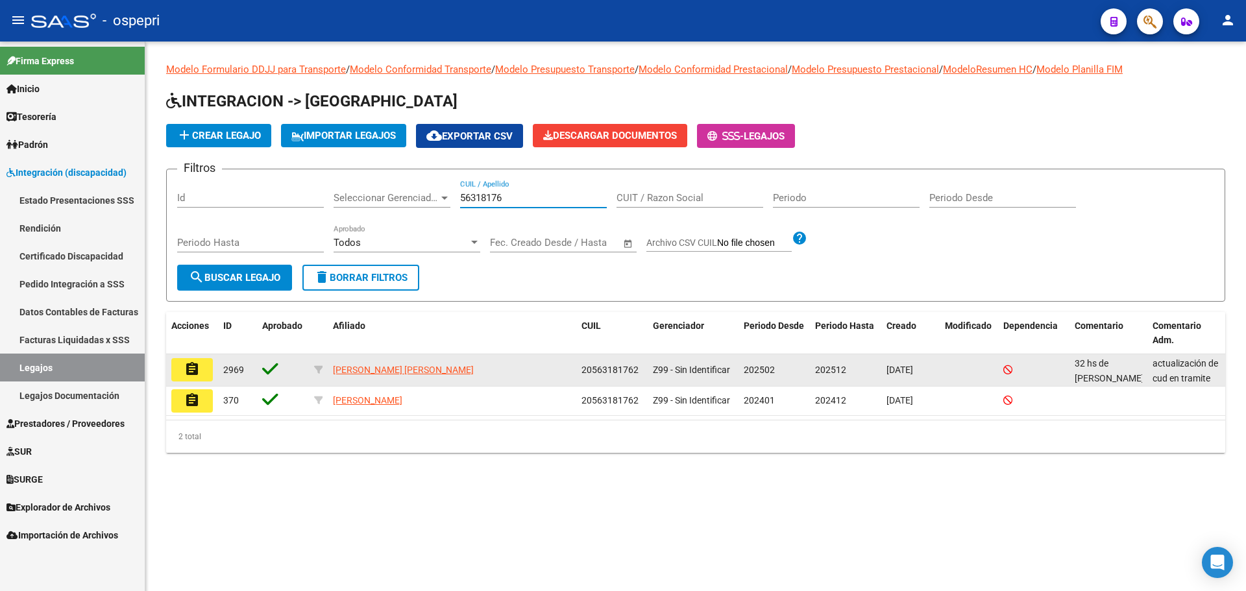
type input "56318176"
click at [187, 370] on mat-icon "assignment" at bounding box center [192, 369] width 16 height 16
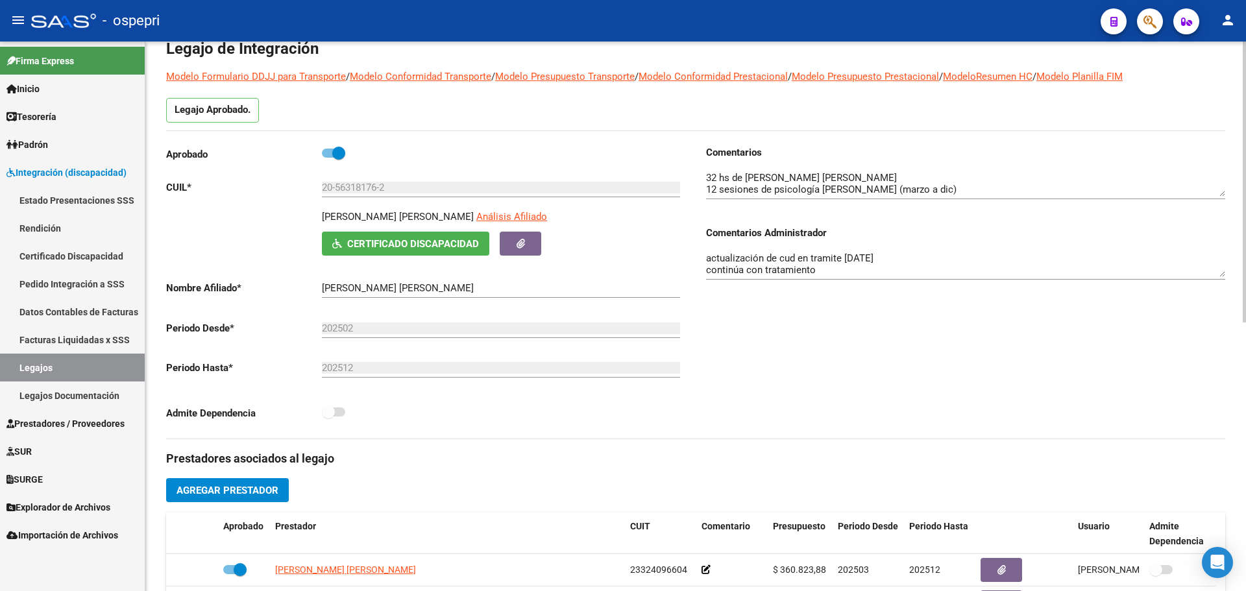
scroll to position [65, 0]
